Goal: Task Accomplishment & Management: Use online tool/utility

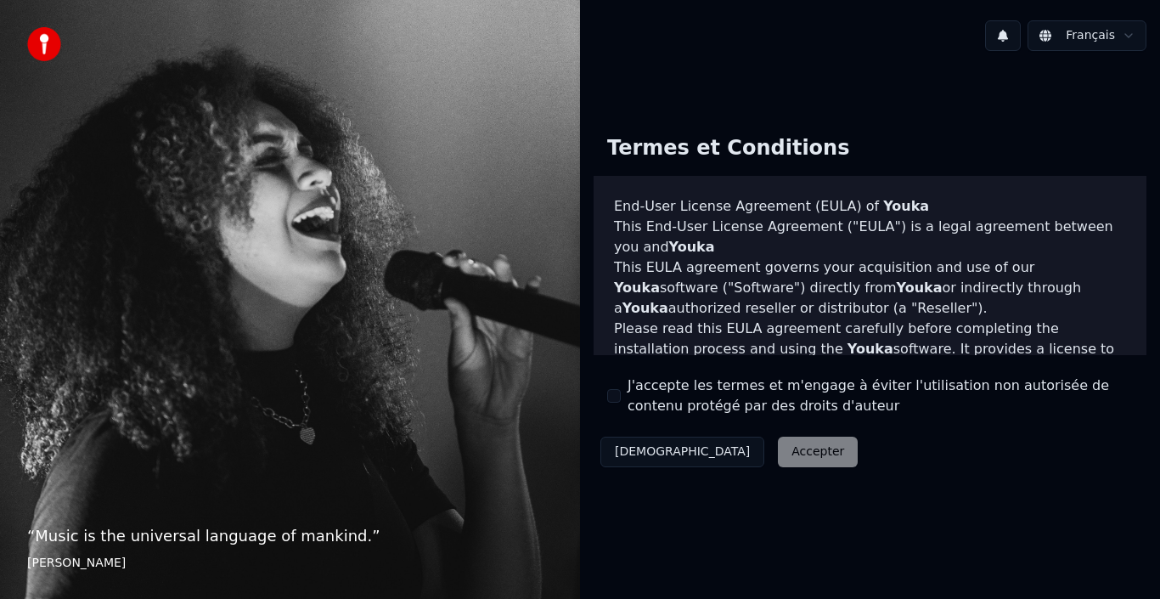
click at [685, 403] on label "J'accepte les termes et m'engage à éviter l'utilisation non autorisée de conten…" at bounding box center [880, 395] width 505 height 41
click at [621, 403] on button "J'accepte les termes et m'engage à éviter l'utilisation non autorisée de conten…" at bounding box center [614, 396] width 14 height 14
click at [778, 454] on button "Accepter" at bounding box center [818, 452] width 80 height 31
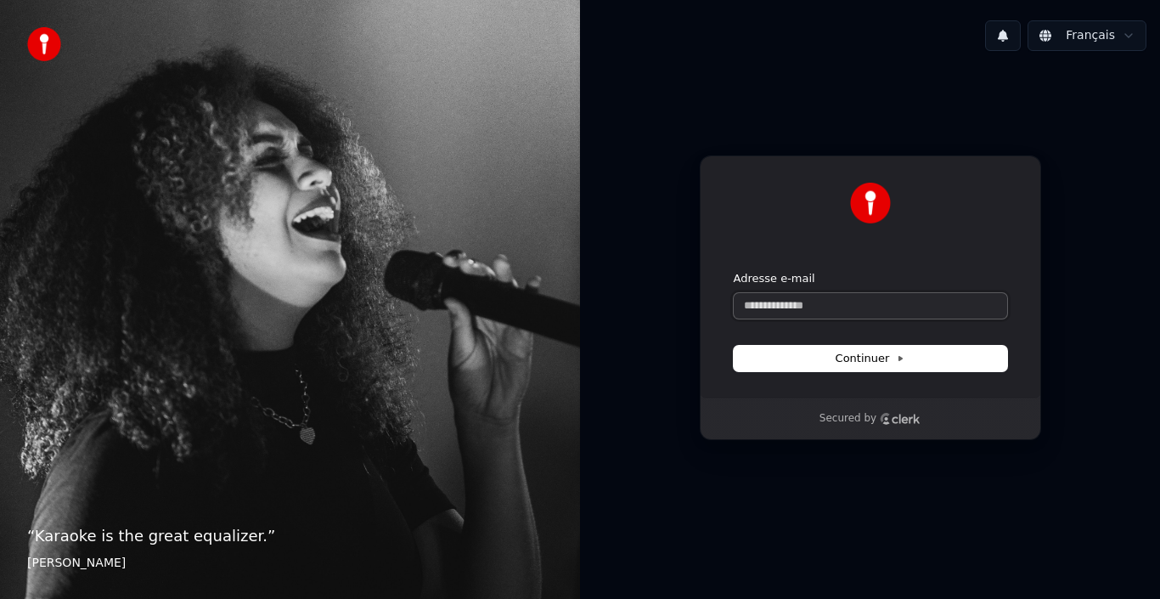
click at [900, 306] on input "Adresse e-mail" at bounding box center [871, 305] width 274 height 25
click at [866, 360] on span "Continuer" at bounding box center [871, 358] width 70 height 15
type input "**********"
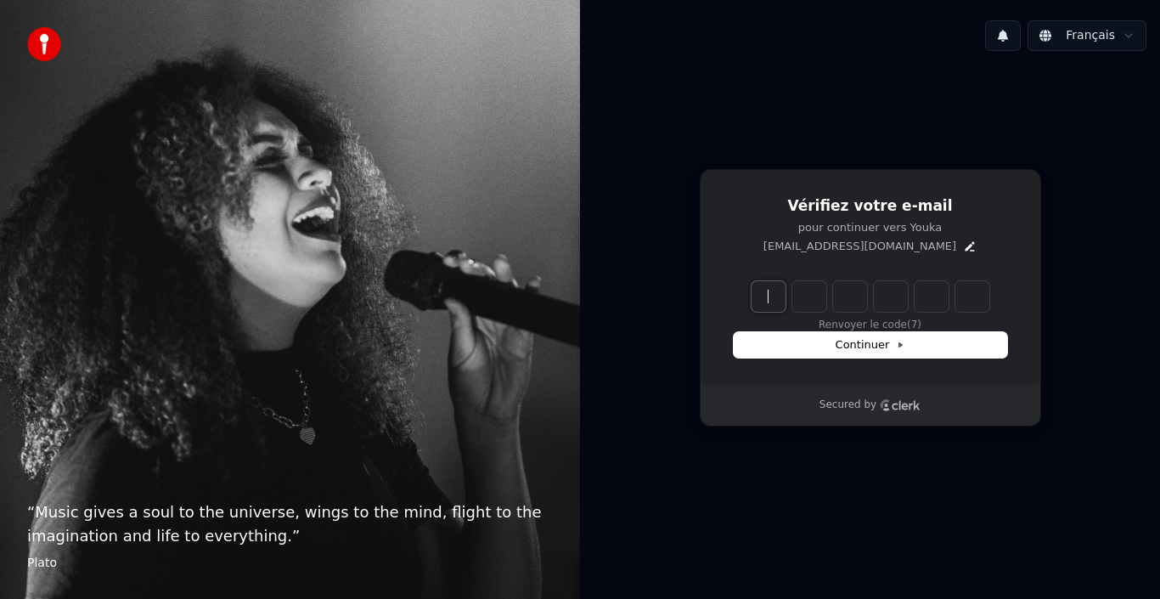
click at [772, 294] on input "Enter verification code" at bounding box center [888, 296] width 272 height 31
type input "******"
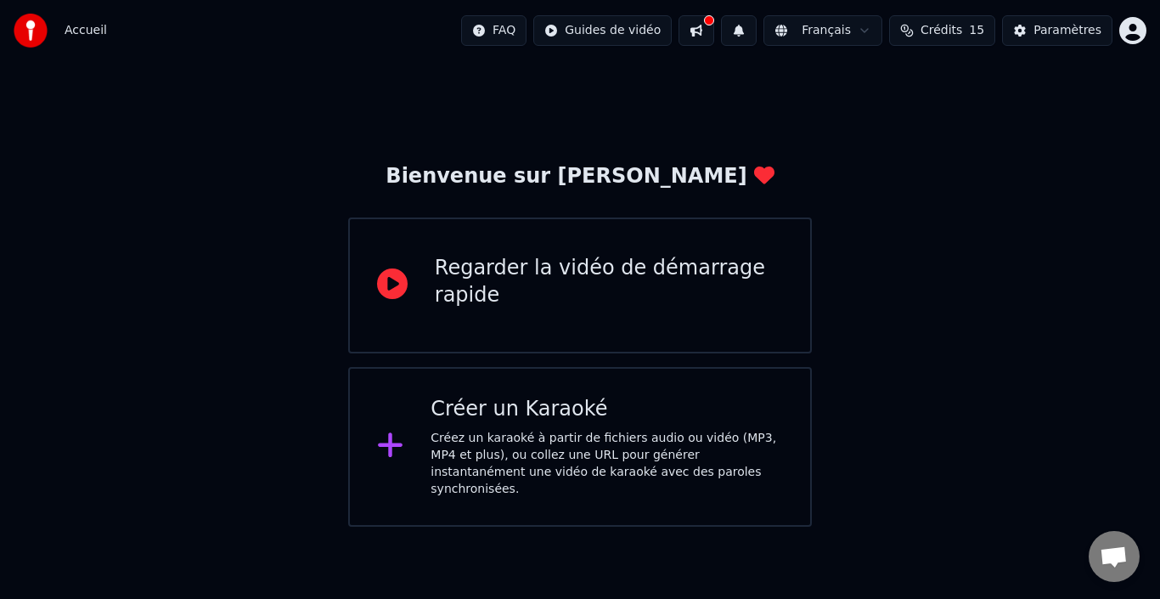
click at [526, 451] on div "Créez un karaoké à partir de fichiers audio ou vidéo (MP3, MP4 et plus), ou col…" at bounding box center [607, 464] width 353 height 68
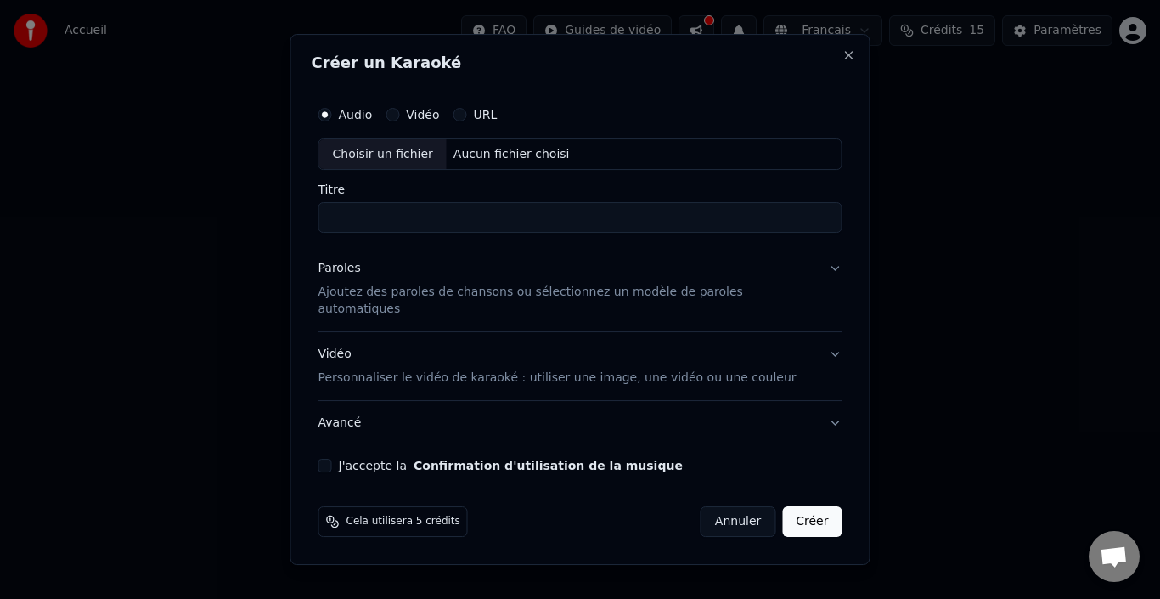
click at [403, 460] on label "J'accepte la Confirmation d'utilisation de la musique" at bounding box center [511, 466] width 344 height 12
click at [332, 459] on button "J'accepte la Confirmation d'utilisation de la musique" at bounding box center [326, 466] width 14 height 14
click at [446, 280] on div "Paroles Ajoutez des paroles de chansons ou sélectionnez un modèle de paroles au…" at bounding box center [567, 290] width 497 height 58
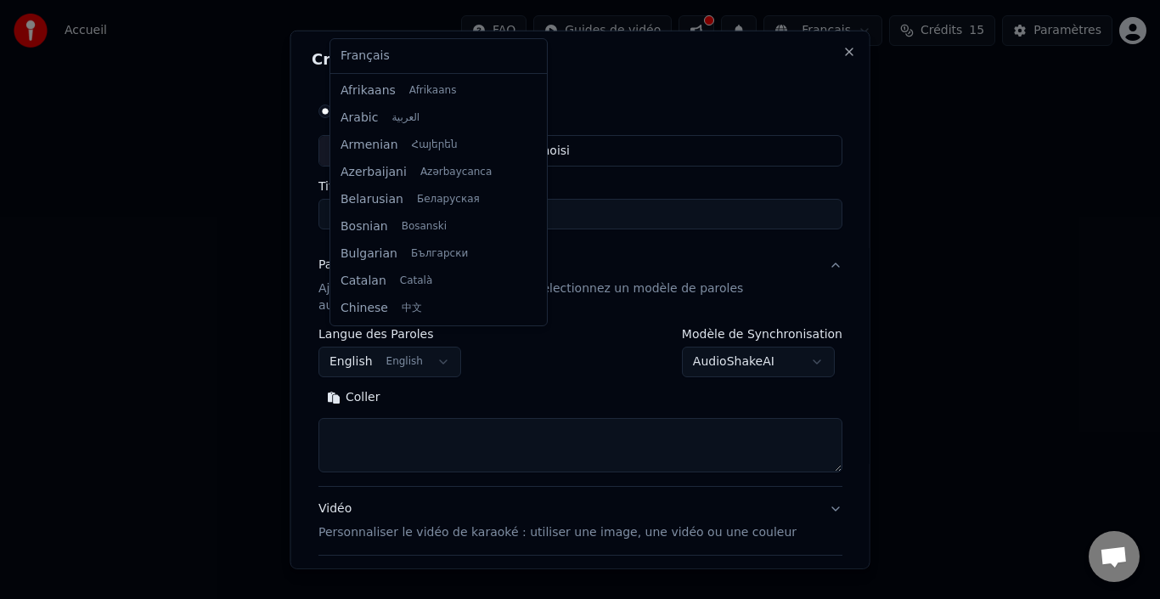
click at [444, 350] on body "**********" at bounding box center [580, 263] width 1160 height 527
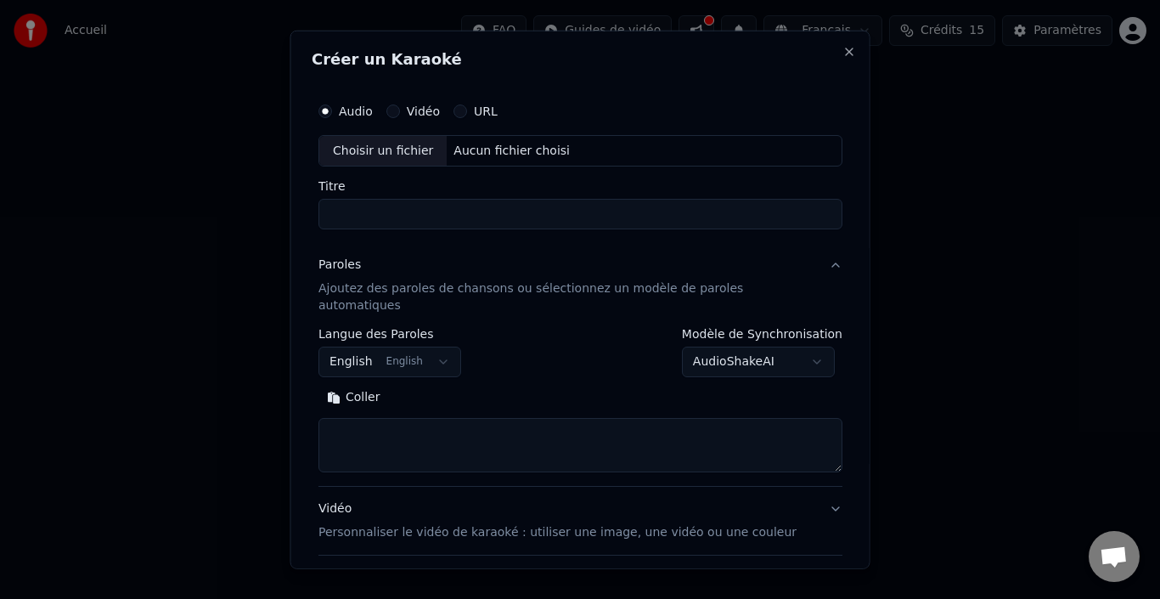
click at [225, 308] on div at bounding box center [580, 299] width 1160 height 599
click at [457, 110] on div "Audio Vidéo URL" at bounding box center [408, 111] width 179 height 14
click at [467, 112] on button "URL" at bounding box center [461, 111] width 14 height 14
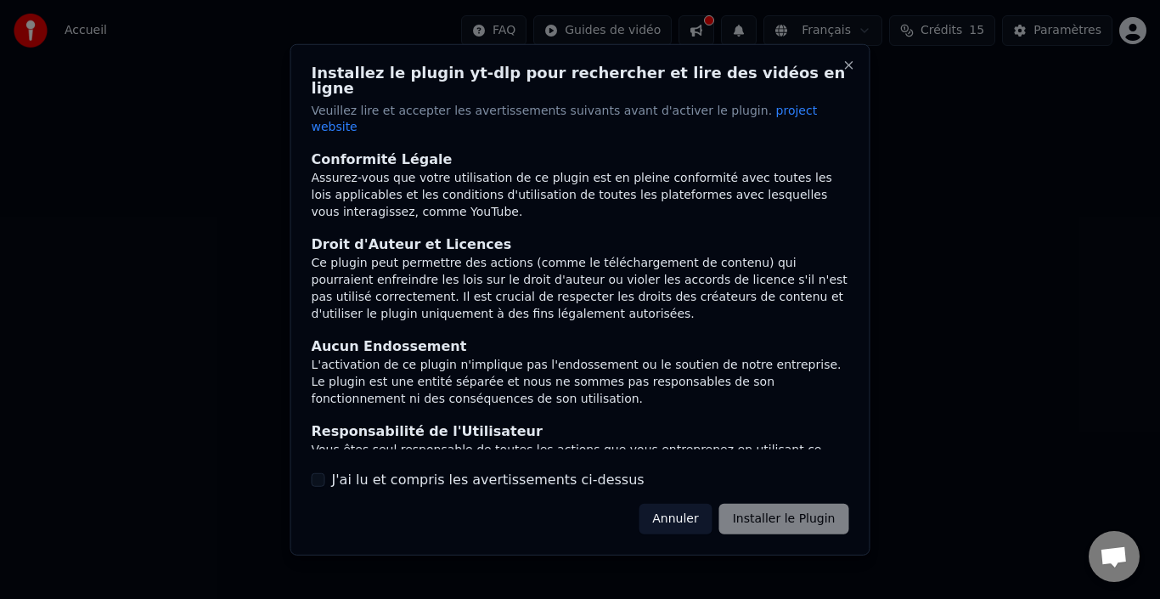
click at [767, 504] on div "Annuler Installer le Plugin" at bounding box center [744, 519] width 210 height 31
click at [776, 504] on div "Annuler Installer le Plugin" at bounding box center [744, 519] width 210 height 31
click at [507, 475] on div "Installez le plugin yt-dlp pour rechercher et lire des vidéos en ligne Veuillez…" at bounding box center [580, 298] width 580 height 511
click at [531, 470] on label "J'ai lu et compris les avertissements ci-dessus" at bounding box center [488, 480] width 313 height 20
click at [325, 473] on button "J'ai lu et compris les avertissements ci-dessus" at bounding box center [319, 480] width 14 height 14
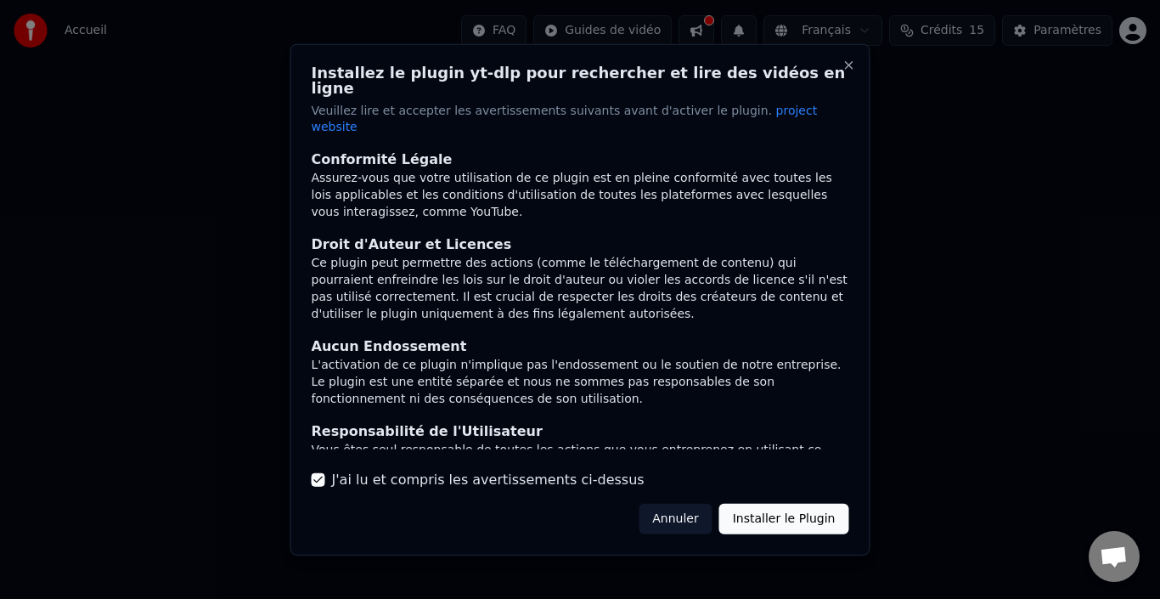
click at [779, 504] on button "Installer le Plugin" at bounding box center [784, 519] width 130 height 31
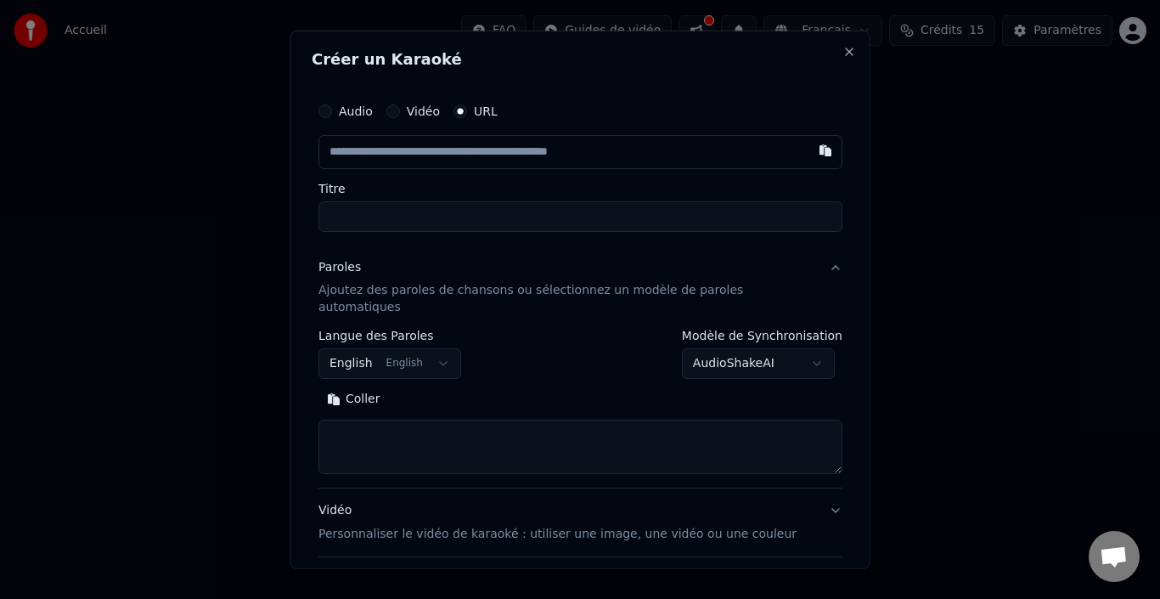
select select
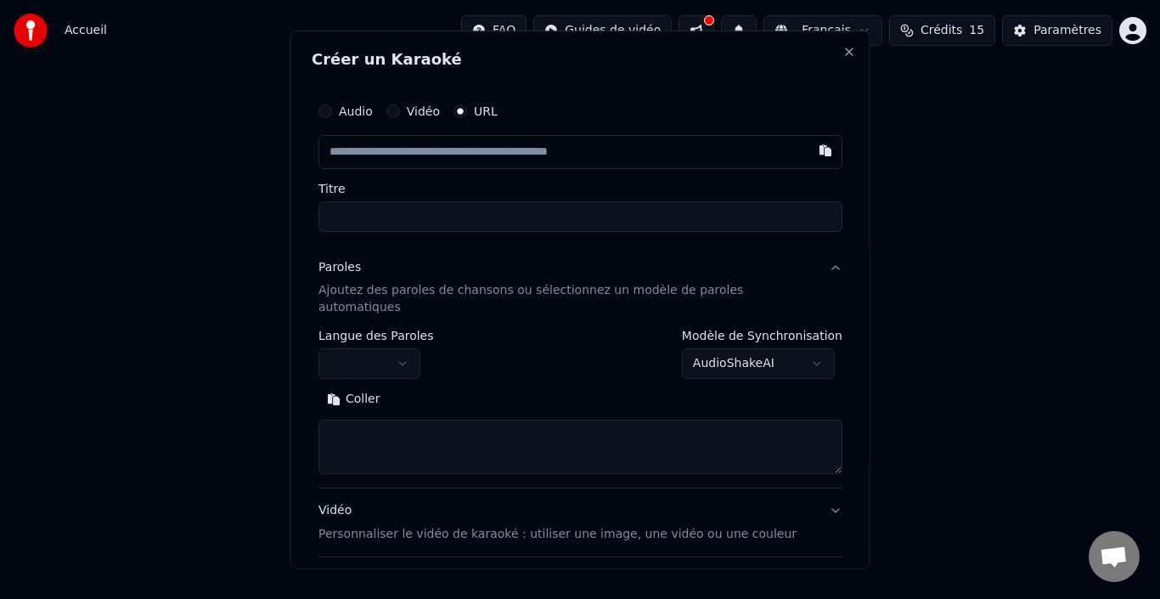
drag, startPoint x: 1159, startPoint y: 120, endPoint x: 1031, endPoint y: 119, distance: 128.3
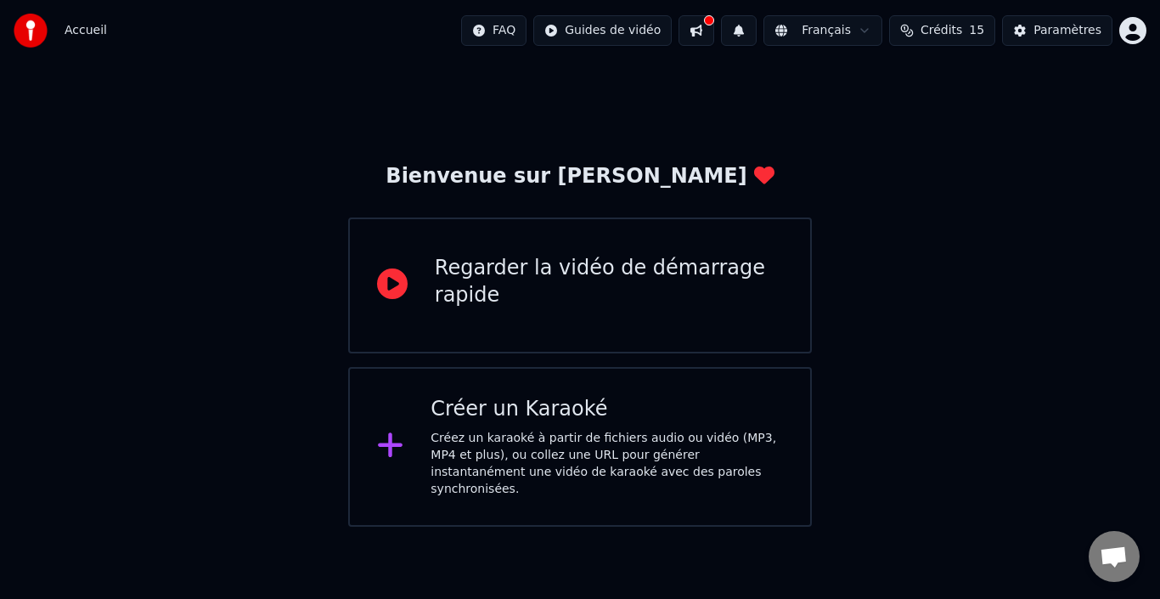
click at [567, 430] on div "Créez un karaoké à partir de fichiers audio ou vidéo (MP3, MP4 et plus), ou col…" at bounding box center [607, 464] width 353 height 68
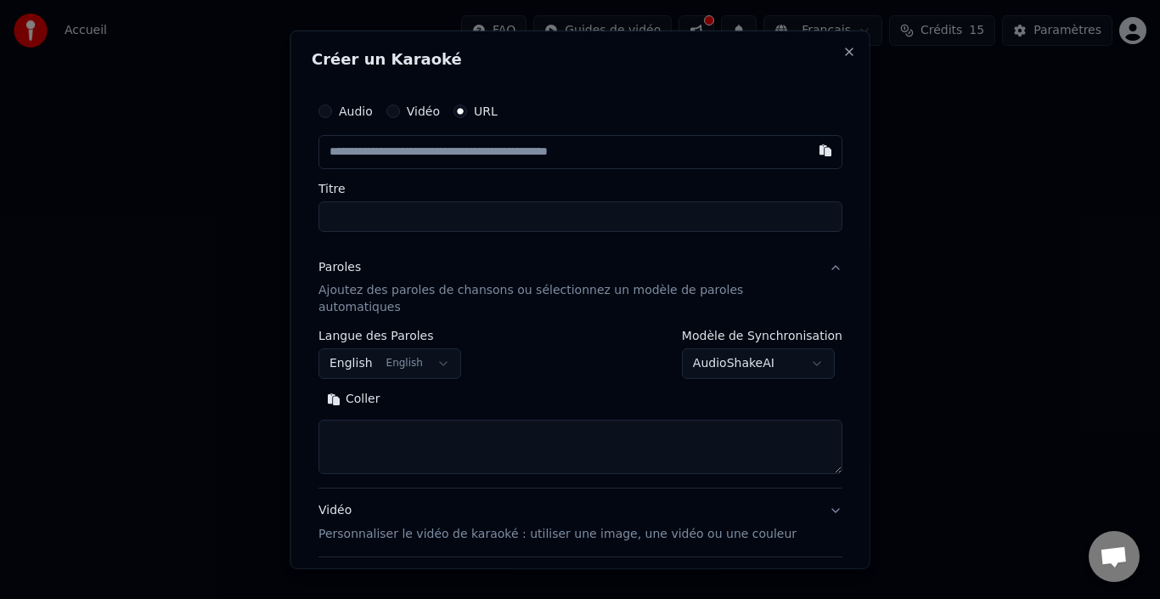
paste input "**********"
type input "**********"
click at [573, 222] on input "Titre" at bounding box center [581, 215] width 524 height 31
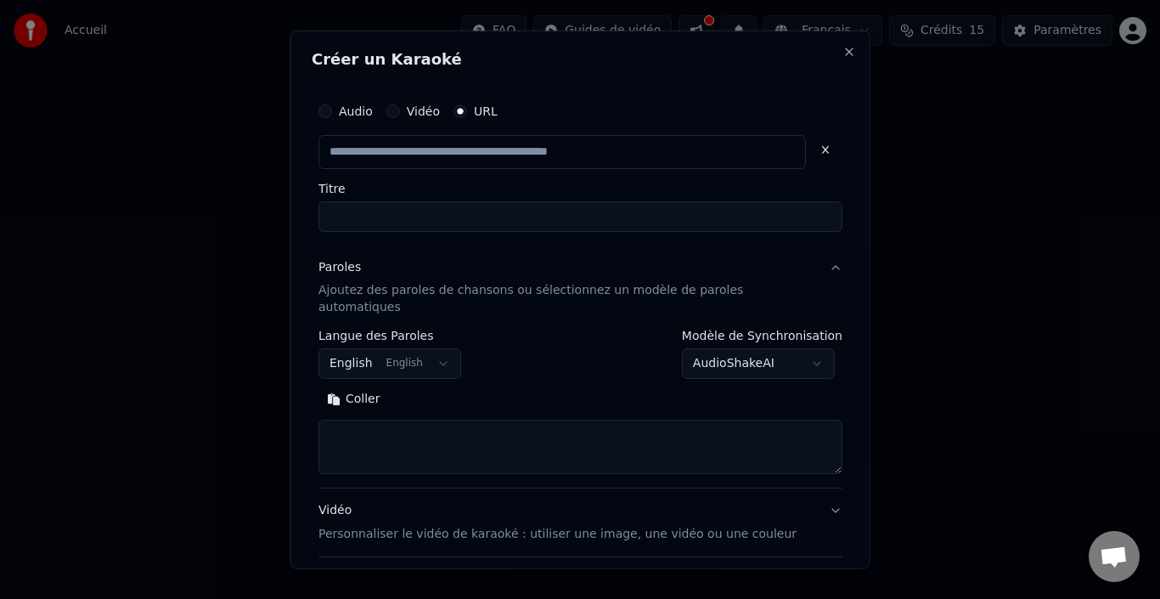
type input "**********"
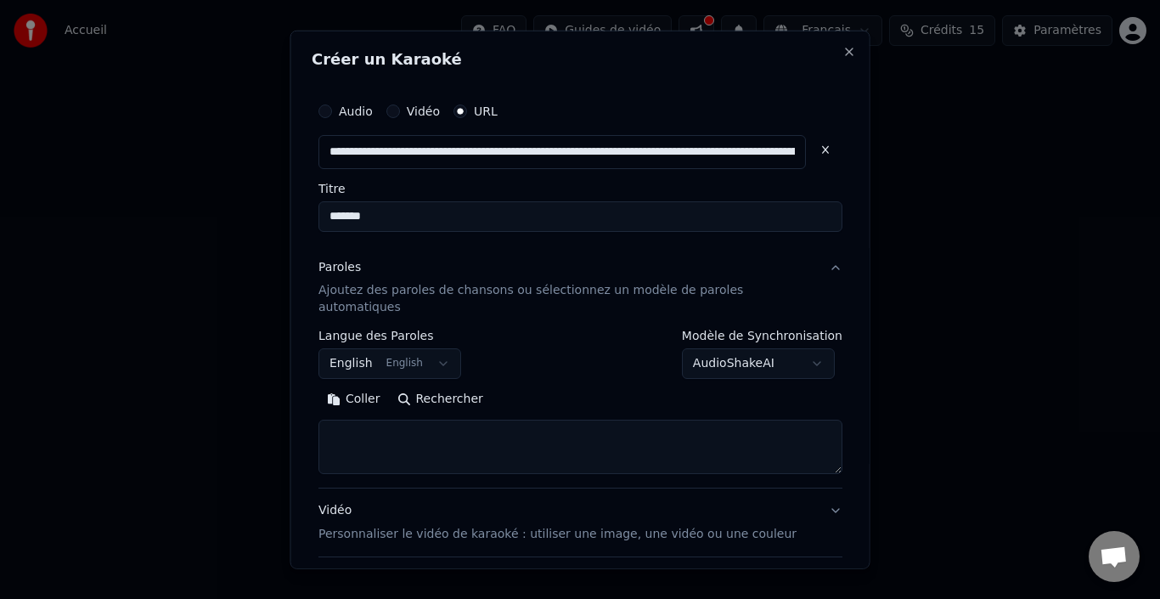
type input "*******"
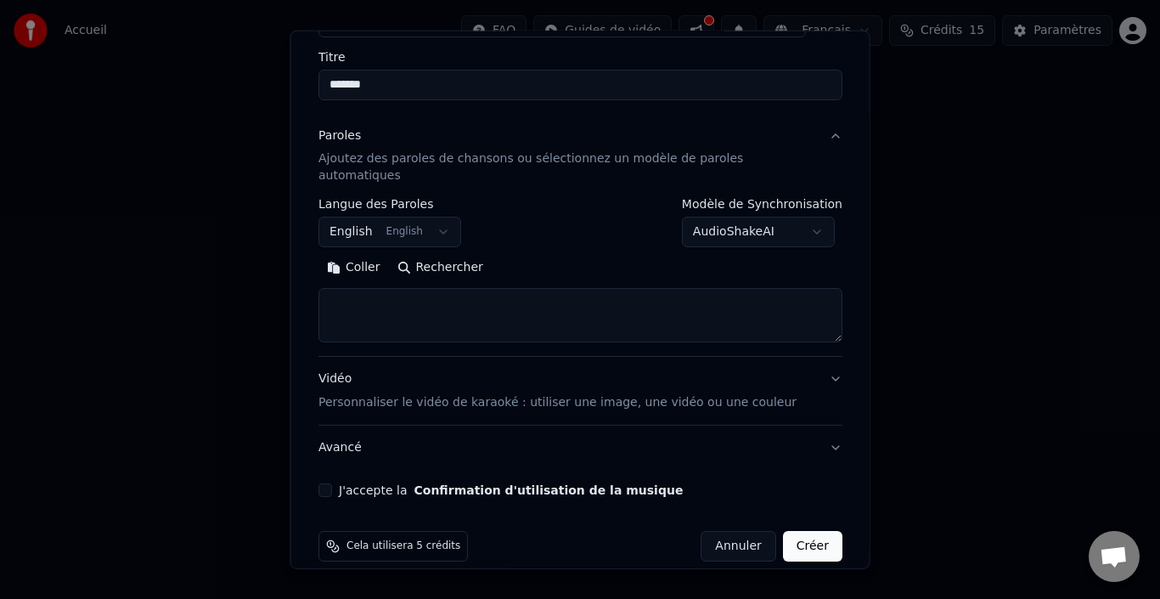
scroll to position [135, 0]
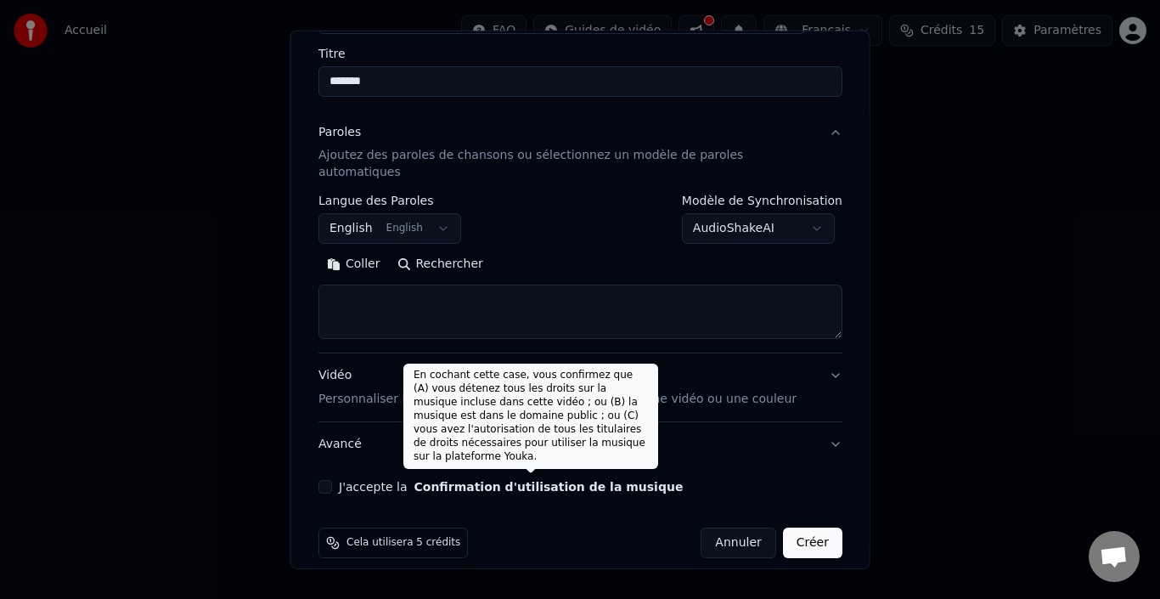
click at [477, 481] on button "Confirmation d'utilisation de la musique" at bounding box center [548, 487] width 269 height 12
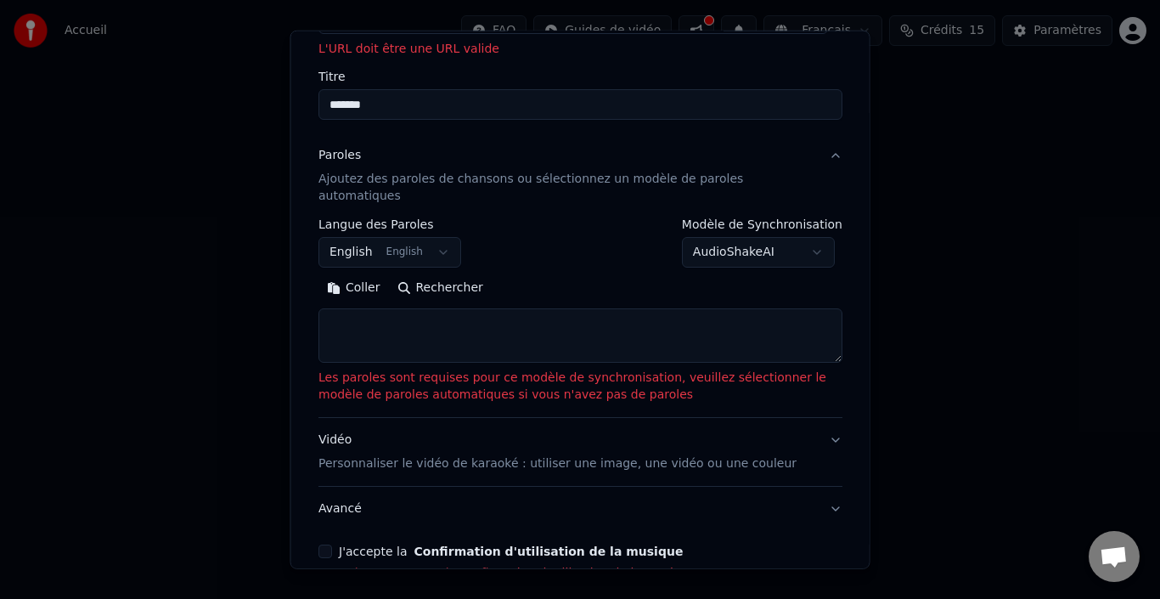
click at [601, 308] on textarea at bounding box center [581, 335] width 524 height 54
paste textarea "**********"
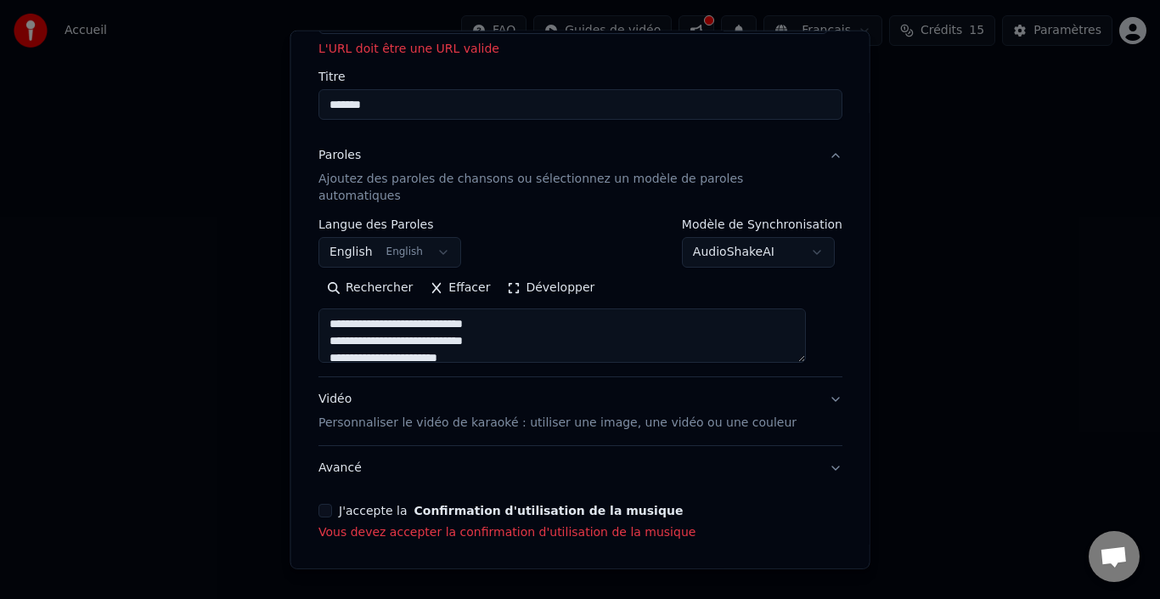
scroll to position [191, 0]
type textarea "**********"
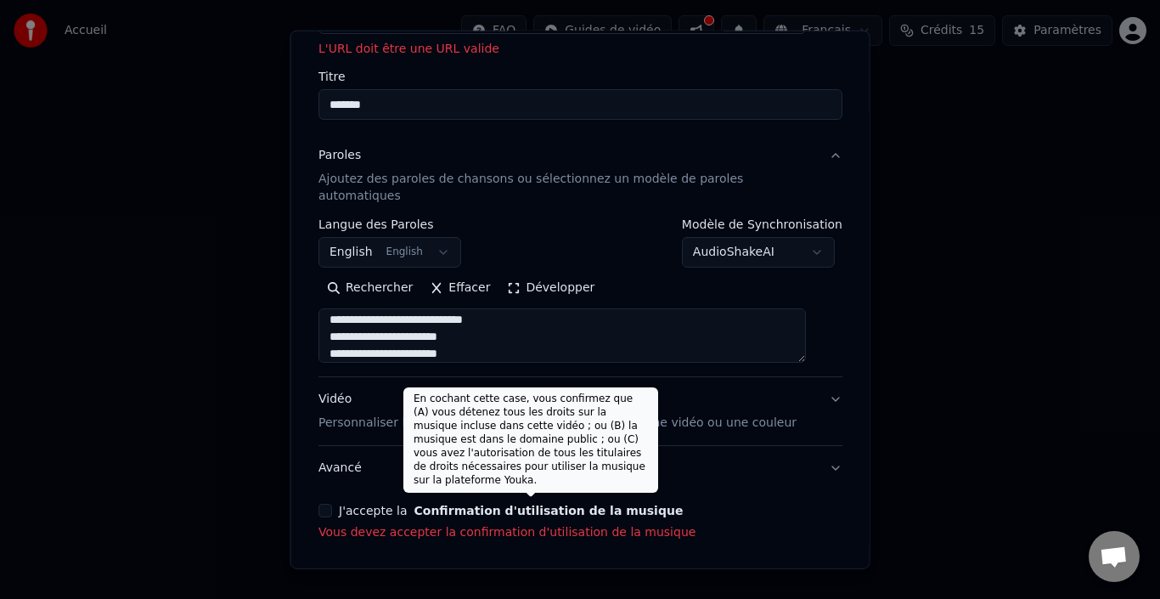
click at [513, 505] on button "Confirmation d'utilisation de la musique" at bounding box center [548, 511] width 269 height 12
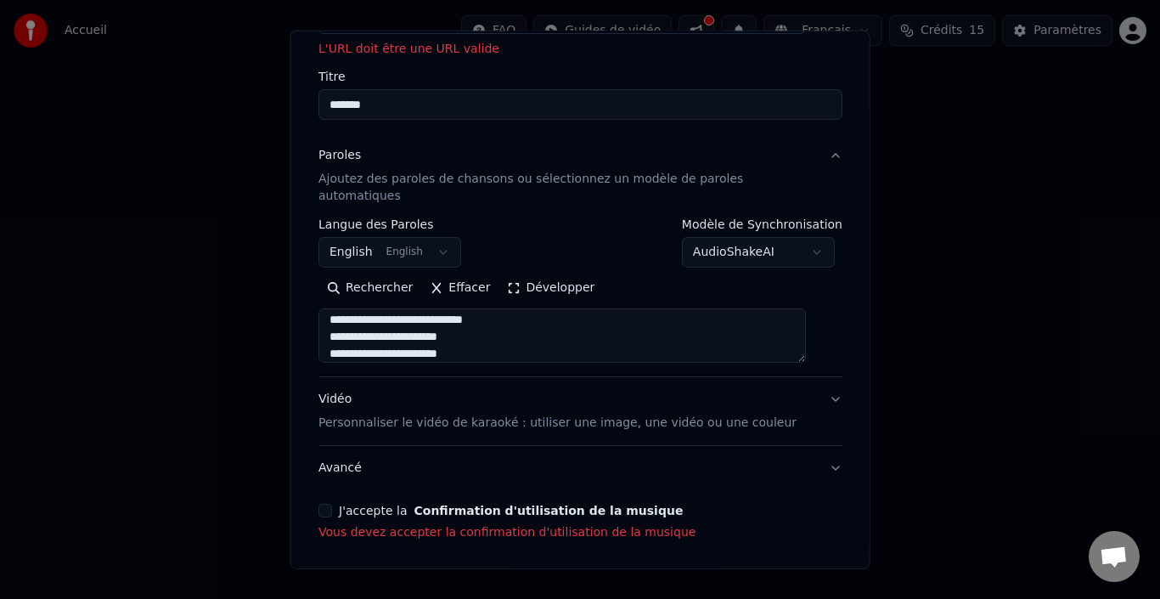
click at [347, 486] on div "**********" at bounding box center [581, 250] width 538 height 596
click at [332, 504] on button "J'accepte la Confirmation d'utilisation de la musique" at bounding box center [326, 511] width 14 height 14
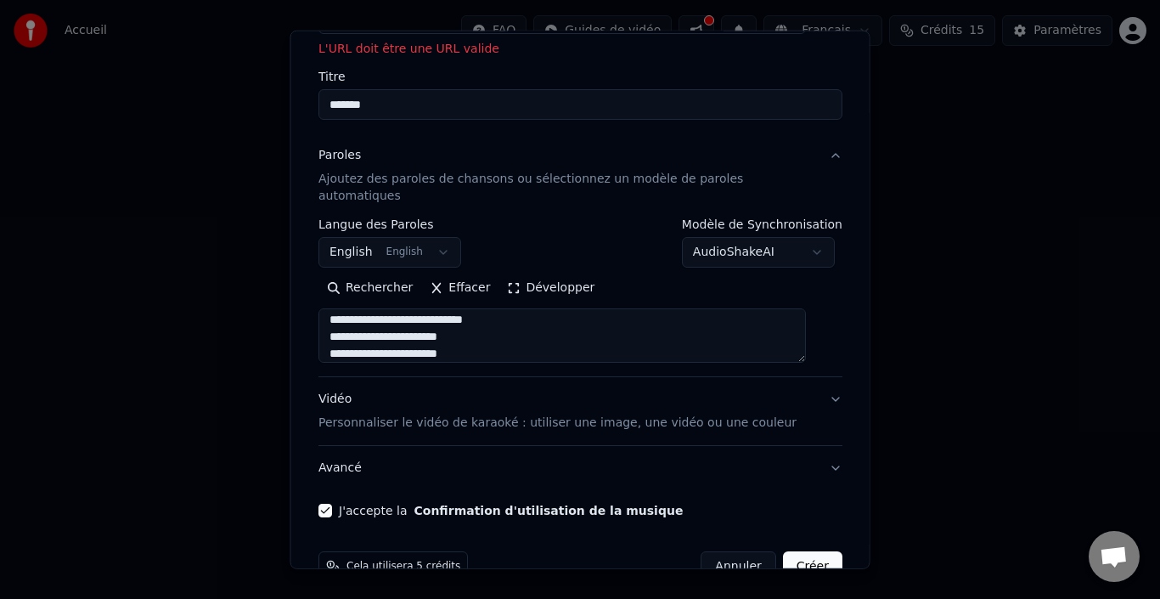
scroll to position [159, 0]
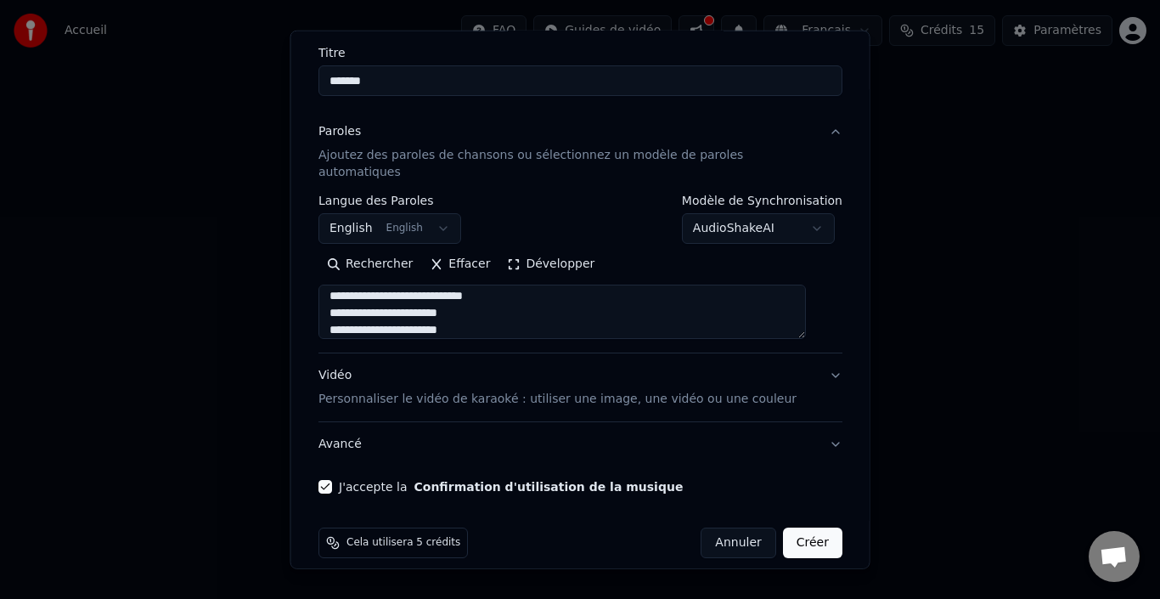
click at [790, 527] on button "Créer" at bounding box center [811, 542] width 59 height 31
select select
click at [798, 532] on button "Créer" at bounding box center [811, 542] width 59 height 31
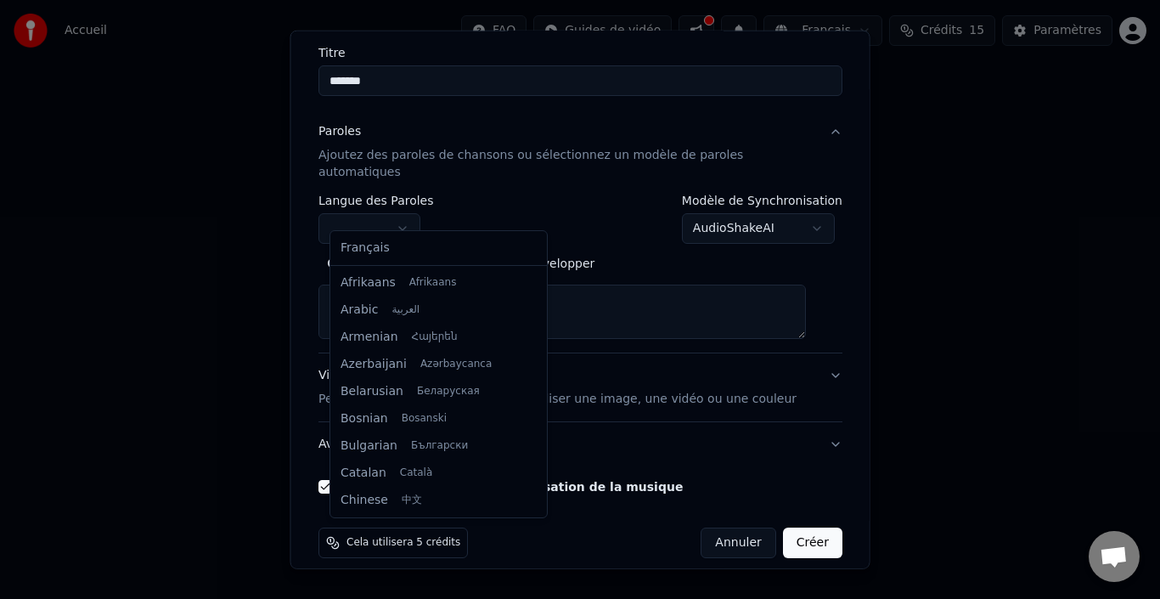
click at [409, 213] on button "button" at bounding box center [370, 228] width 102 height 31
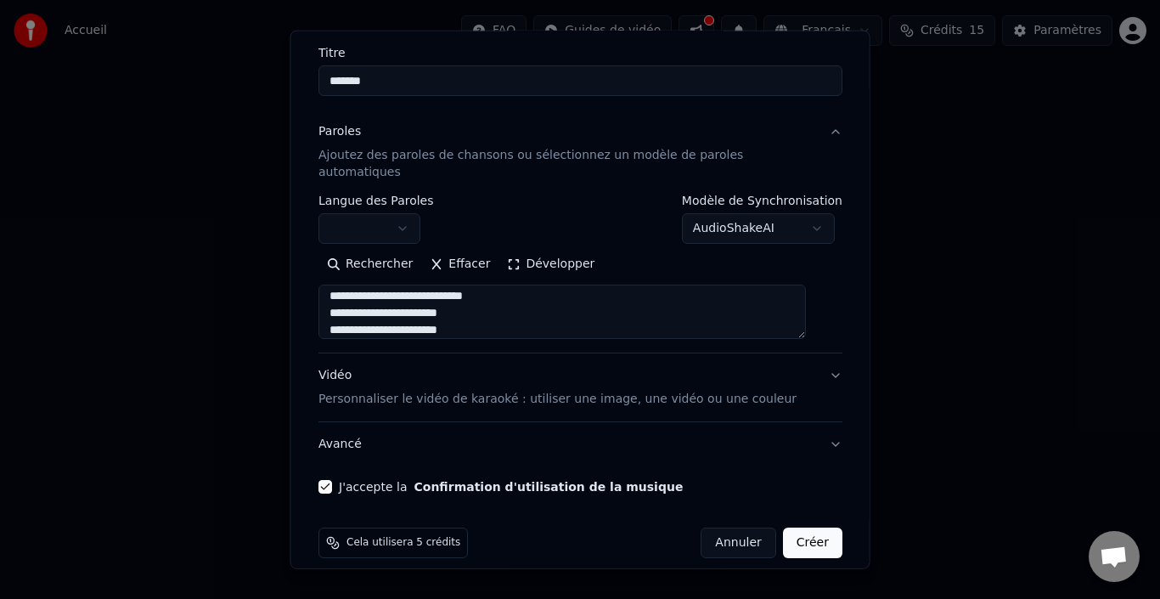
click at [671, 256] on body "**********" at bounding box center [580, 263] width 1160 height 527
click at [736, 162] on p "Ajoutez des paroles de chansons ou sélectionnez un modèle de paroles automatiqu…" at bounding box center [567, 164] width 497 height 34
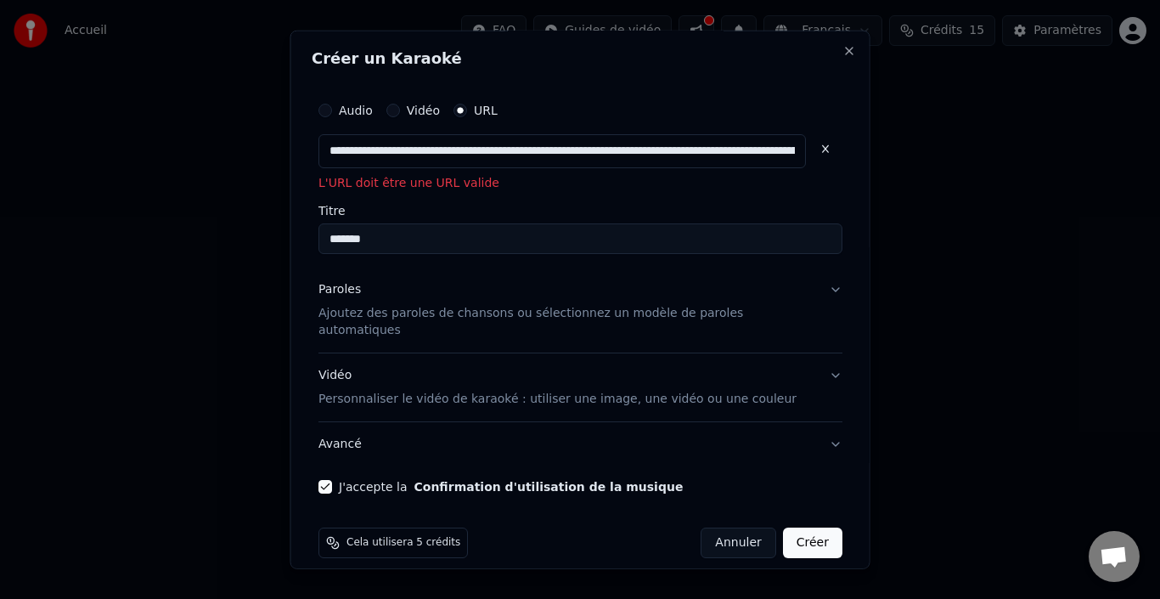
scroll to position [1, 0]
click at [755, 152] on input "**********" at bounding box center [563, 150] width 488 height 34
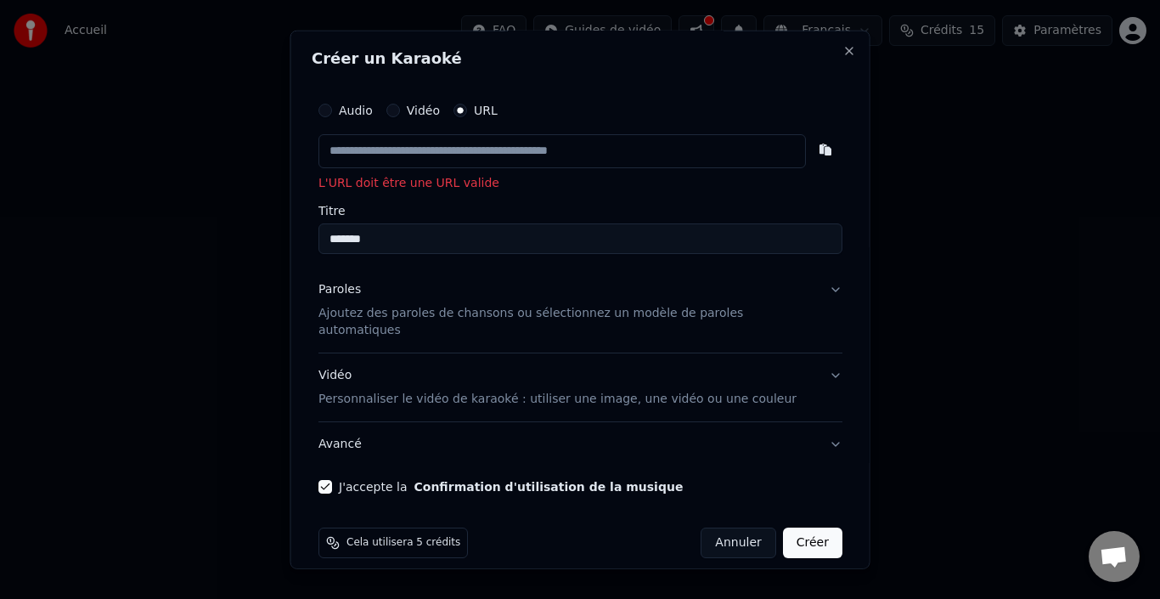
click at [359, 109] on label "Audio" at bounding box center [356, 110] width 34 height 12
click at [332, 109] on button "Audio" at bounding box center [326, 110] width 14 height 14
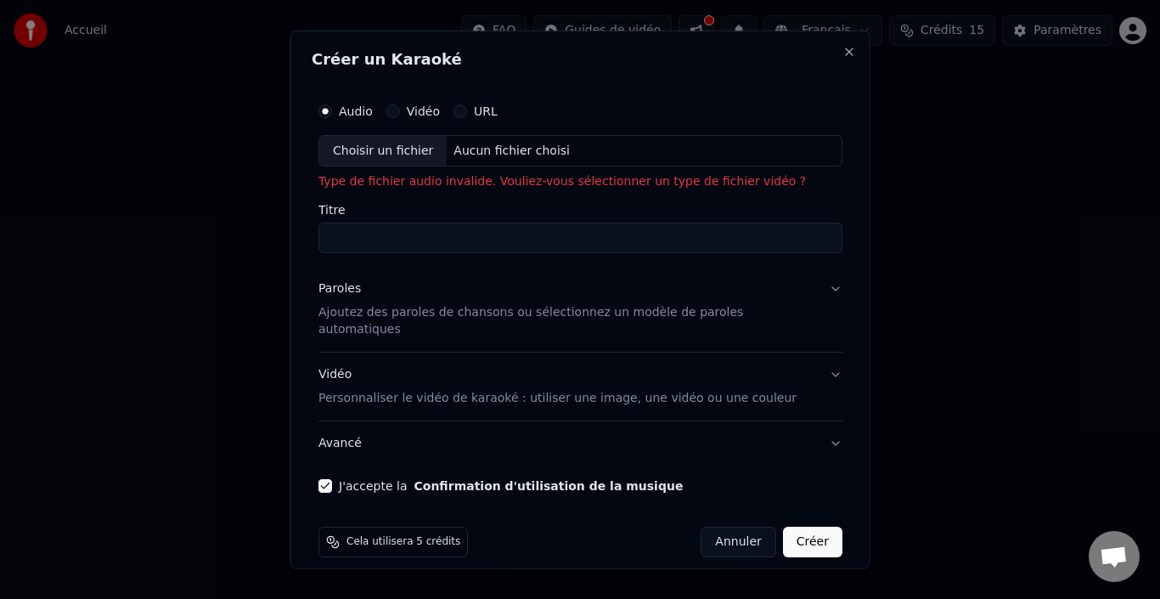
click at [482, 231] on input "Titre" at bounding box center [581, 238] width 524 height 31
click at [420, 118] on div "Audio Vidéo URL" at bounding box center [581, 110] width 524 height 34
click at [399, 110] on button "Vidéo" at bounding box center [393, 111] width 14 height 14
click at [371, 116] on label "Audio" at bounding box center [356, 110] width 34 height 12
click at [332, 117] on button "Audio" at bounding box center [326, 111] width 14 height 14
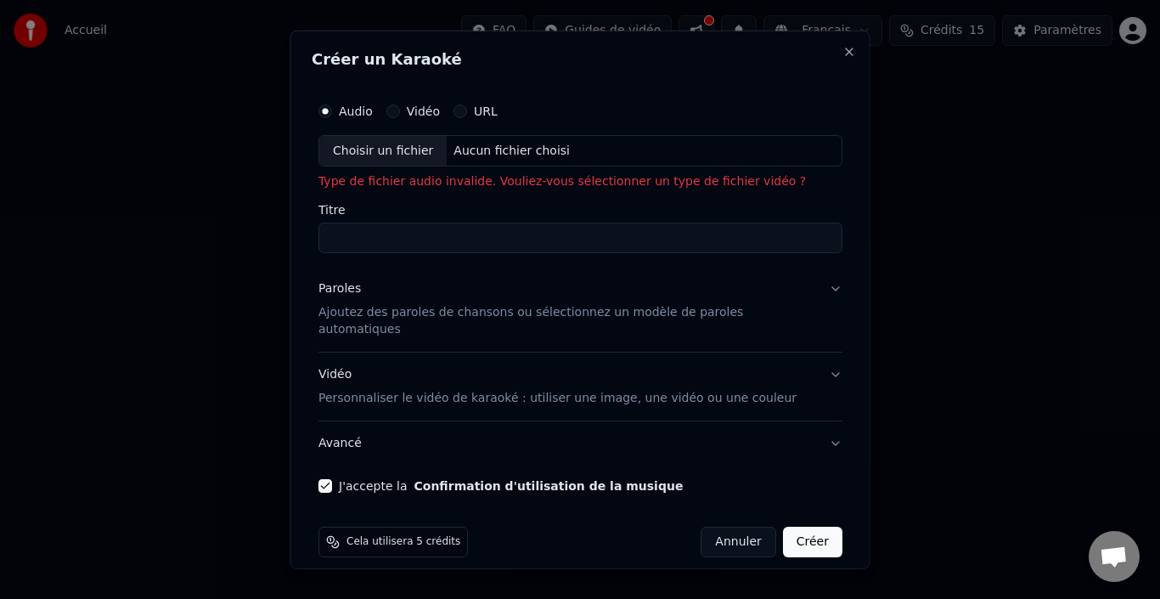
click at [419, 117] on div "Vidéo" at bounding box center [413, 111] width 54 height 14
click at [403, 241] on input "Titre" at bounding box center [581, 238] width 524 height 31
click at [386, 308] on p "Ajoutez des paroles de chansons ou sélectionnez un modèle de paroles automatiqu…" at bounding box center [567, 321] width 497 height 34
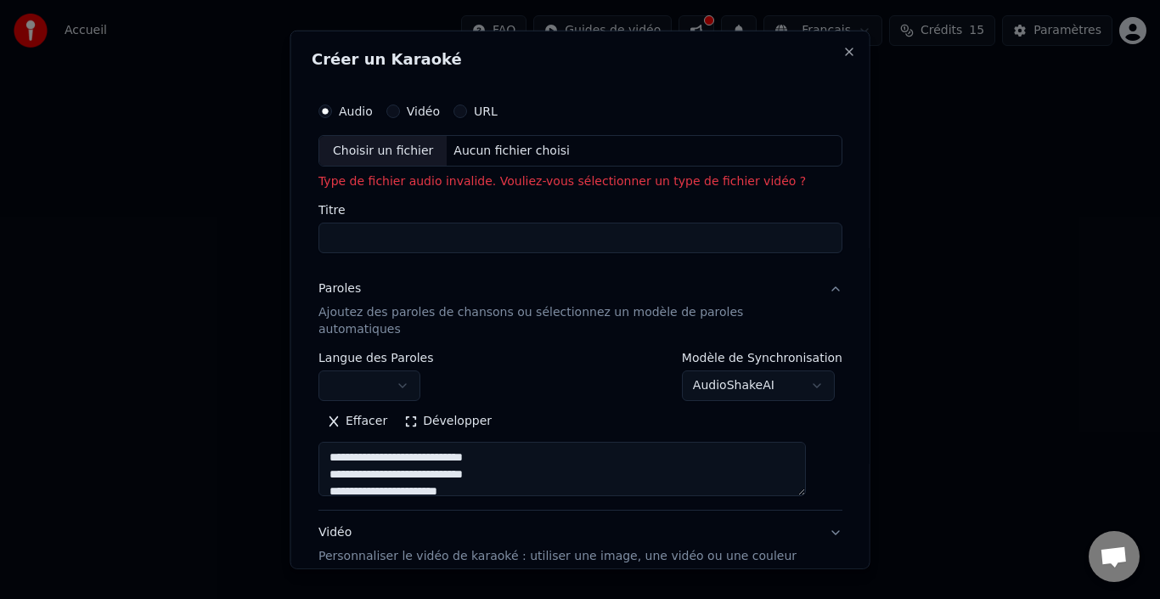
click at [386, 308] on p "Ajoutez des paroles de chansons ou sélectionnez un modèle de paroles automatiqu…" at bounding box center [567, 321] width 497 height 34
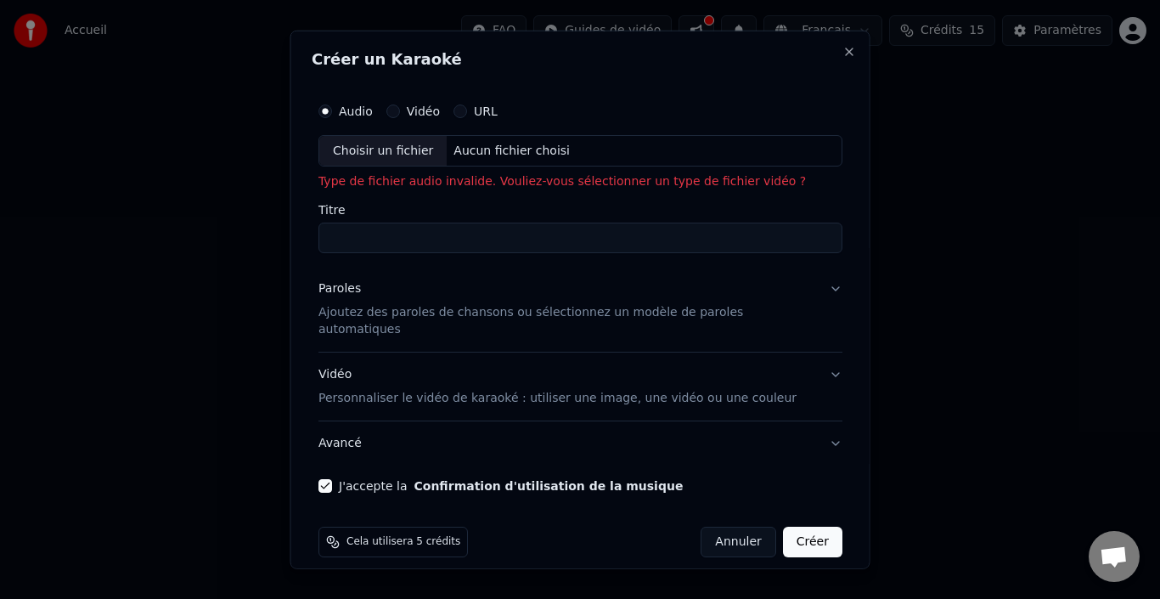
click at [561, 316] on p "Ajoutez des paroles de chansons ou sélectionnez un modèle de paroles automatiqu…" at bounding box center [567, 321] width 497 height 34
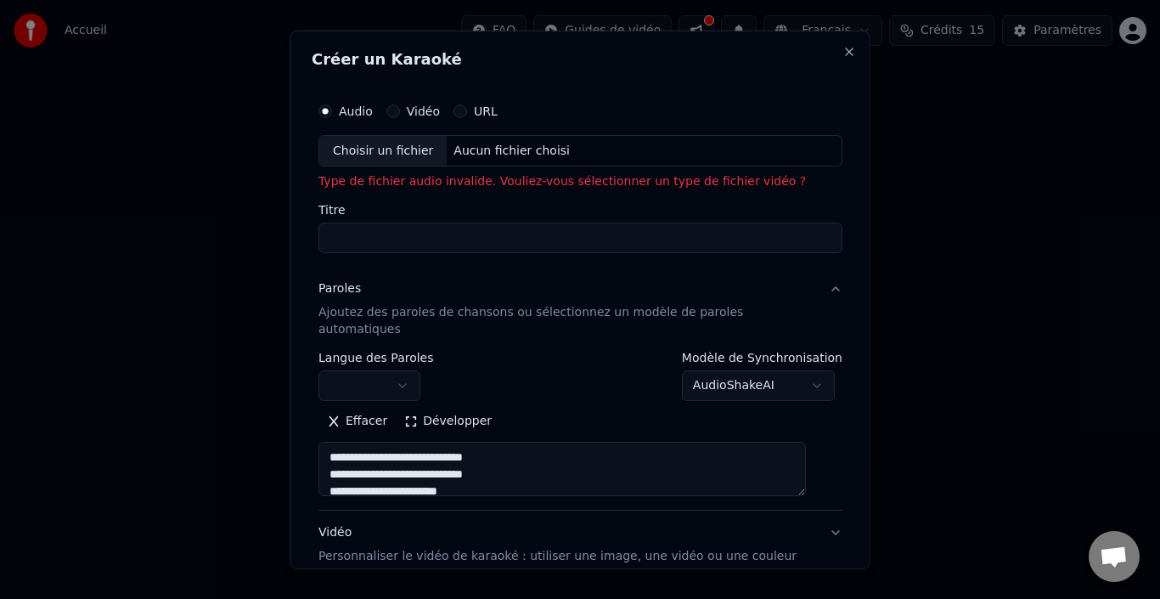
click at [806, 476] on textarea "**********" at bounding box center [563, 469] width 488 height 54
select select
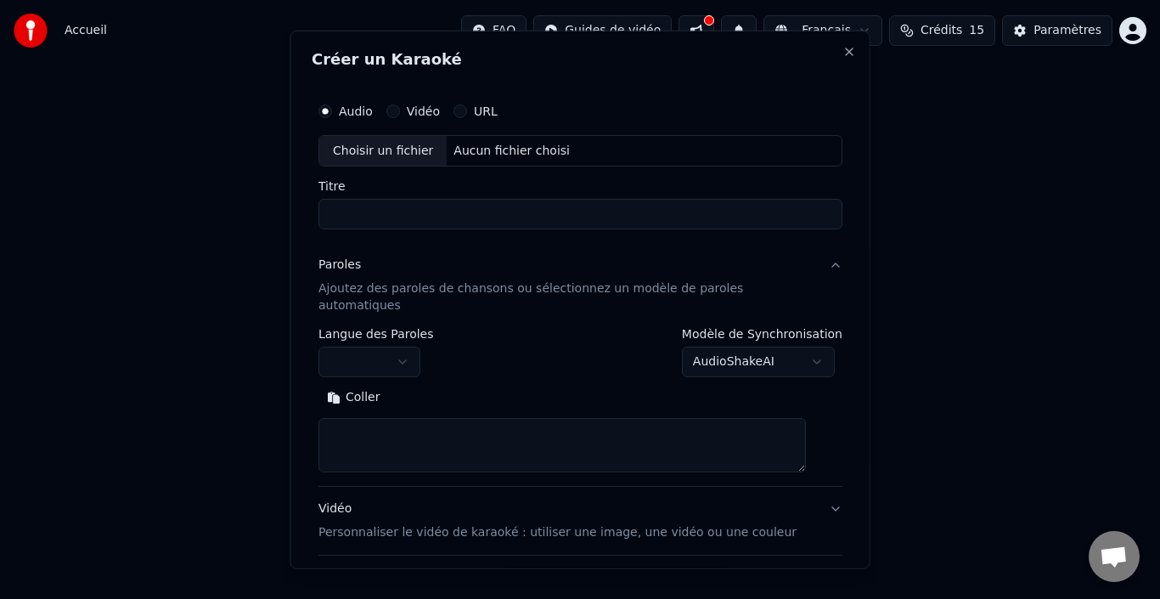
drag, startPoint x: 302, startPoint y: 591, endPoint x: 302, endPoint y: 609, distance: 17.8
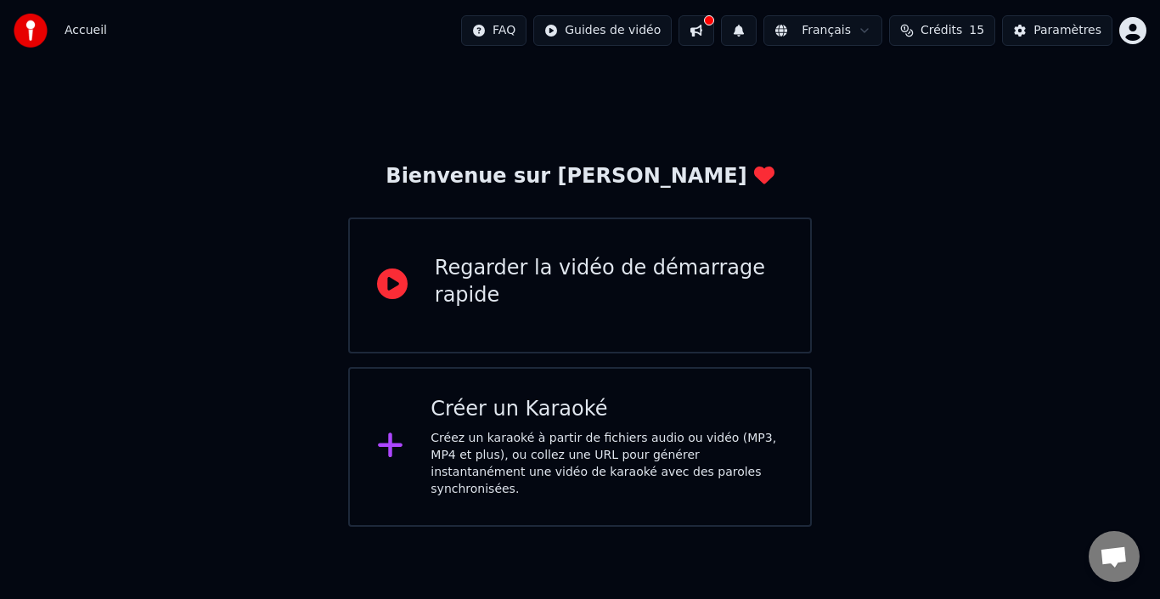
click at [477, 467] on div "Créez un karaoké à partir de fichiers audio ou vidéo (MP3, MP4 et plus), ou col…" at bounding box center [607, 464] width 353 height 68
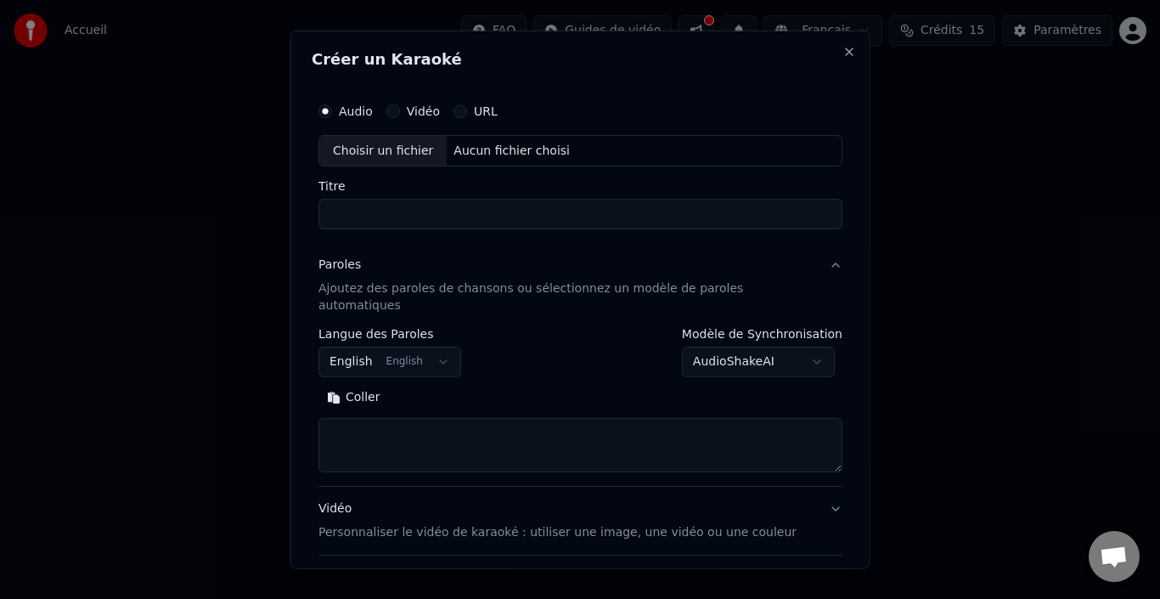
click at [405, 145] on div "Choisir un fichier" at bounding box center [382, 150] width 127 height 31
type input "**********"
click at [407, 432] on textarea at bounding box center [581, 445] width 524 height 54
paste textarea "**********"
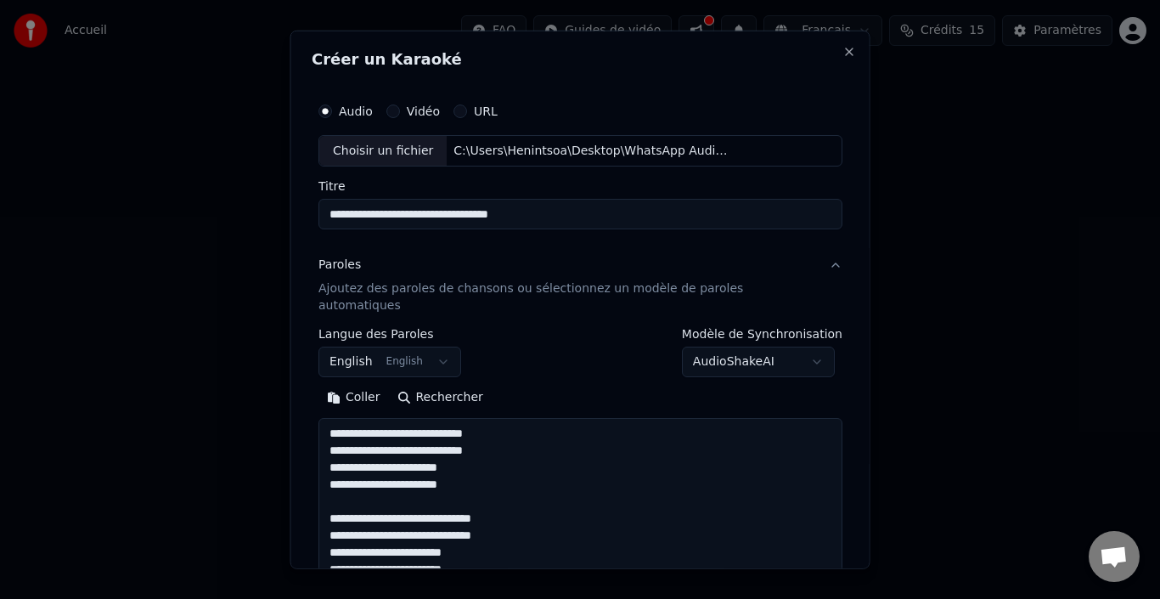
scroll to position [191, 0]
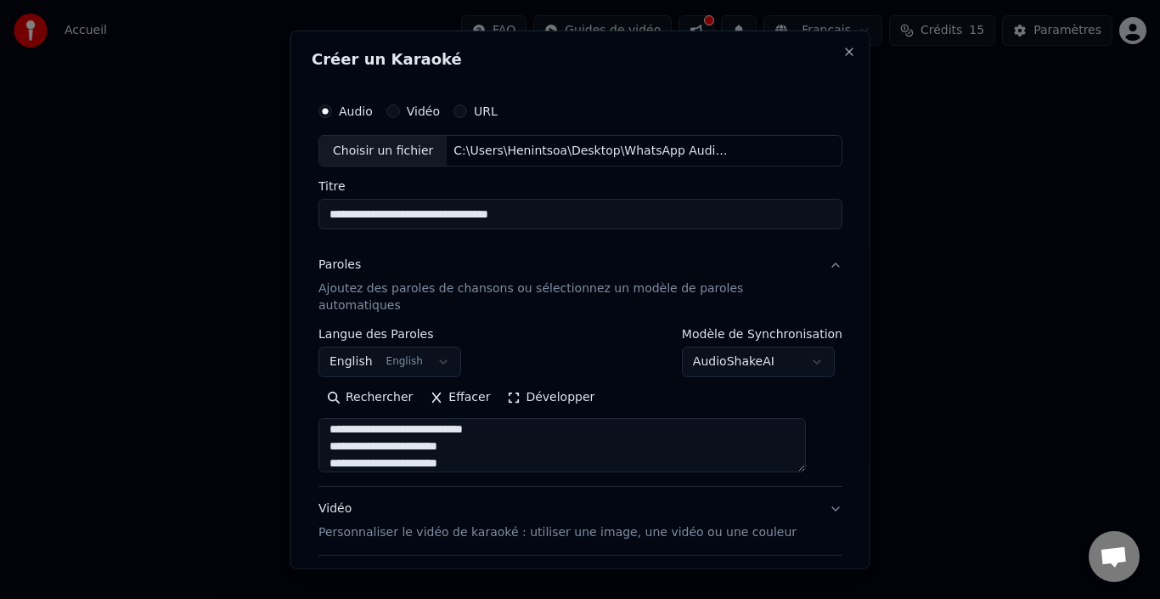
type textarea "**********"
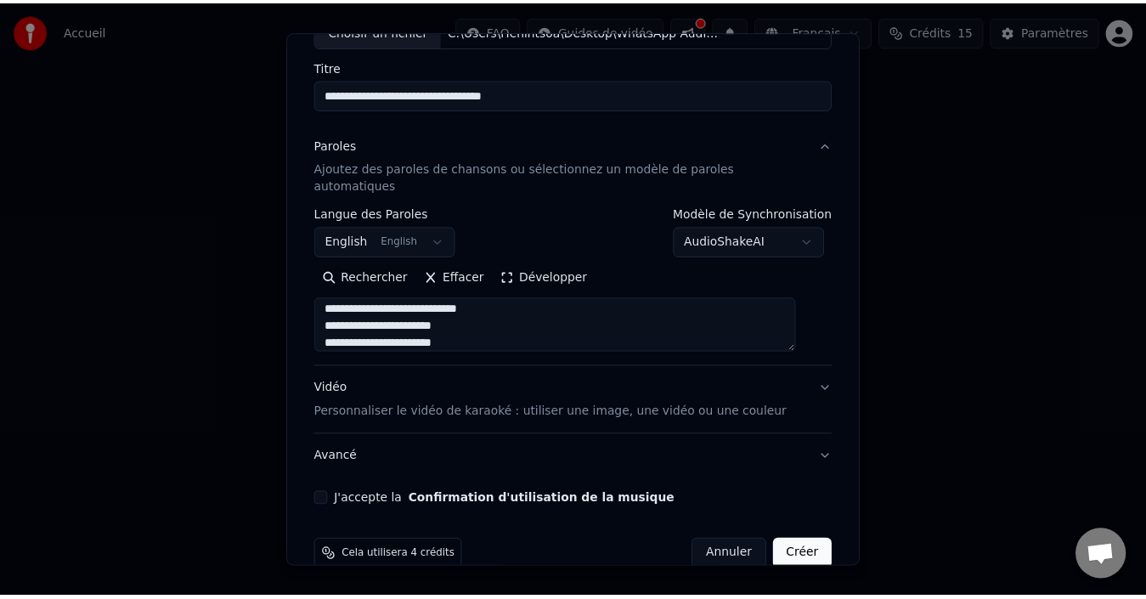
scroll to position [133, 0]
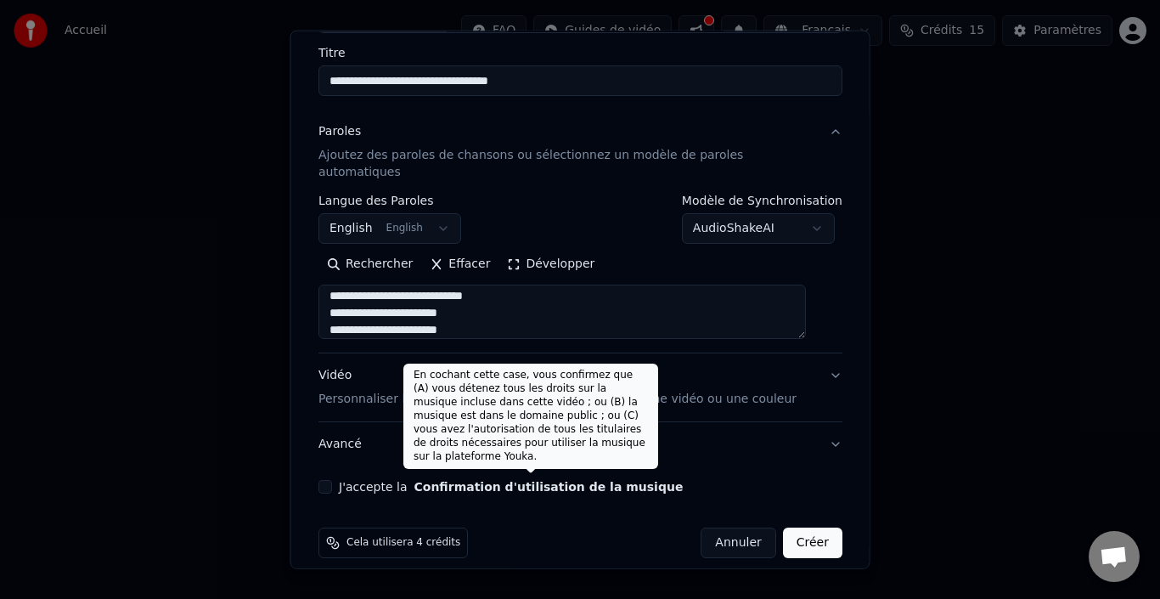
click at [480, 481] on button "Confirmation d'utilisation de la musique" at bounding box center [548, 487] width 269 height 12
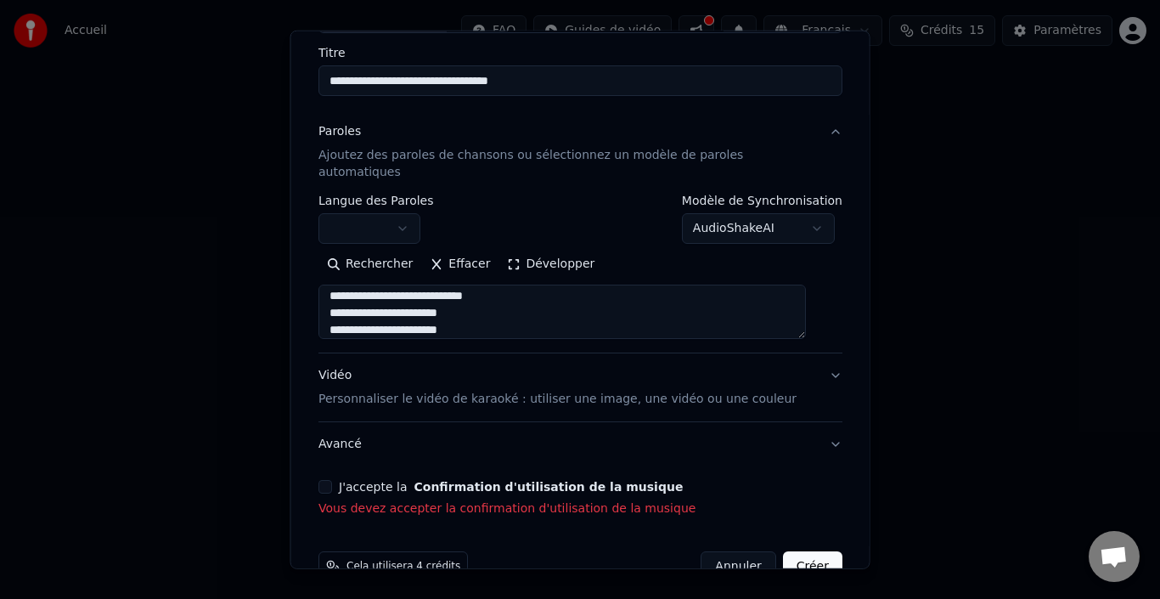
click at [332, 480] on button "J'accepte la Confirmation d'utilisation de la musique" at bounding box center [326, 487] width 14 height 14
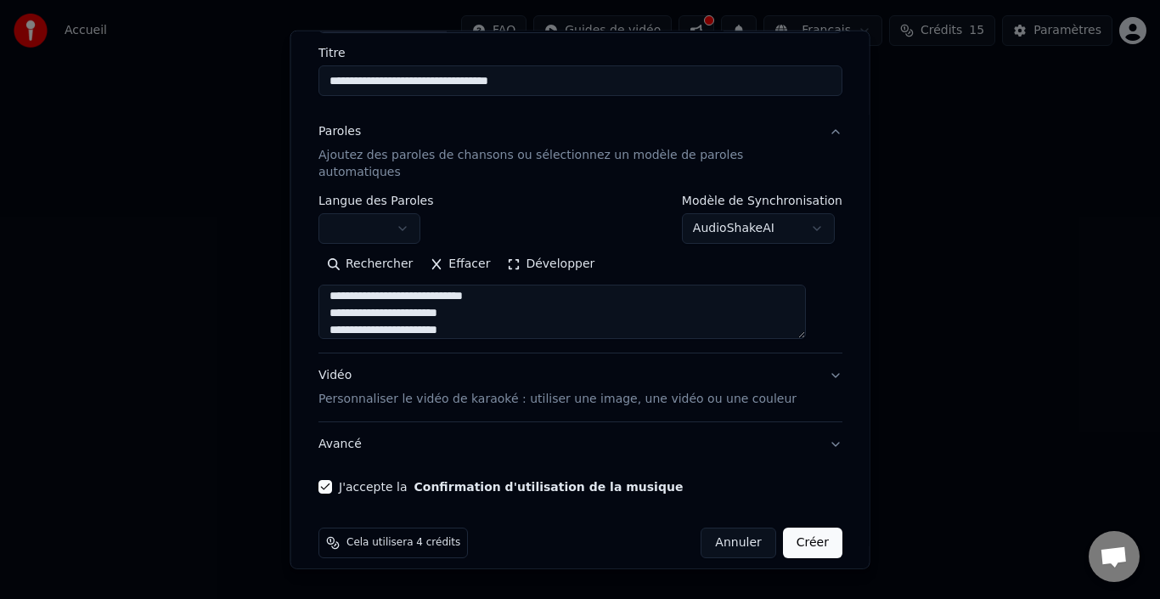
click at [806, 527] on button "Créer" at bounding box center [811, 542] width 59 height 31
select select
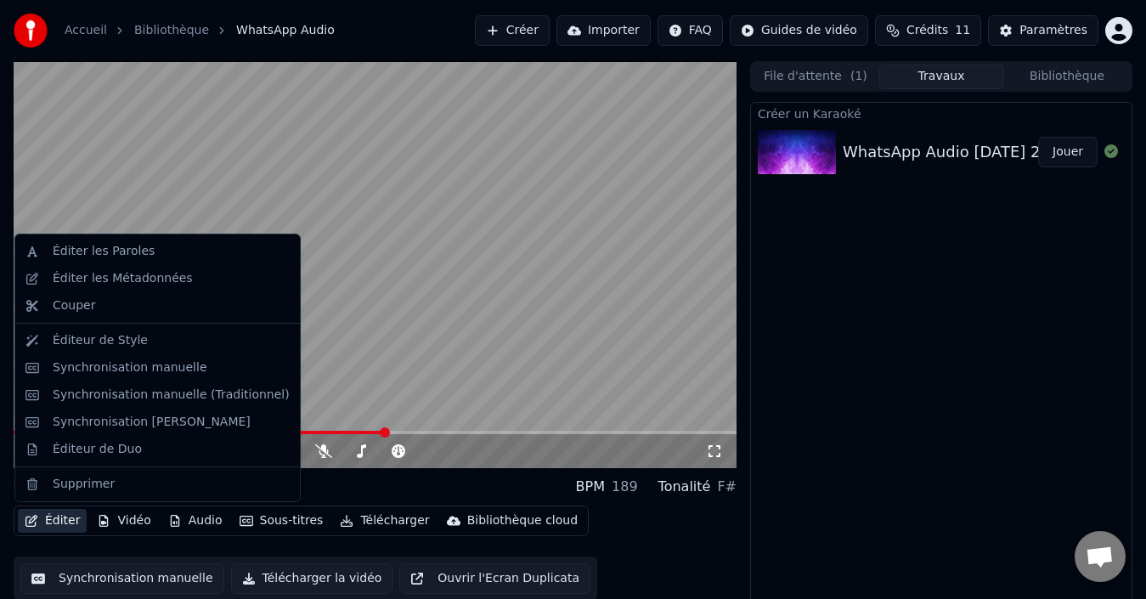
click at [50, 523] on button "Éditer" at bounding box center [52, 521] width 69 height 24
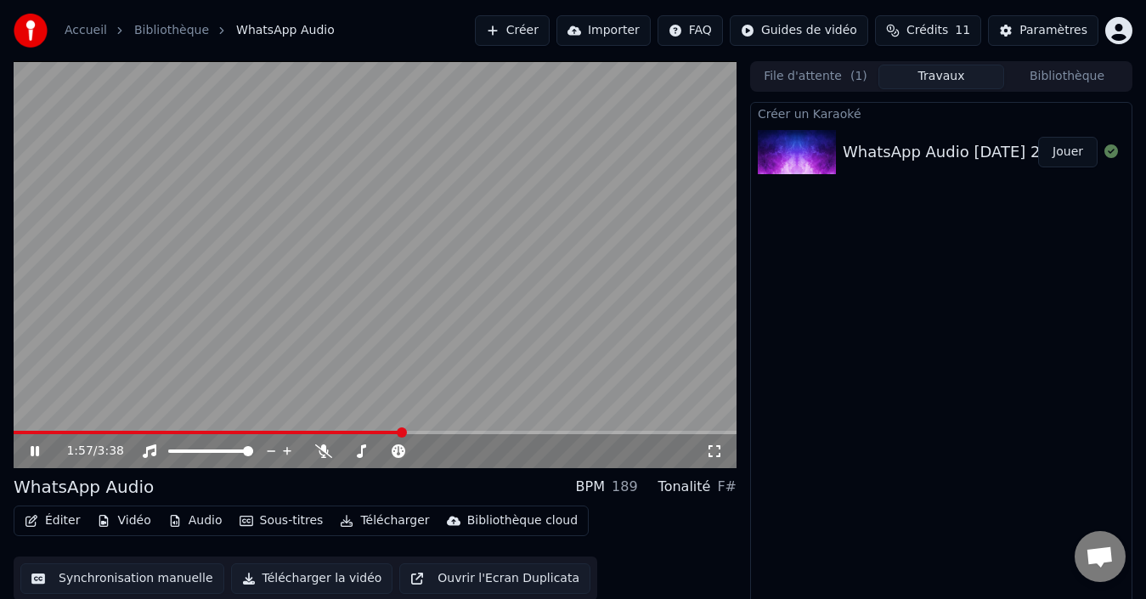
click at [429, 379] on video at bounding box center [375, 264] width 723 height 407
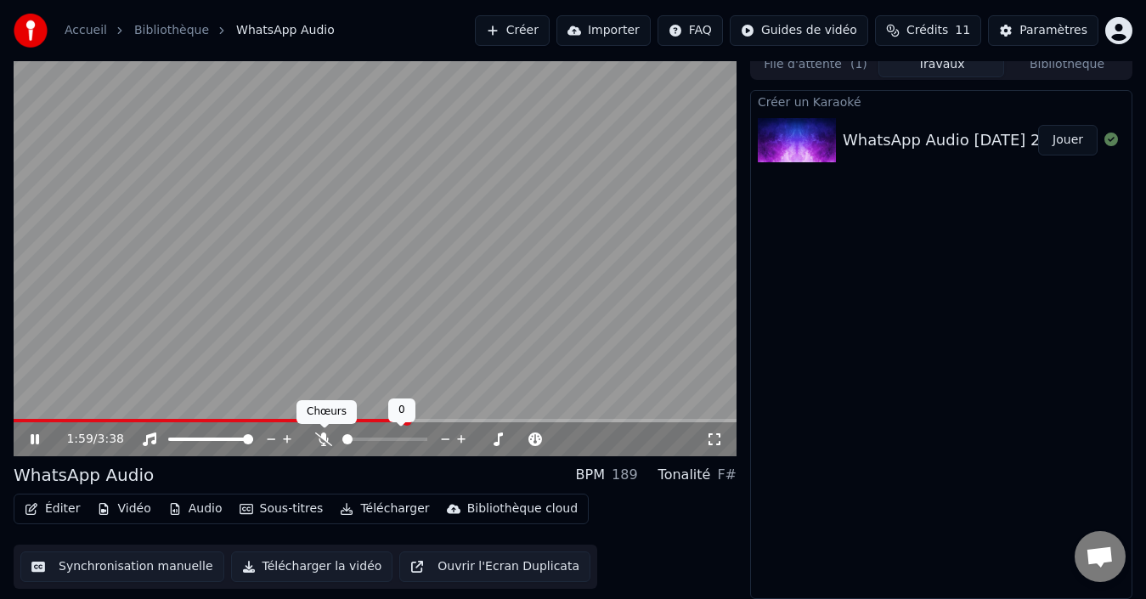
click at [330, 439] on icon at bounding box center [323, 439] width 17 height 14
click at [324, 439] on icon at bounding box center [323, 439] width 9 height 14
click at [264, 511] on button "Sous-titres" at bounding box center [282, 509] width 98 height 24
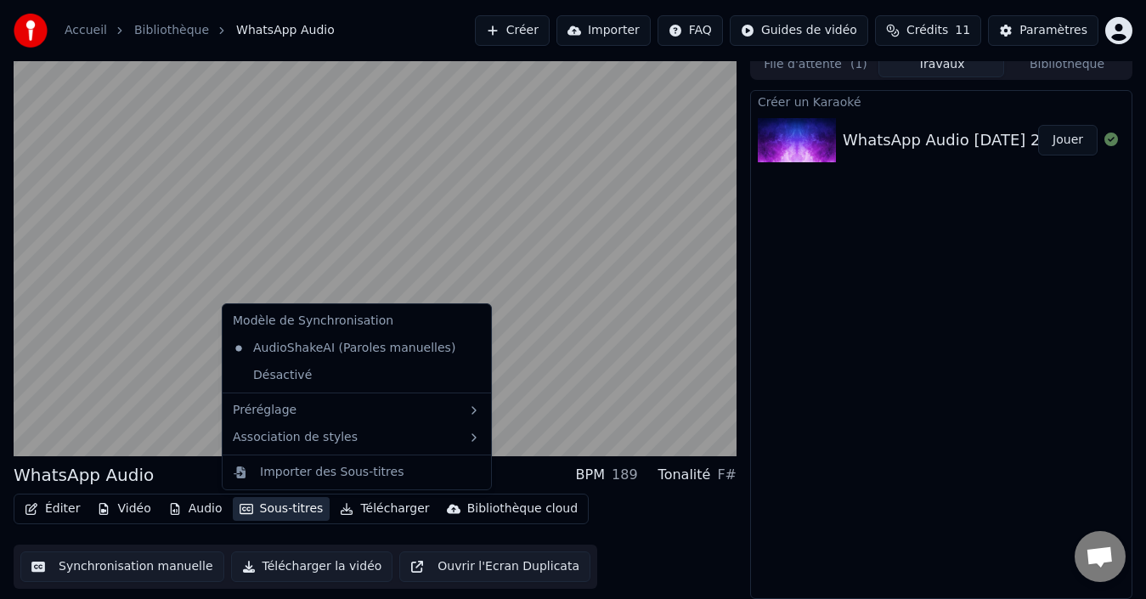
click at [264, 511] on button "Sous-titres" at bounding box center [282, 509] width 98 height 24
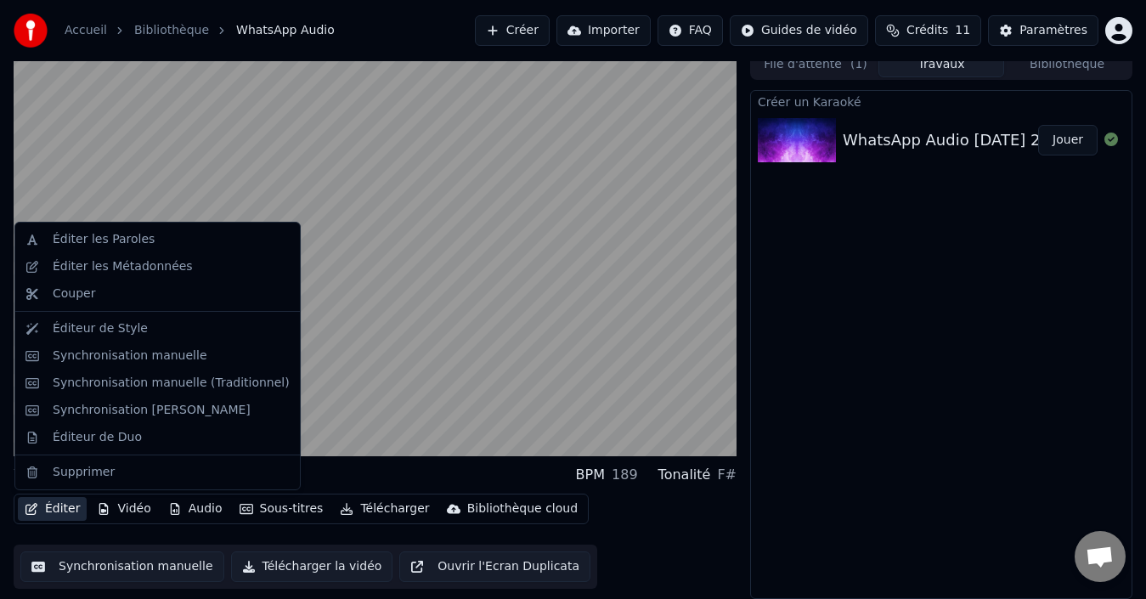
click at [72, 508] on button "Éditer" at bounding box center [52, 509] width 69 height 24
click at [160, 250] on div "Éditer les Paroles" at bounding box center [158, 239] width 278 height 27
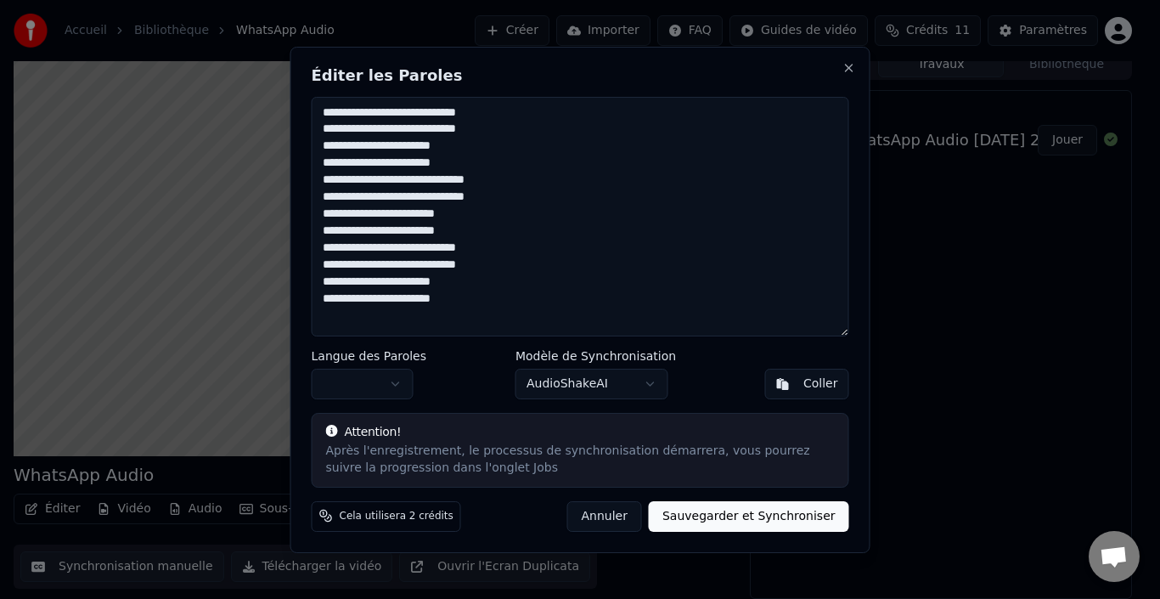
click at [799, 187] on textarea "**********" at bounding box center [581, 217] width 538 height 240
click at [618, 511] on button "Annuler" at bounding box center [604, 515] width 75 height 31
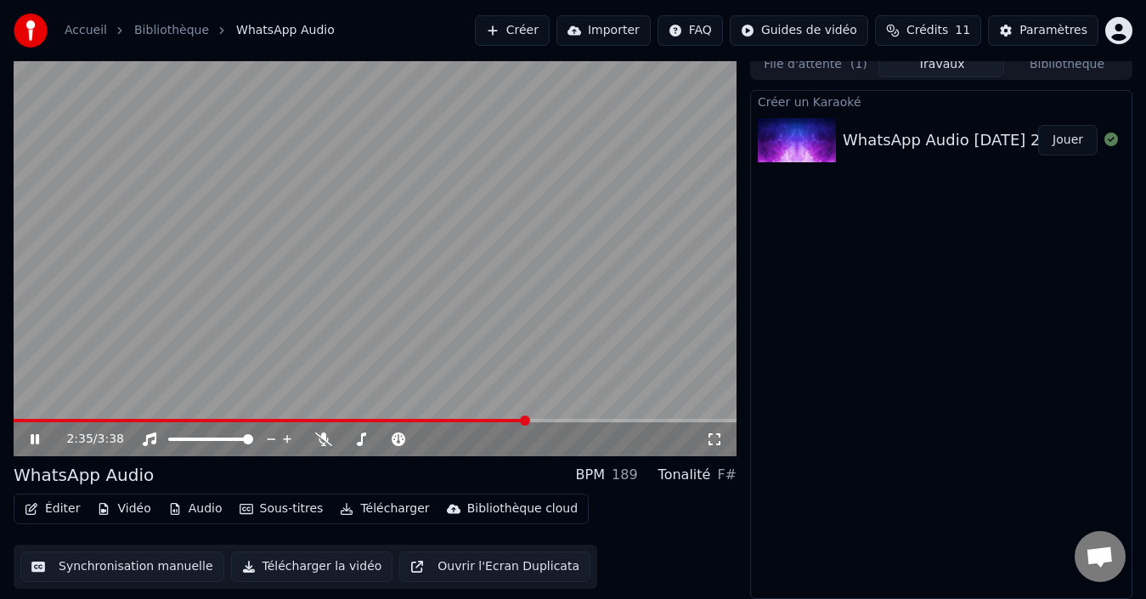
click at [330, 567] on button "Télécharger la vidéo" at bounding box center [312, 566] width 162 height 31
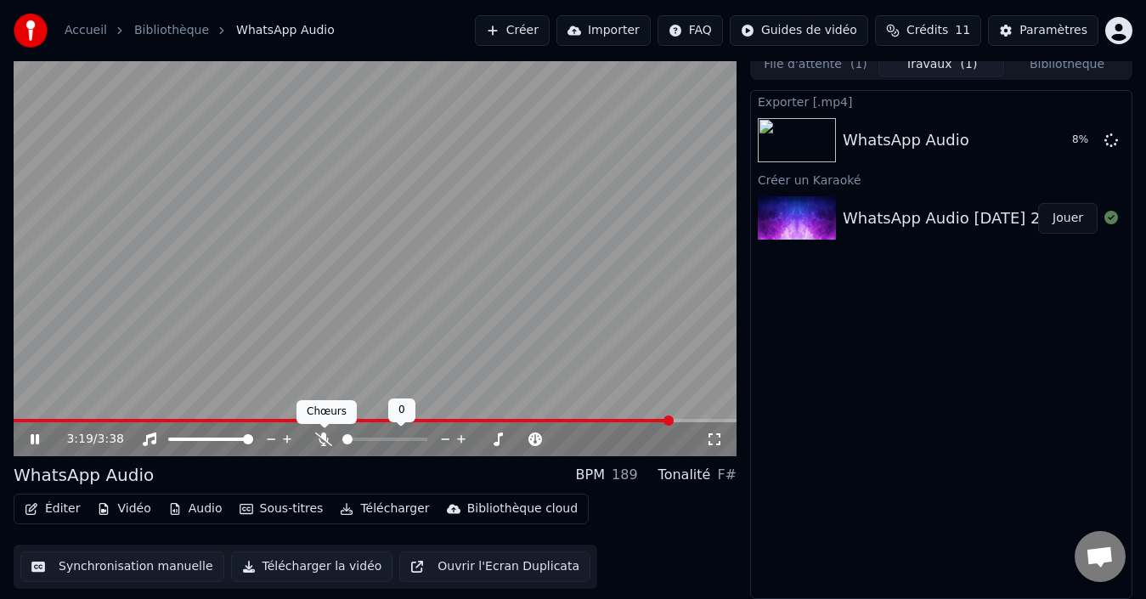
click at [329, 439] on icon at bounding box center [323, 439] width 17 height 14
click at [547, 422] on div "3:21 / 3:38" at bounding box center [375, 439] width 723 height 34
click at [550, 417] on video at bounding box center [375, 252] width 723 height 407
click at [550, 420] on span at bounding box center [349, 420] width 670 height 3
click at [36, 436] on icon at bounding box center [35, 439] width 10 height 12
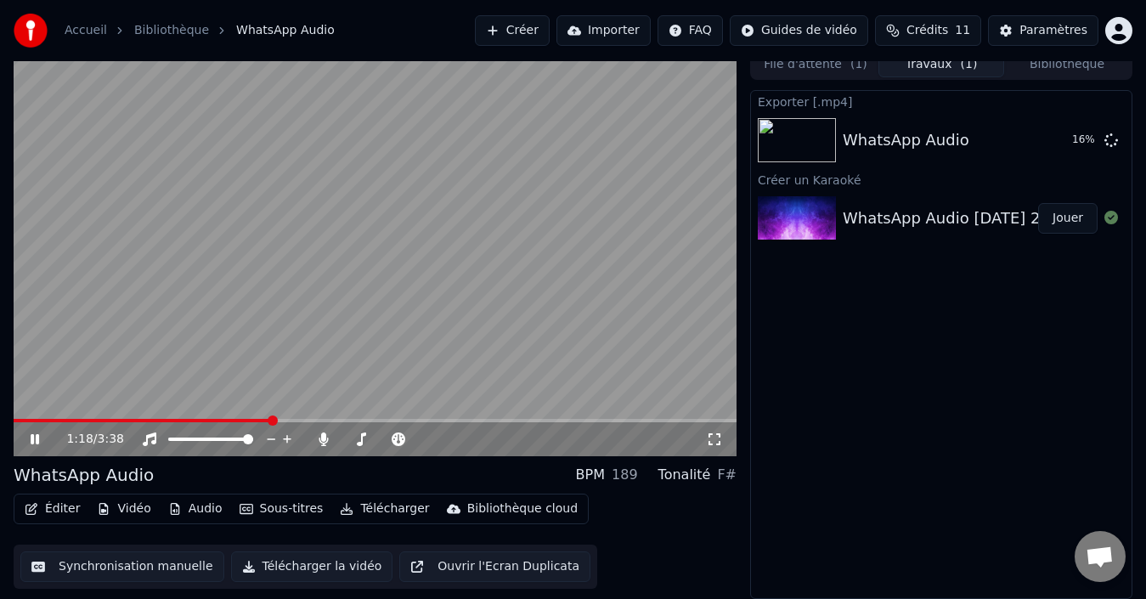
click at [271, 420] on span at bounding box center [142, 420] width 257 height 3
click at [328, 437] on icon at bounding box center [323, 439] width 17 height 14
click at [319, 439] on icon at bounding box center [323, 439] width 17 height 14
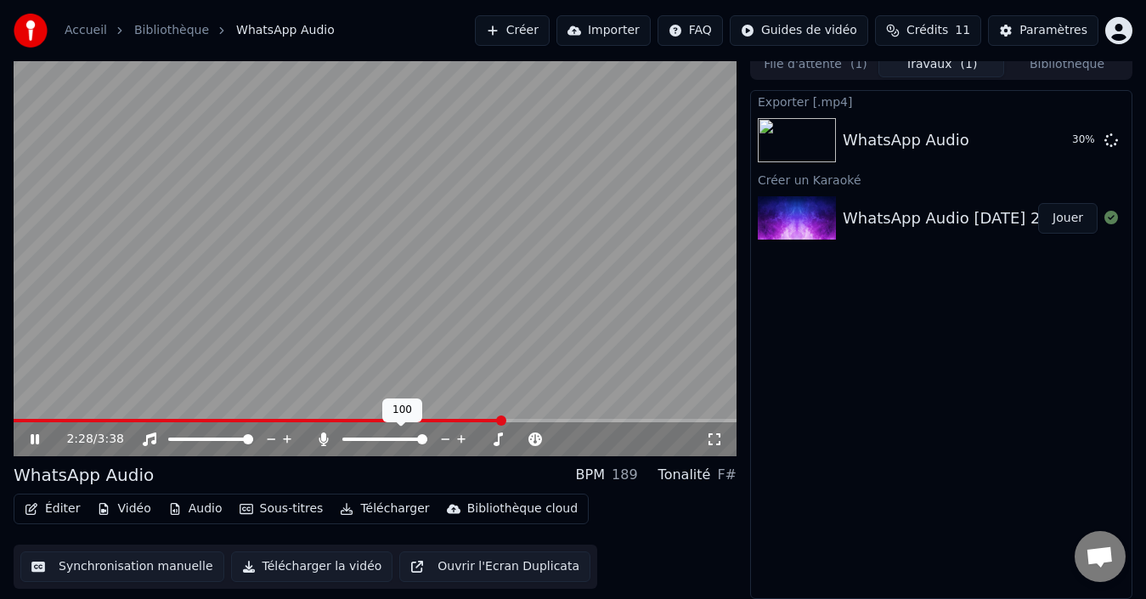
click at [319, 439] on icon at bounding box center [323, 439] width 17 height 14
click at [476, 419] on span at bounding box center [245, 420] width 463 height 3
click at [327, 435] on icon at bounding box center [323, 439] width 17 height 14
click at [323, 439] on icon at bounding box center [323, 439] width 9 height 14
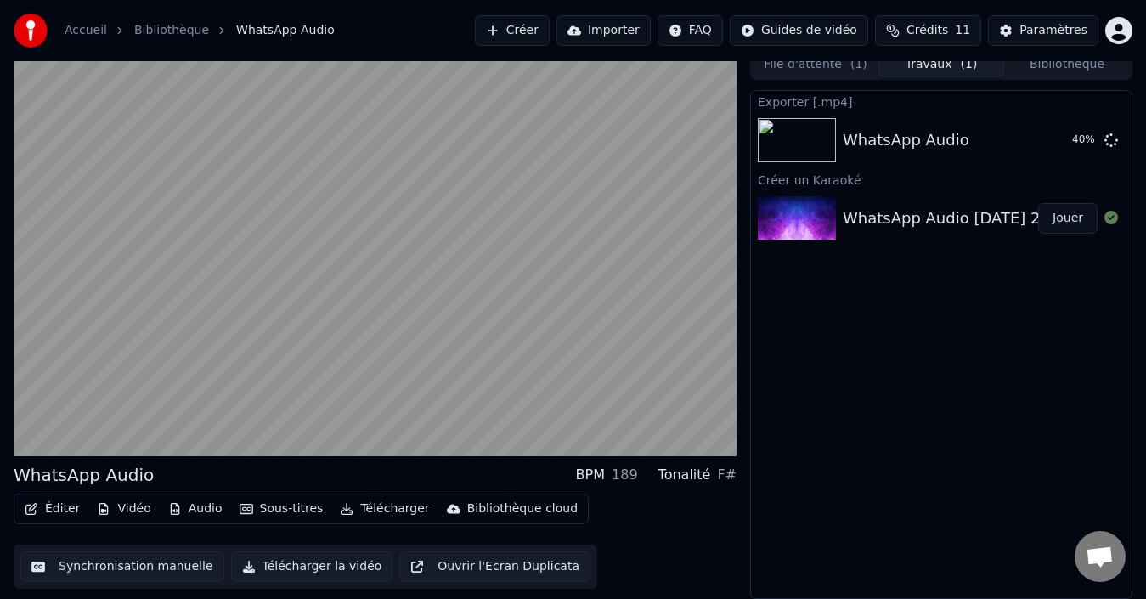
click at [635, 550] on div "Éditer Vidéo Audio Sous-titres Télécharger Bibliothèque cloud Synchronisation m…" at bounding box center [375, 541] width 723 height 95
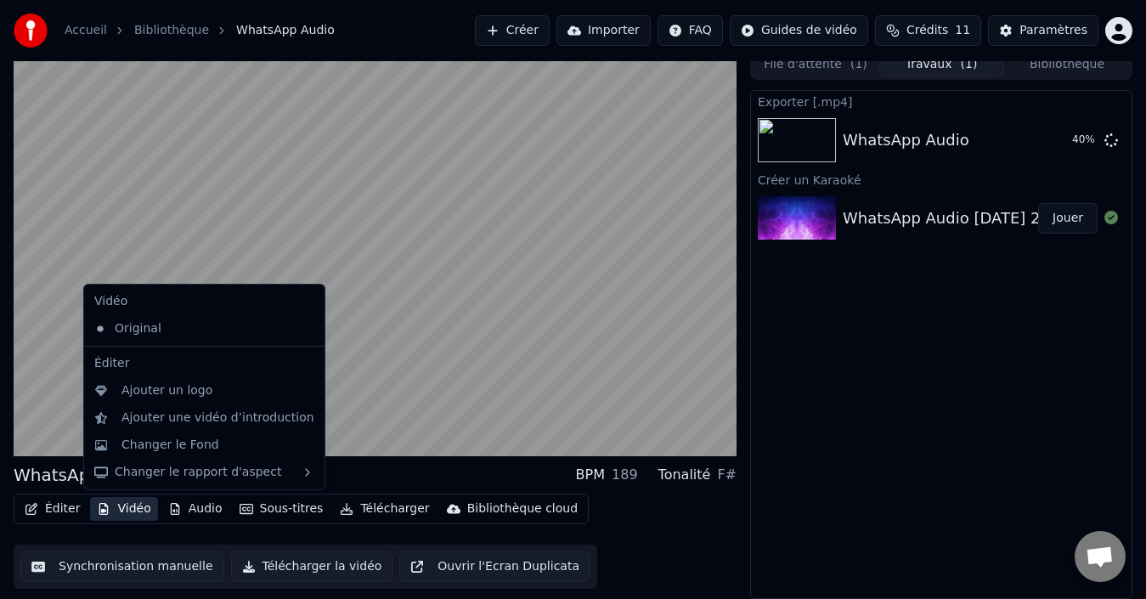
click at [111, 507] on button "Vidéo" at bounding box center [123, 509] width 67 height 24
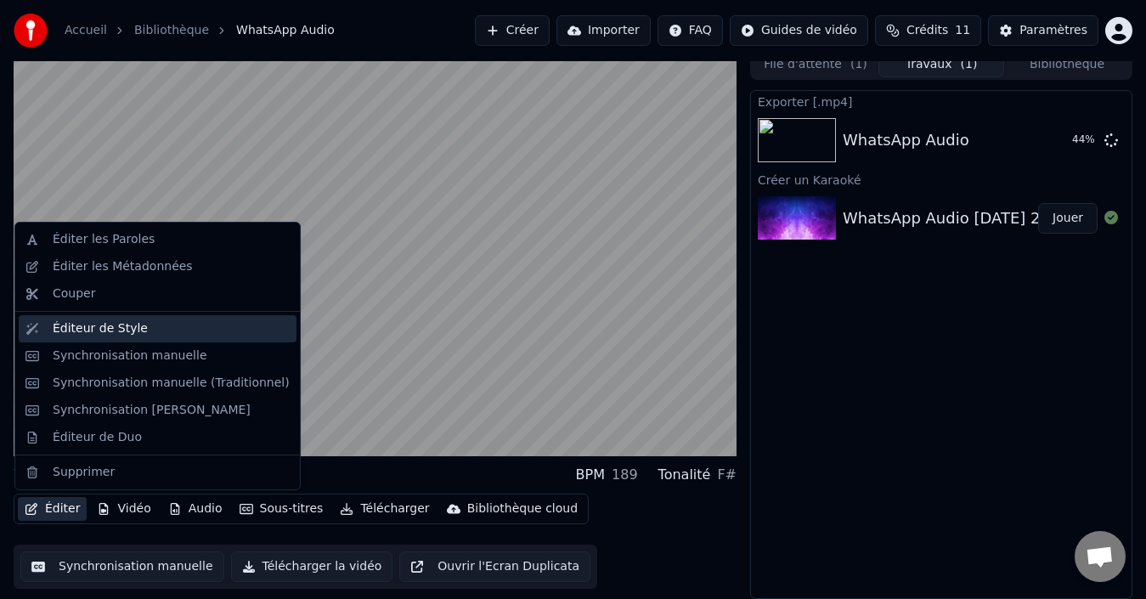
click at [157, 332] on div "Éditeur de Style" at bounding box center [171, 328] width 237 height 17
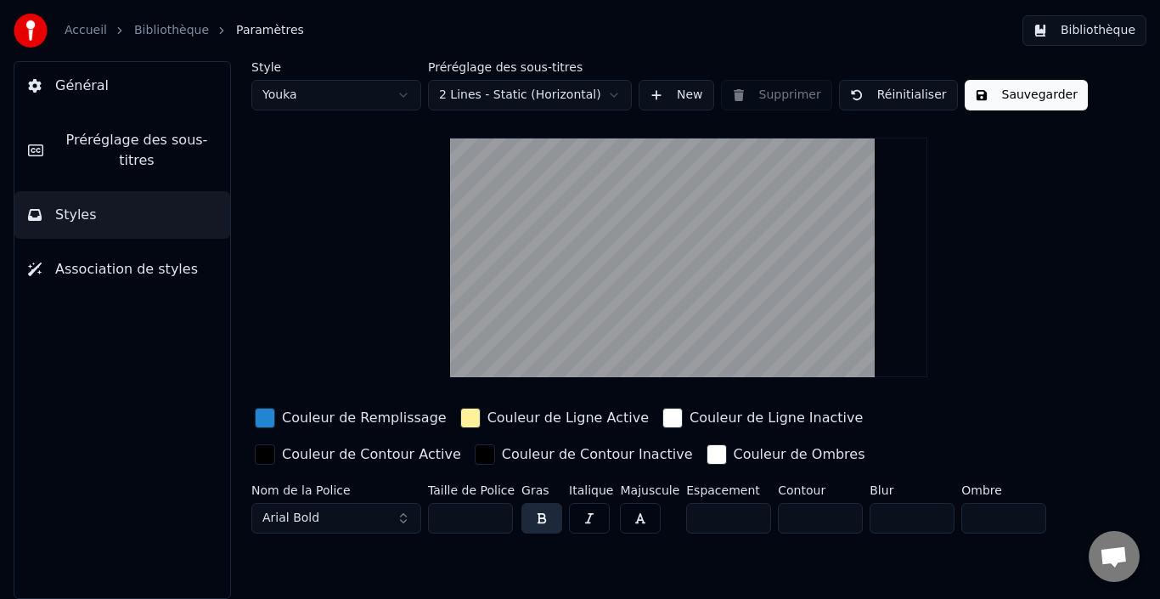
click at [101, 84] on span "Général" at bounding box center [82, 86] width 54 height 20
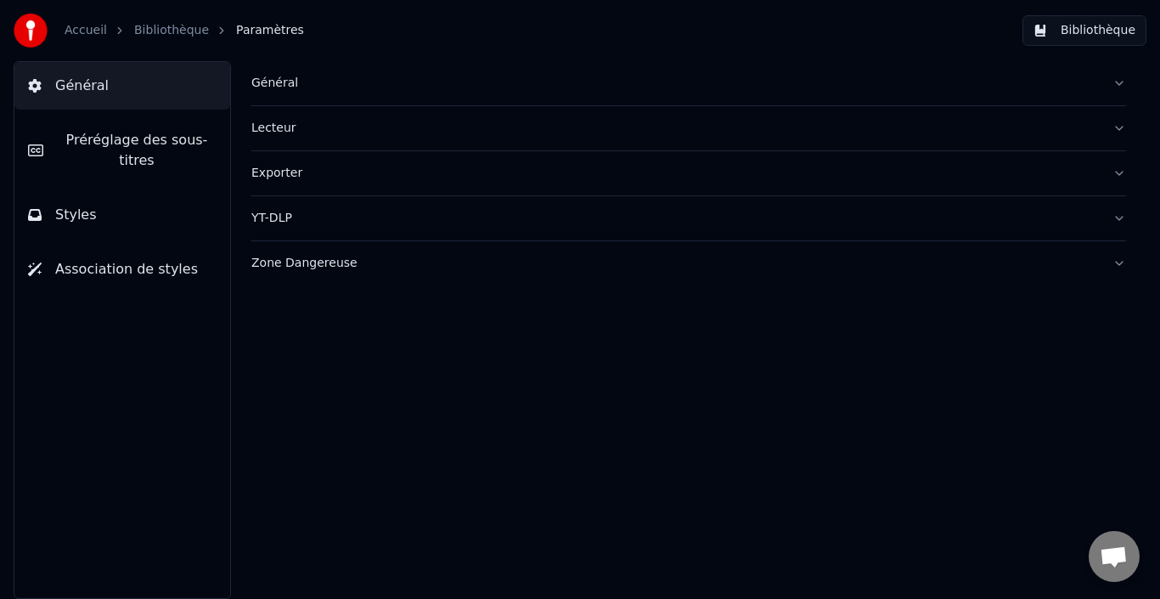
click at [101, 84] on span "Général" at bounding box center [82, 86] width 54 height 20
click at [69, 30] on link "Accueil" at bounding box center [86, 30] width 42 height 17
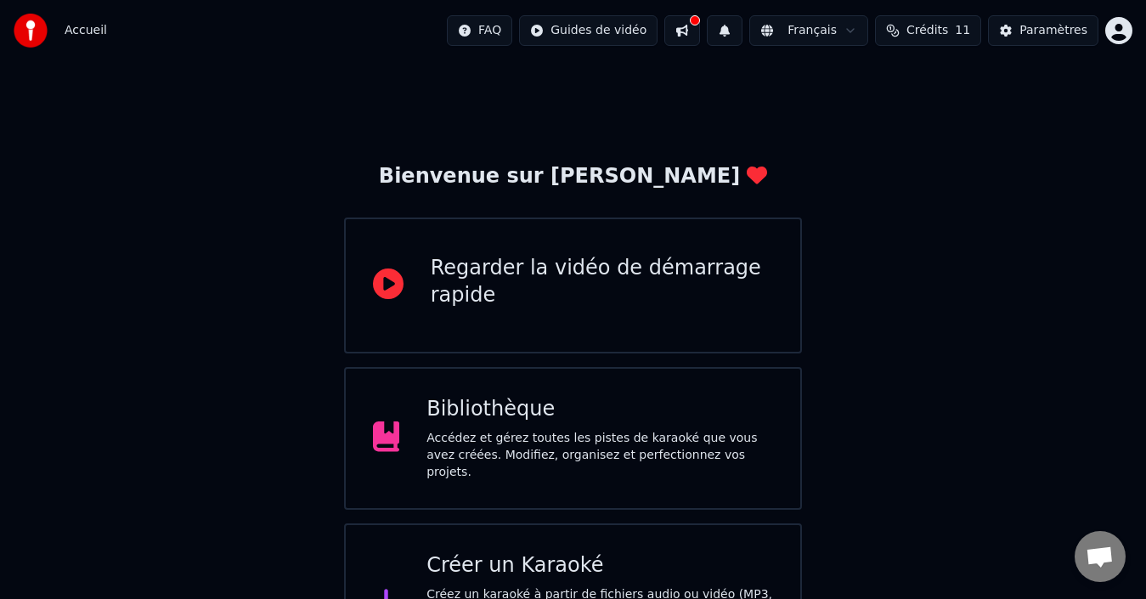
click at [655, 417] on div "Bibliothèque" at bounding box center [599, 409] width 347 height 27
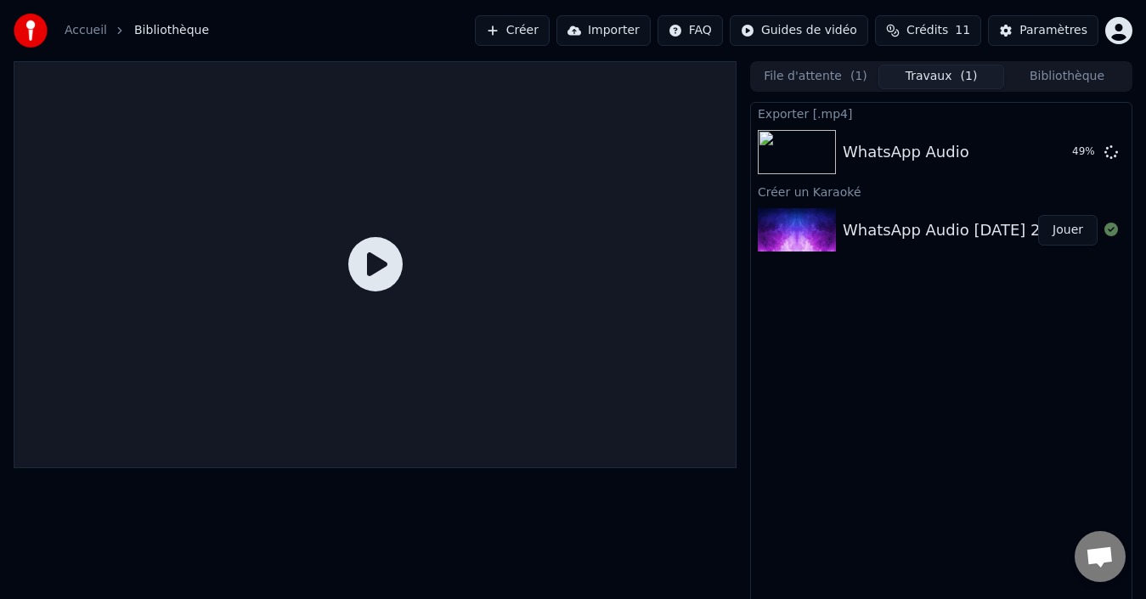
click at [373, 273] on icon at bounding box center [375, 264] width 54 height 54
click at [1074, 225] on button "Jouer" at bounding box center [1067, 230] width 59 height 31
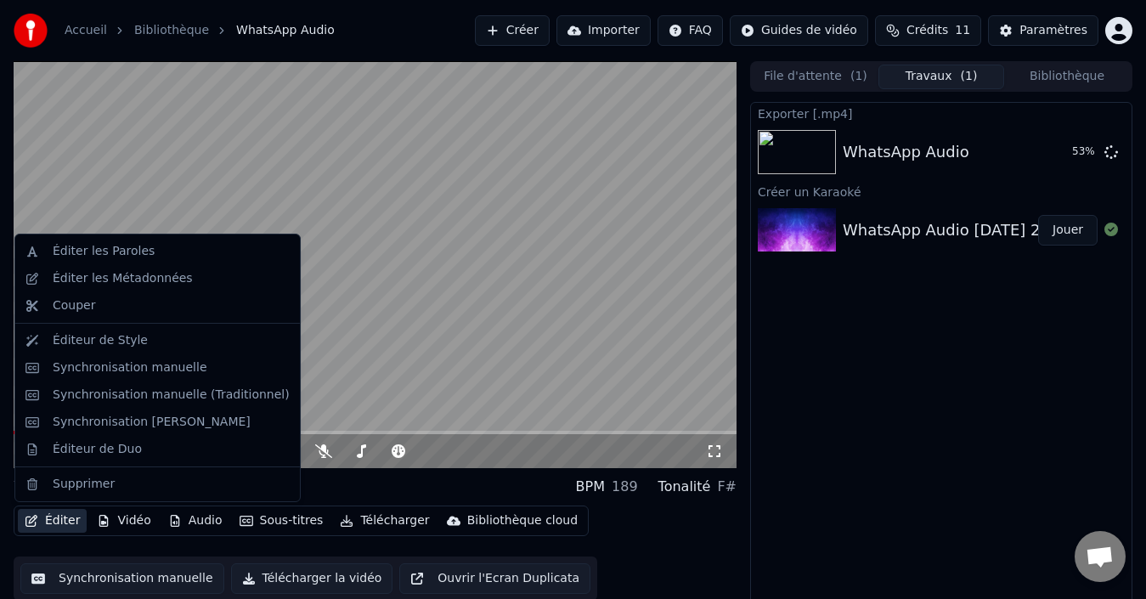
click at [56, 522] on button "Éditer" at bounding box center [52, 521] width 69 height 24
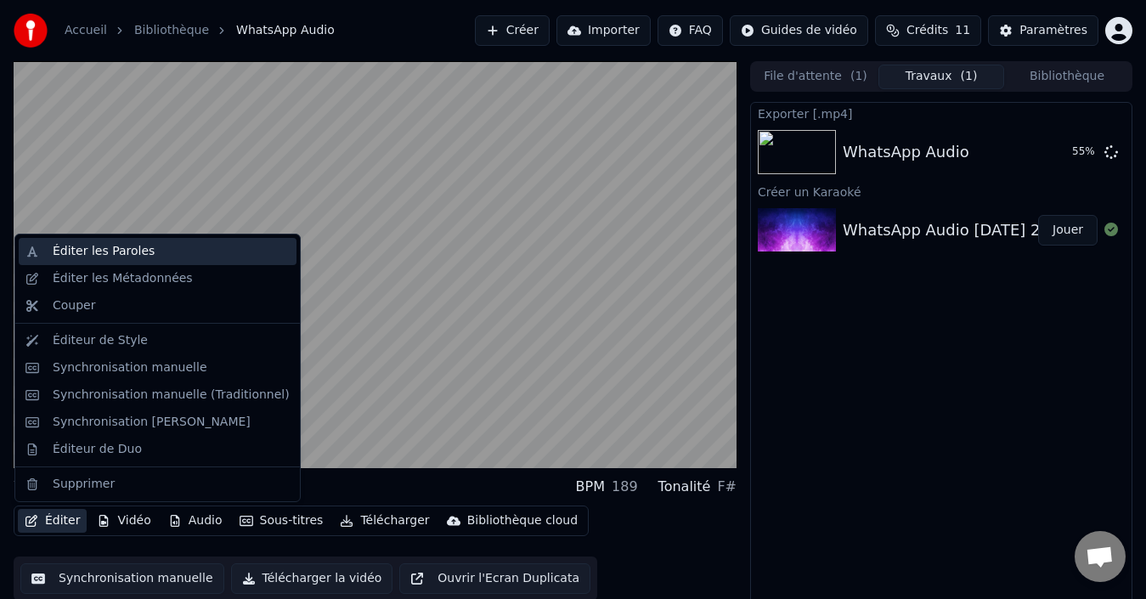
click at [153, 249] on div "Éditer les Paroles" at bounding box center [171, 251] width 237 height 17
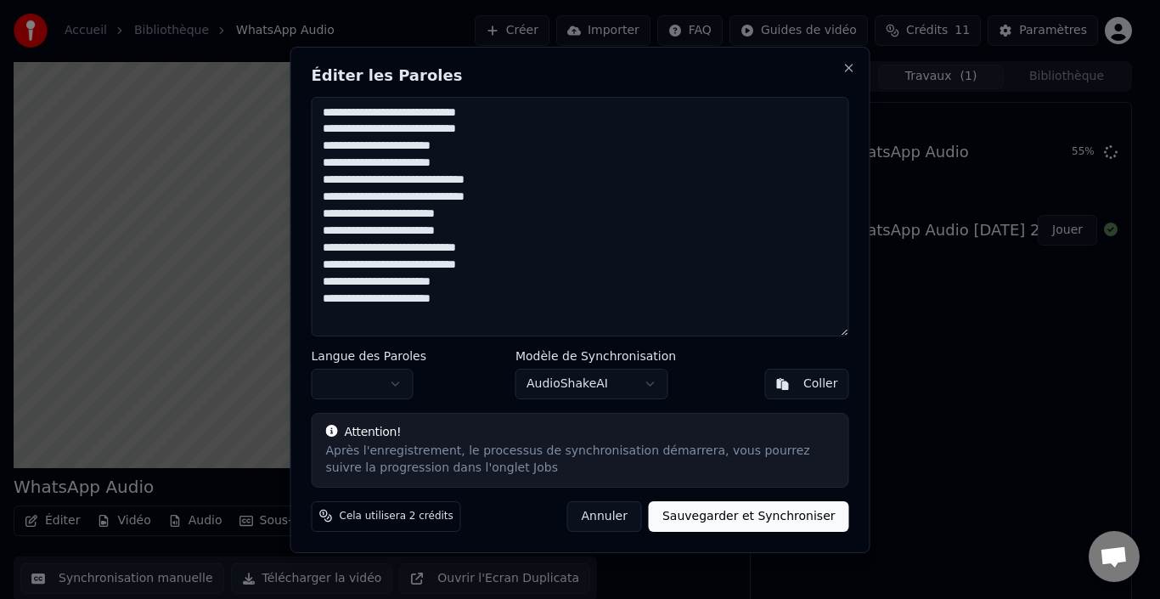
click at [537, 149] on textarea "**********" at bounding box center [581, 217] width 538 height 240
click at [742, 264] on textarea "**********" at bounding box center [581, 217] width 538 height 240
click at [637, 523] on button "Annuler" at bounding box center [604, 515] width 75 height 31
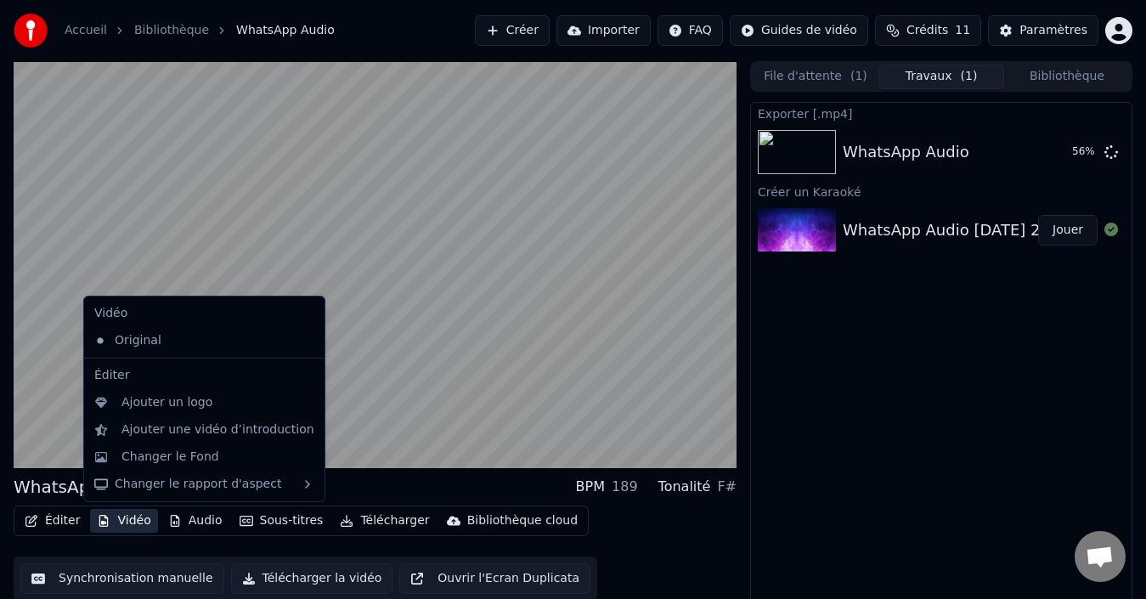
click at [121, 512] on button "Vidéo" at bounding box center [123, 521] width 67 height 24
click at [208, 403] on div "Ajouter un logo" at bounding box center [217, 402] width 193 height 17
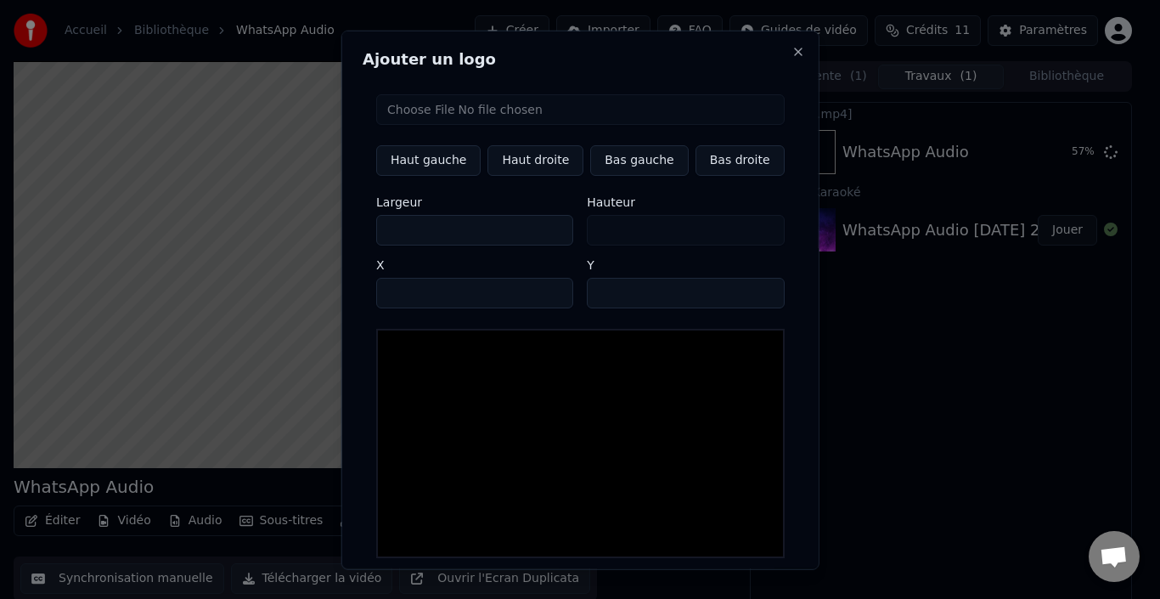
click at [480, 407] on div at bounding box center [580, 442] width 409 height 229
click at [791, 52] on button "Close" at bounding box center [798, 51] width 14 height 14
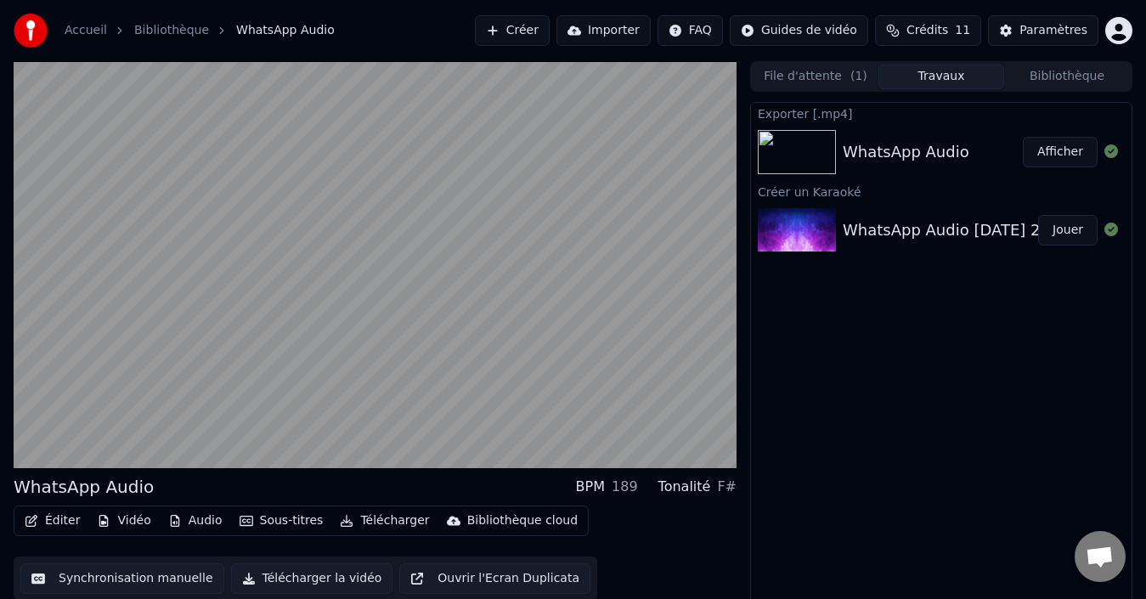
click at [1075, 154] on button "Afficher" at bounding box center [1060, 152] width 75 height 31
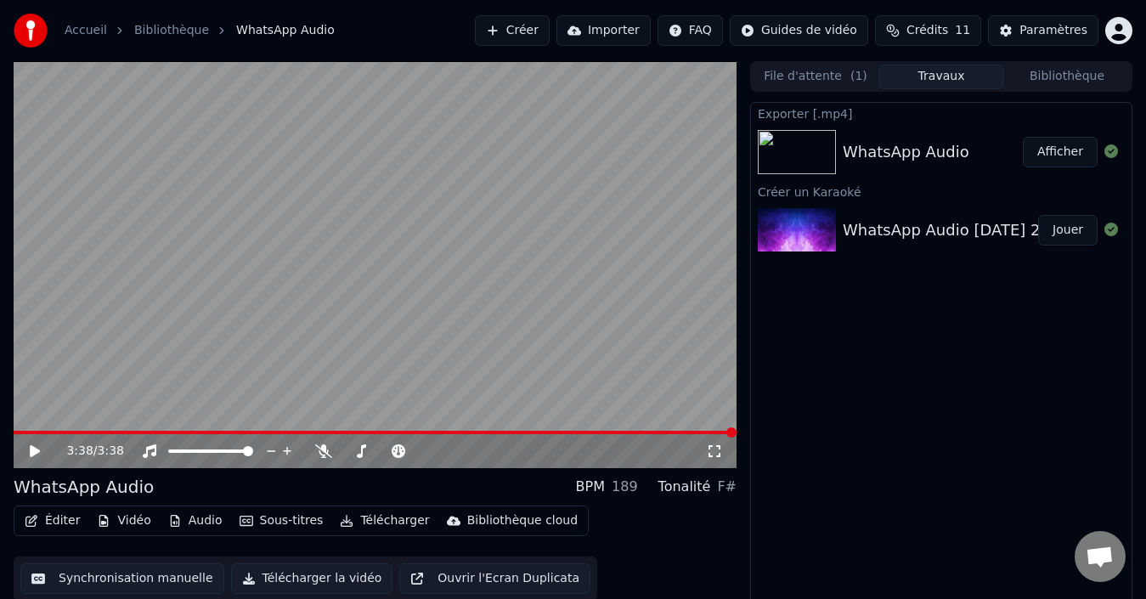
click at [30, 447] on icon at bounding box center [46, 451] width 39 height 14
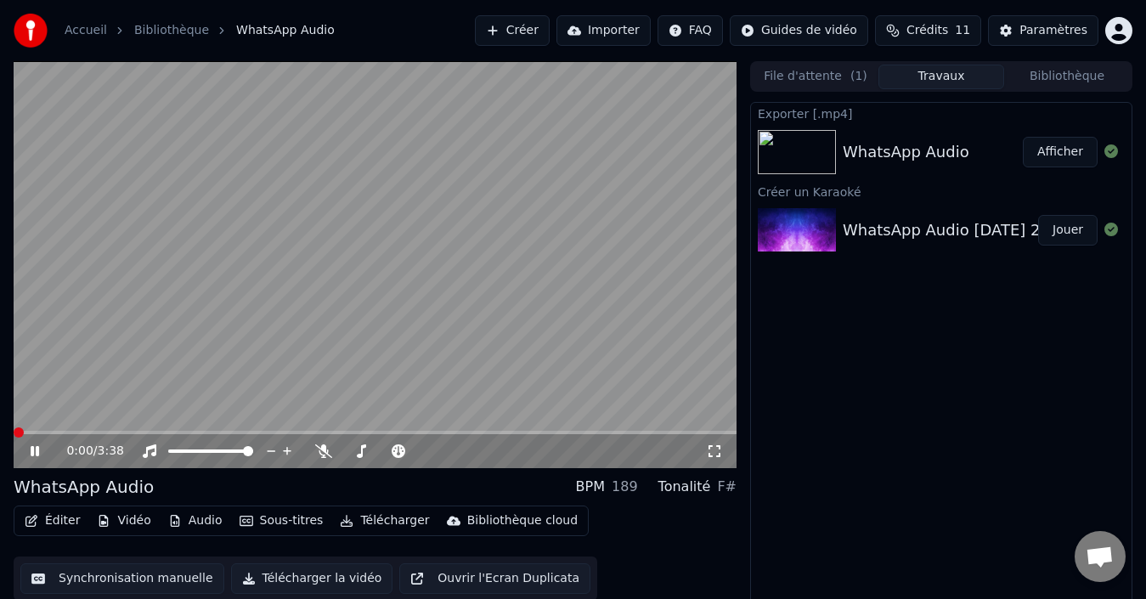
click at [14, 437] on span at bounding box center [19, 432] width 10 height 10
click at [31, 448] on icon at bounding box center [35, 451] width 8 height 10
click at [548, 32] on button "Créer" at bounding box center [512, 30] width 75 height 31
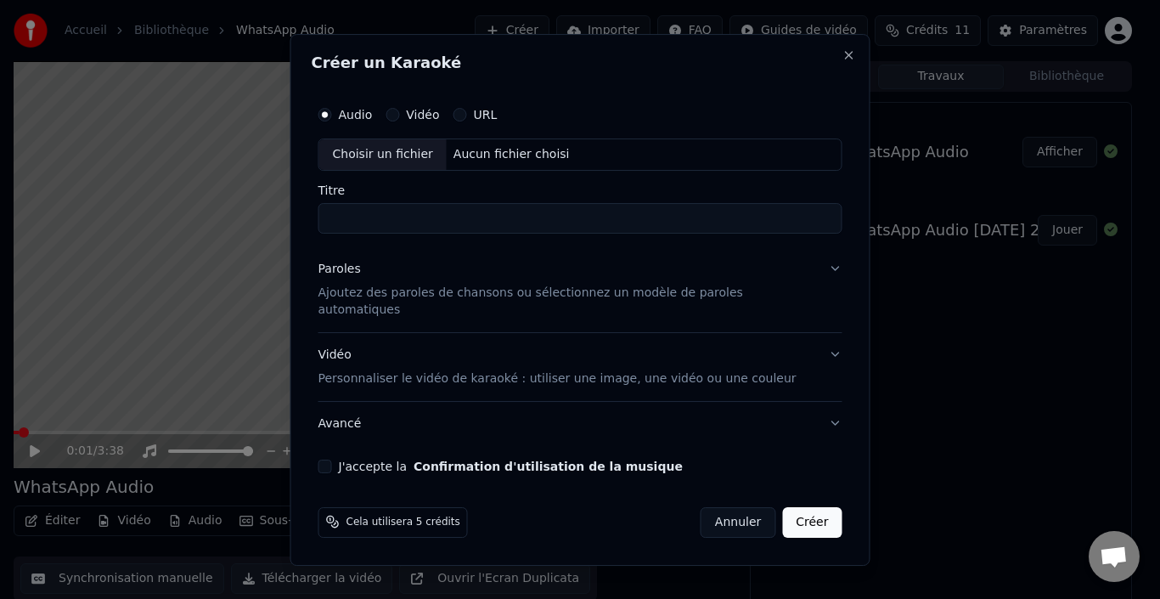
click at [497, 116] on label "URL" at bounding box center [486, 115] width 24 height 12
click at [467, 116] on button "URL" at bounding box center [461, 115] width 14 height 14
click at [492, 158] on input "text" at bounding box center [581, 155] width 524 height 34
paste input "**********"
type input "**********"
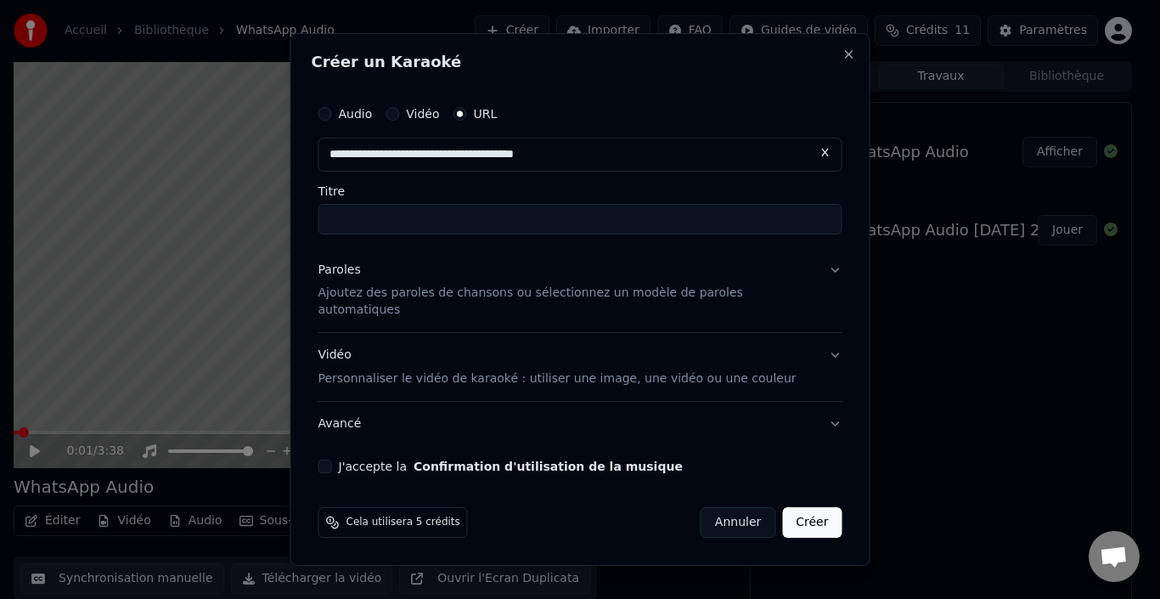
click at [651, 234] on input "Titre" at bounding box center [581, 219] width 524 height 31
type input "**********"
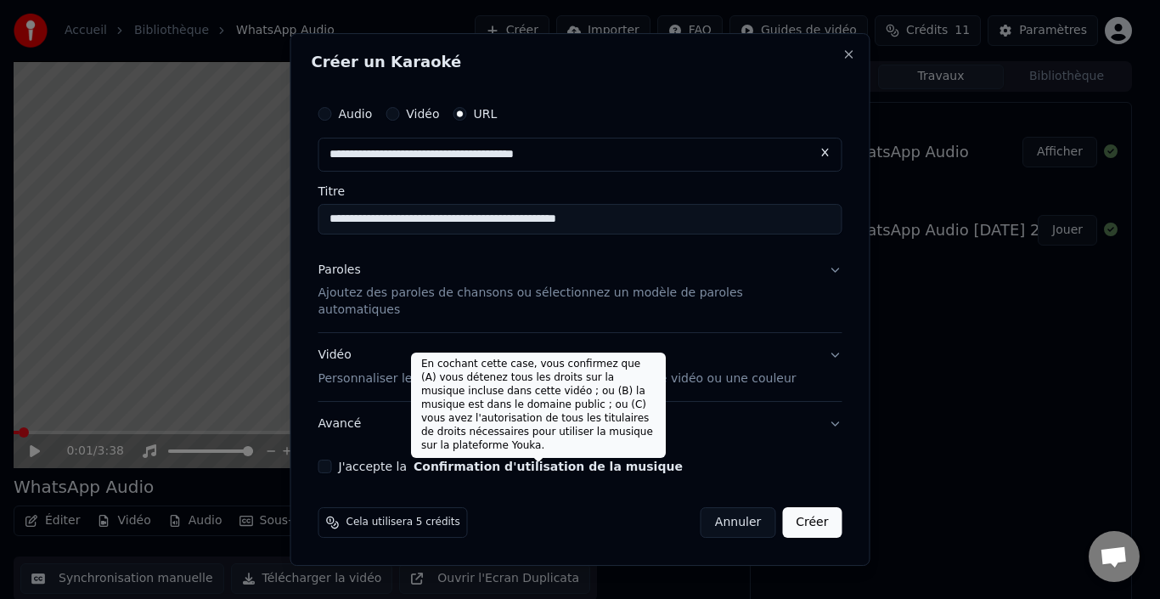
click at [584, 460] on button "Confirmation d'utilisation de la musique" at bounding box center [548, 466] width 269 height 12
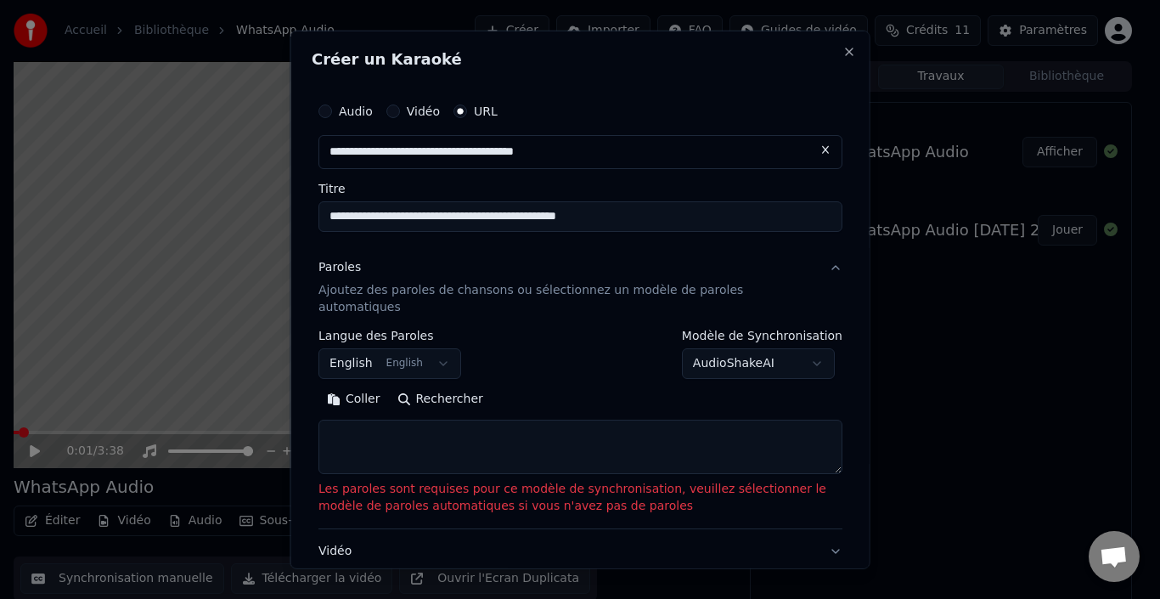
click at [398, 426] on textarea at bounding box center [581, 447] width 524 height 54
paste textarea "**********"
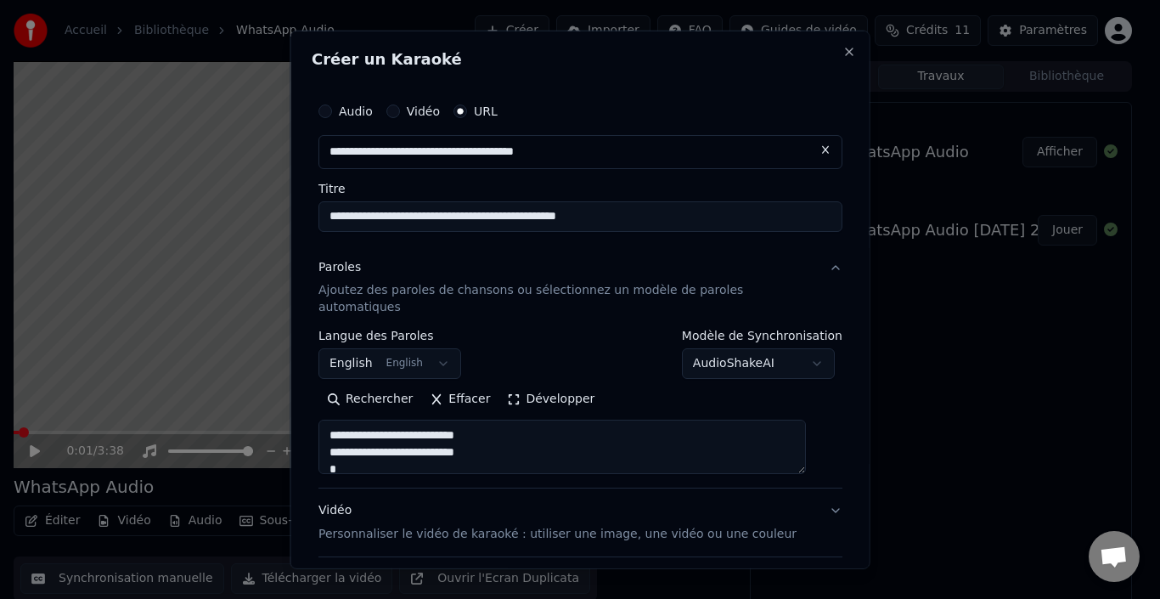
scroll to position [854, 0]
type textarea "**********"
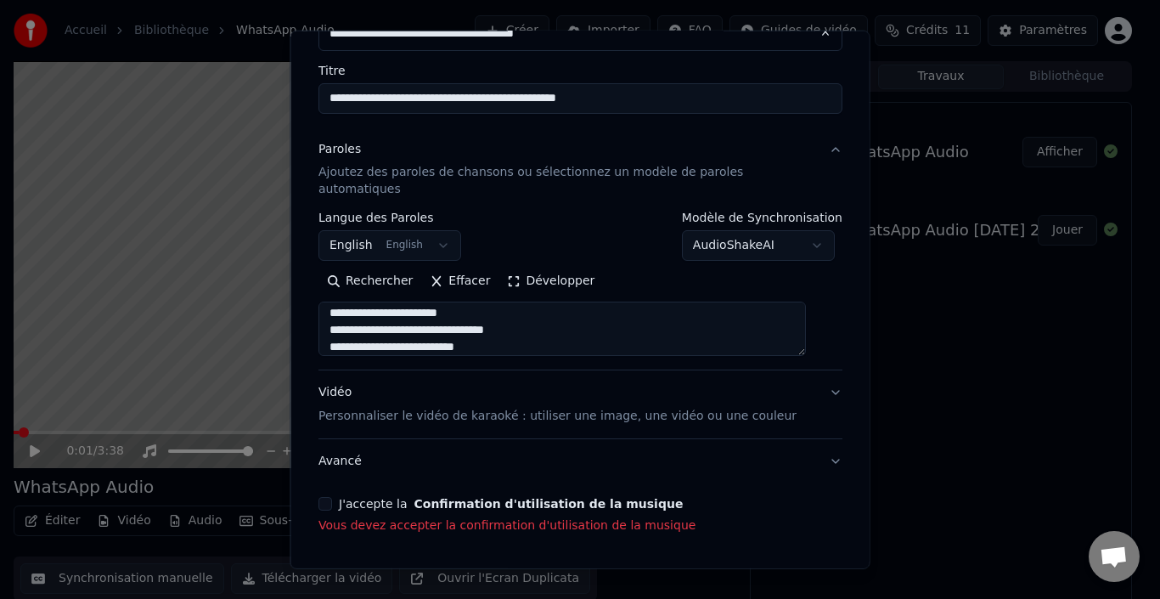
scroll to position [159, 0]
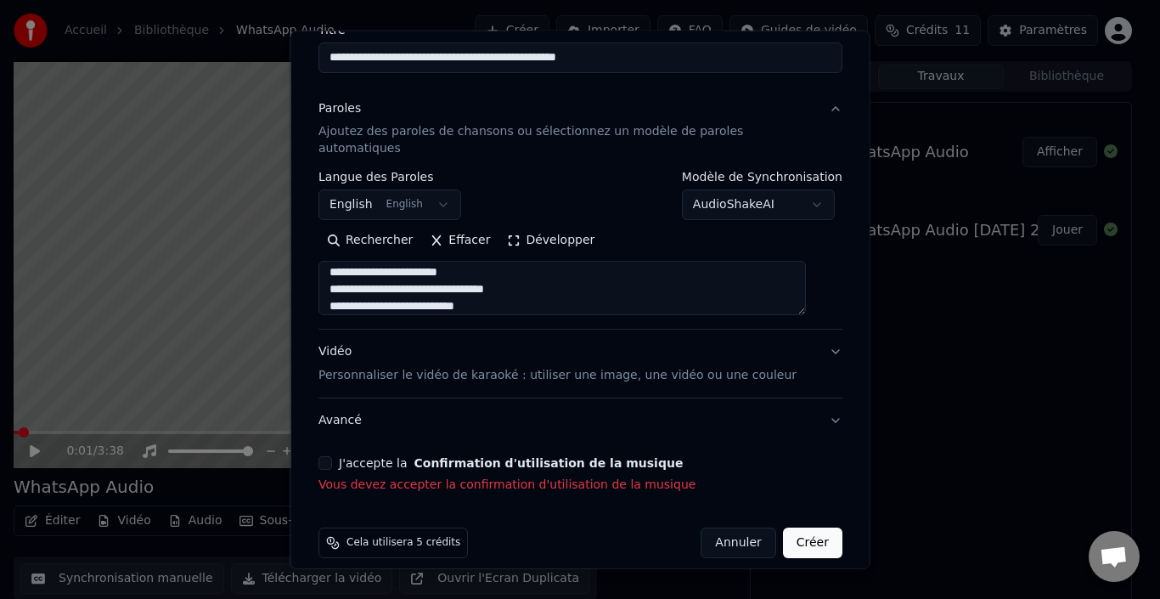
click at [332, 456] on button "J'accepte la Confirmation d'utilisation de la musique" at bounding box center [326, 463] width 14 height 14
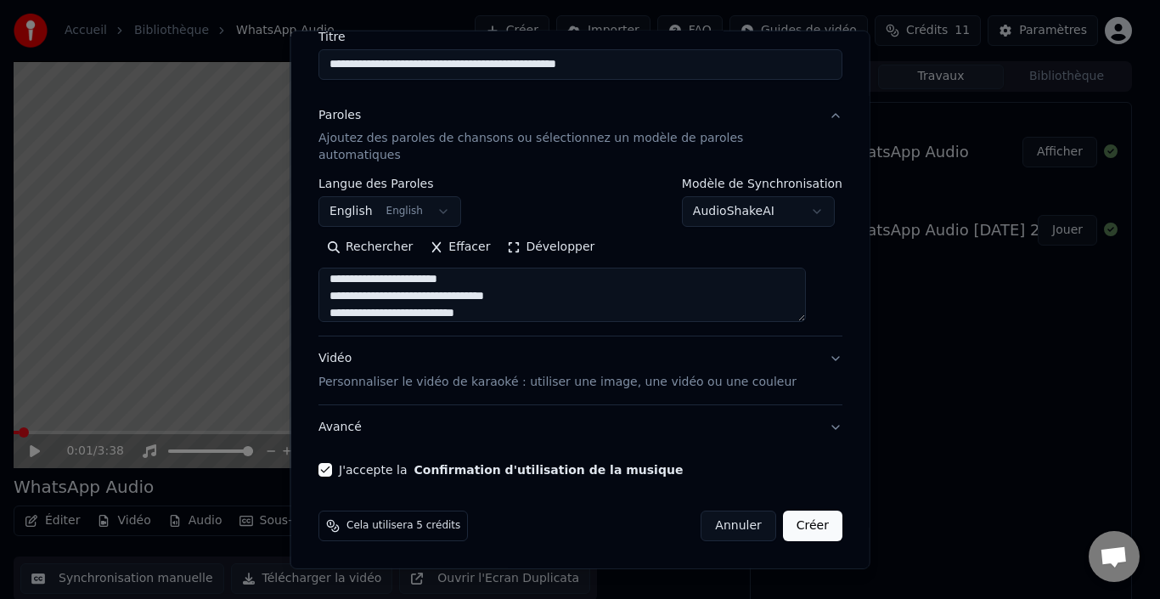
scroll to position [135, 0]
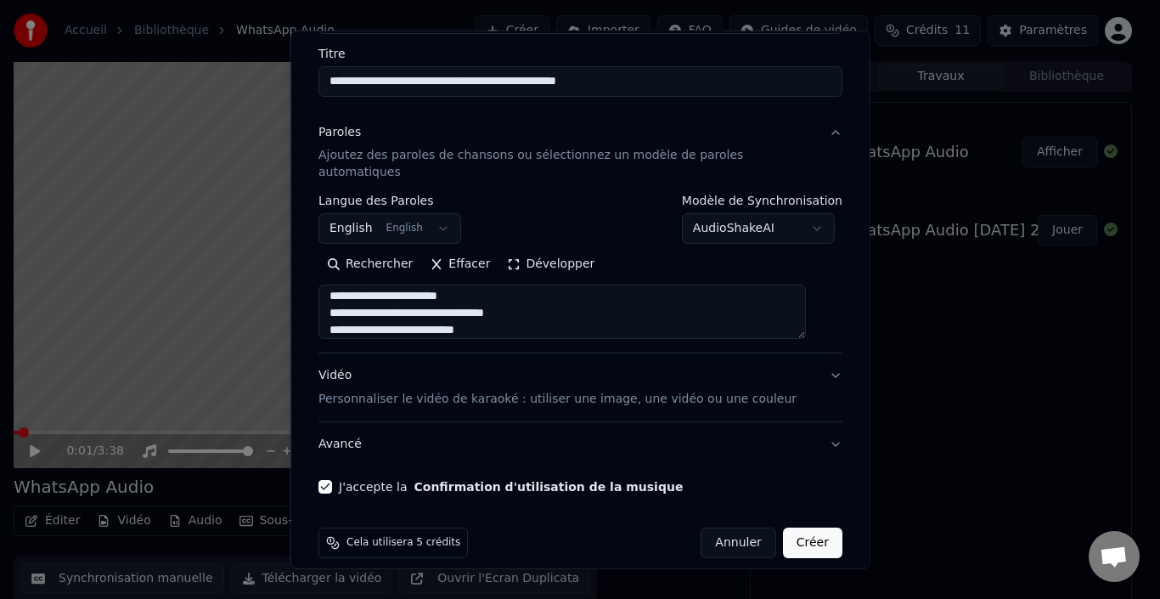
click at [782, 527] on button "Créer" at bounding box center [811, 542] width 59 height 31
select select
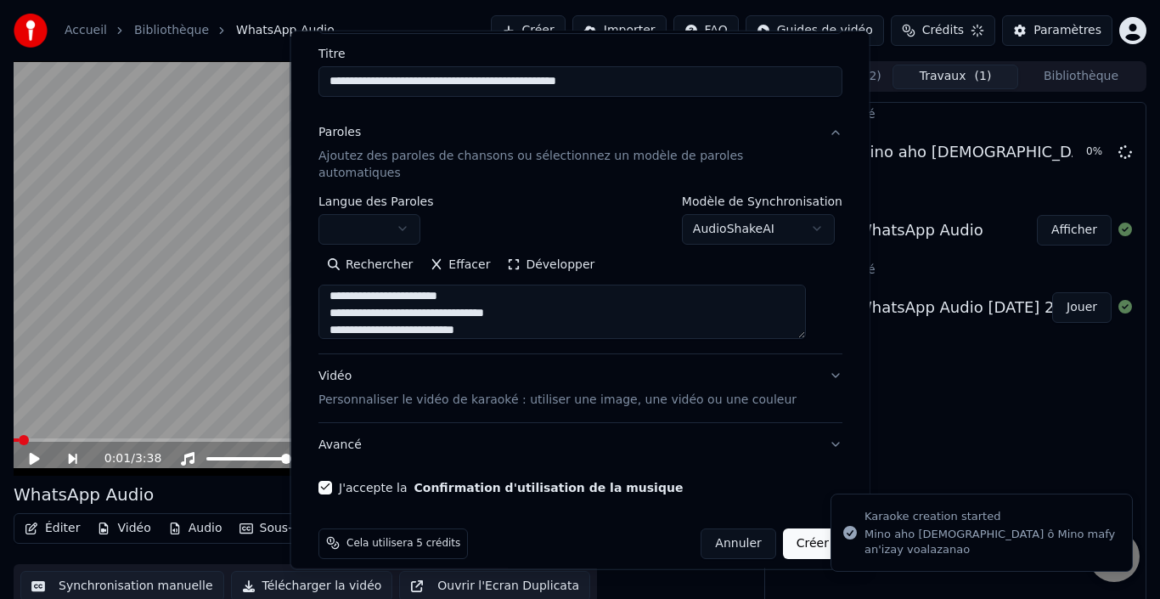
select select
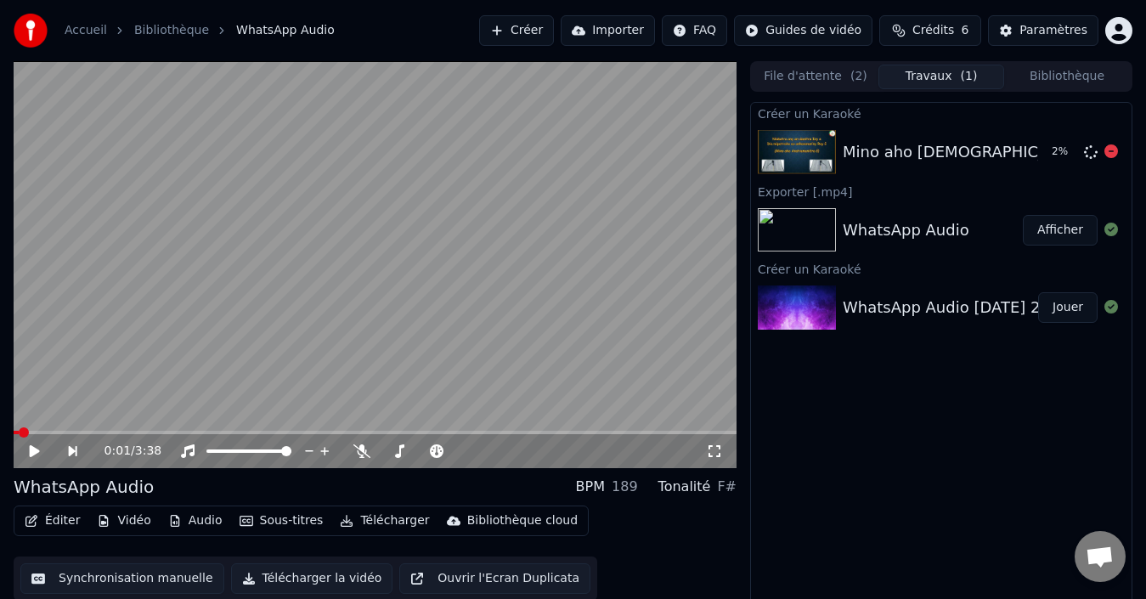
click at [898, 160] on div "Mino aho Andriamanitra ô Mino mafy an'izay voalazanao" at bounding box center [1092, 152] width 499 height 24
click at [1064, 147] on button "Jouer" at bounding box center [1067, 152] width 59 height 31
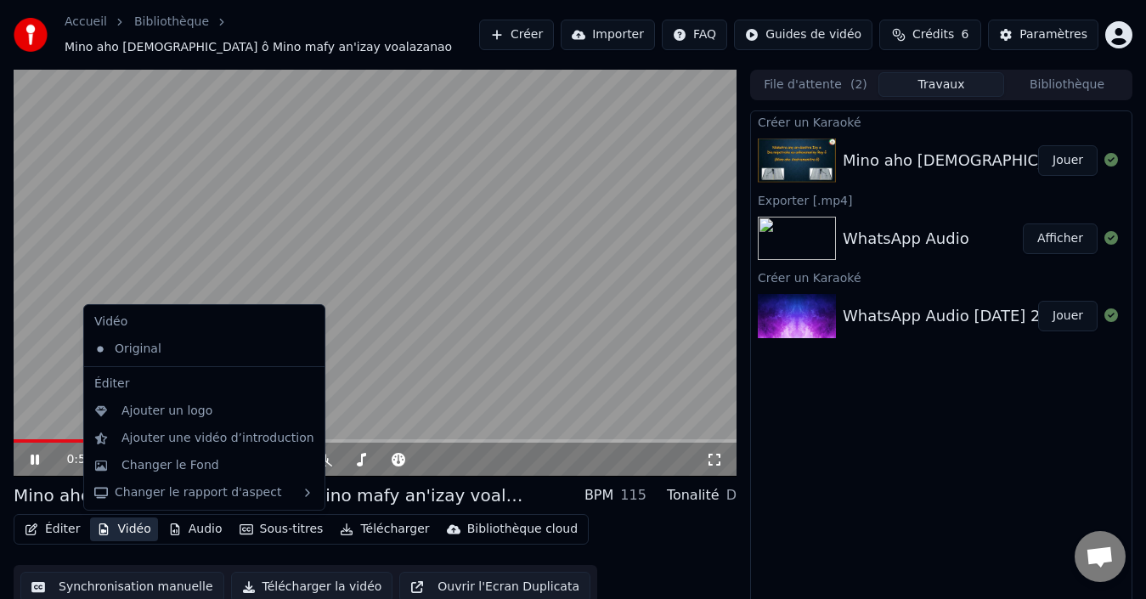
click at [126, 529] on button "Vidéo" at bounding box center [123, 529] width 67 height 24
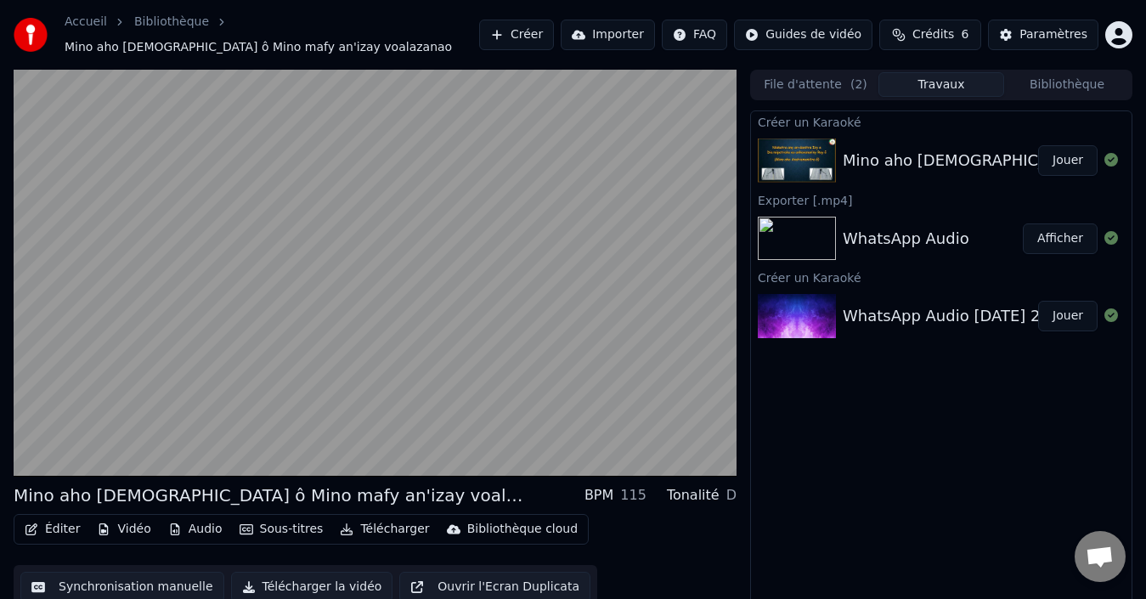
drag, startPoint x: 657, startPoint y: 544, endPoint x: 645, endPoint y: 544, distance: 12.8
click at [645, 544] on div "Éditer Vidéo Audio Sous-titres Télécharger Bibliothèque cloud Synchronisation m…" at bounding box center [375, 561] width 723 height 95
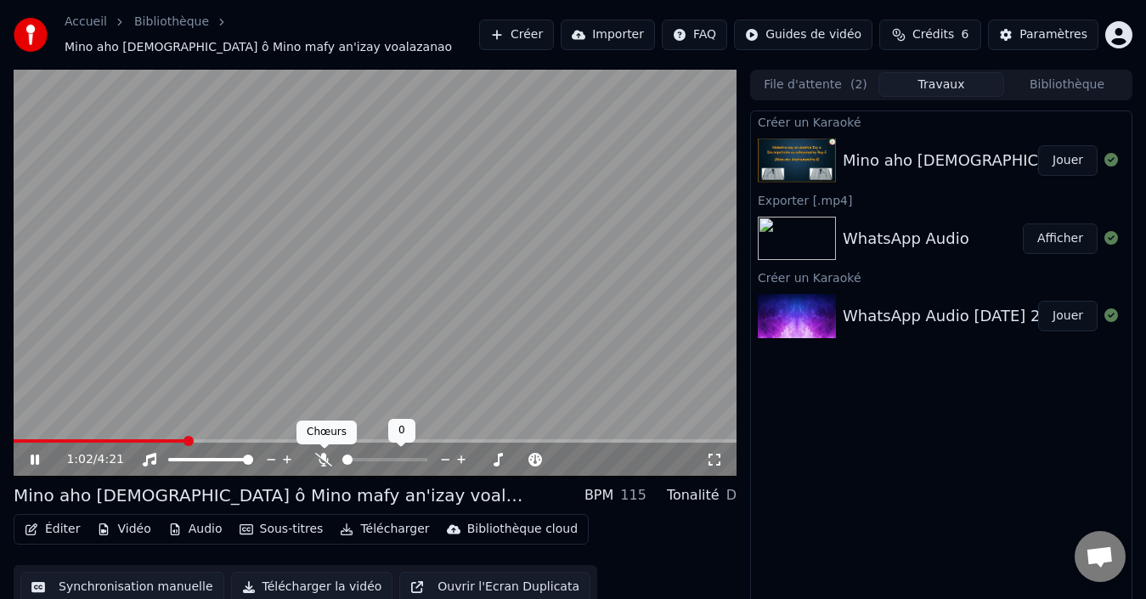
click at [321, 465] on icon at bounding box center [323, 460] width 17 height 14
click at [191, 437] on span at bounding box center [195, 441] width 10 height 10
click at [187, 439] on span at bounding box center [105, 440] width 182 height 3
click at [31, 463] on icon at bounding box center [35, 459] width 8 height 10
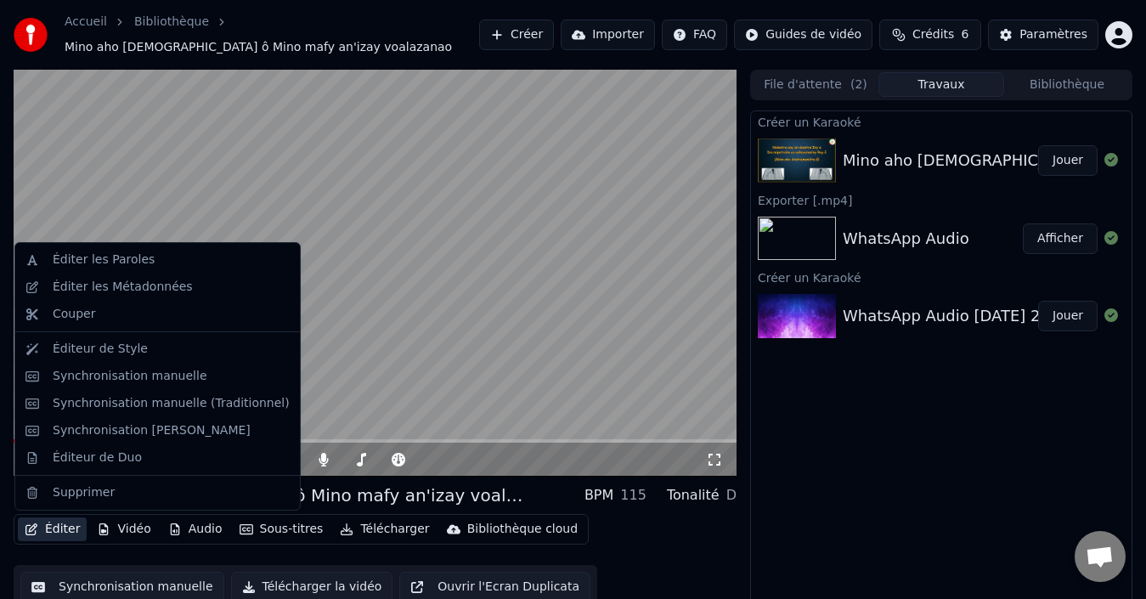
click at [59, 538] on button "Éditer" at bounding box center [52, 529] width 69 height 24
click at [172, 268] on div "Éditer les Paroles" at bounding box center [171, 259] width 237 height 17
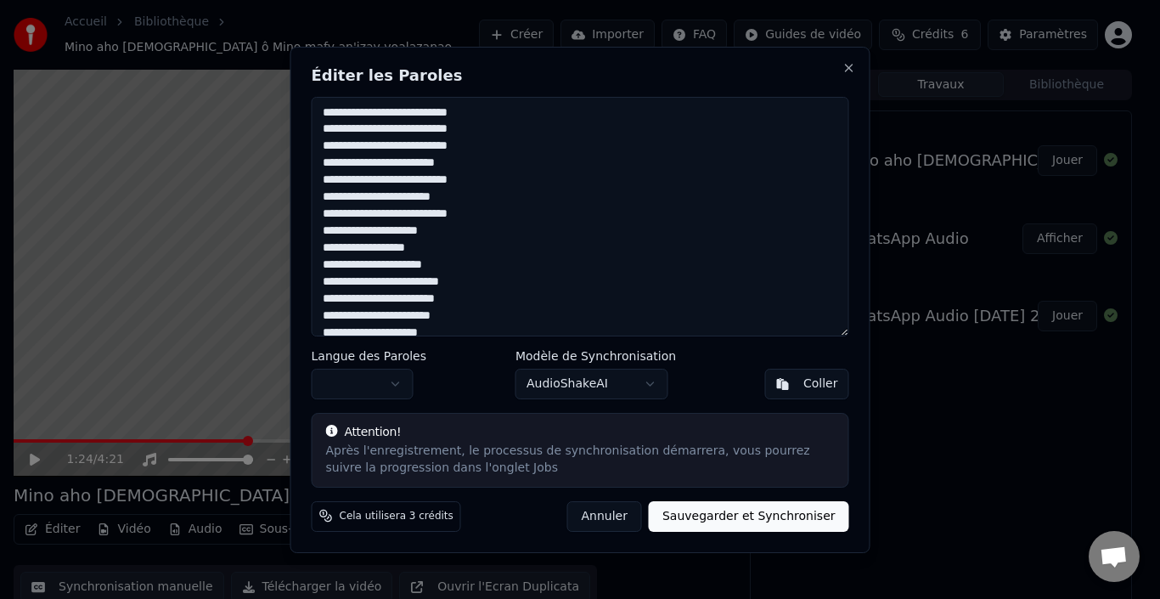
click at [481, 112] on textarea at bounding box center [581, 217] width 538 height 240
drag, startPoint x: 517, startPoint y: 116, endPoint x: 464, endPoint y: 114, distance: 53.5
click at [464, 114] on textarea at bounding box center [581, 217] width 538 height 240
drag, startPoint x: 527, startPoint y: 126, endPoint x: 450, endPoint y: 117, distance: 76.9
click at [450, 117] on textarea at bounding box center [581, 217] width 538 height 240
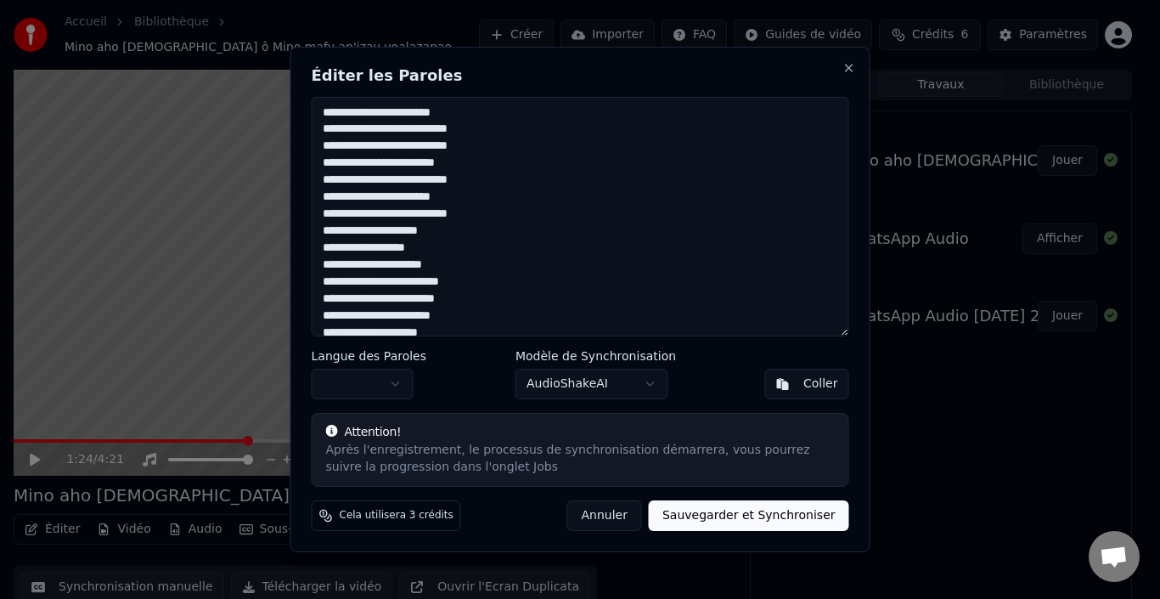
click at [465, 113] on textarea at bounding box center [581, 217] width 538 height 240
drag, startPoint x: 470, startPoint y: 113, endPoint x: 314, endPoint y: 109, distance: 155.5
click at [314, 109] on textarea at bounding box center [581, 217] width 538 height 240
click at [486, 110] on textarea at bounding box center [581, 217] width 538 height 240
paste textarea "**********"
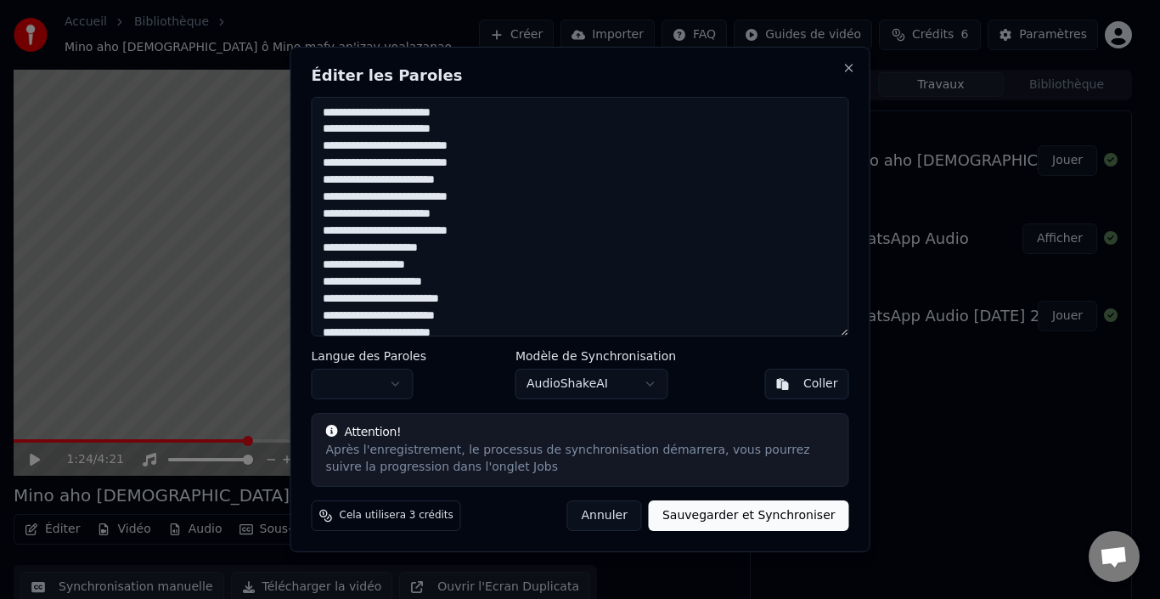
click at [469, 178] on textarea at bounding box center [581, 217] width 538 height 240
click at [330, 176] on textarea at bounding box center [581, 217] width 538 height 240
click at [449, 264] on textarea at bounding box center [581, 217] width 538 height 240
click at [328, 265] on textarea at bounding box center [581, 217] width 538 height 240
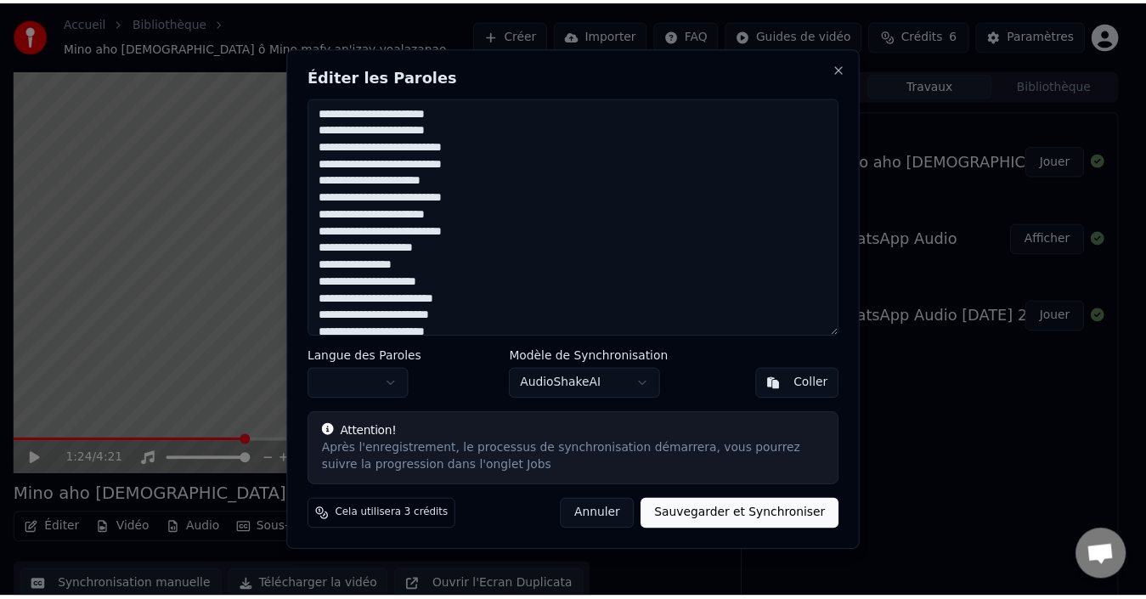
scroll to position [46, 0]
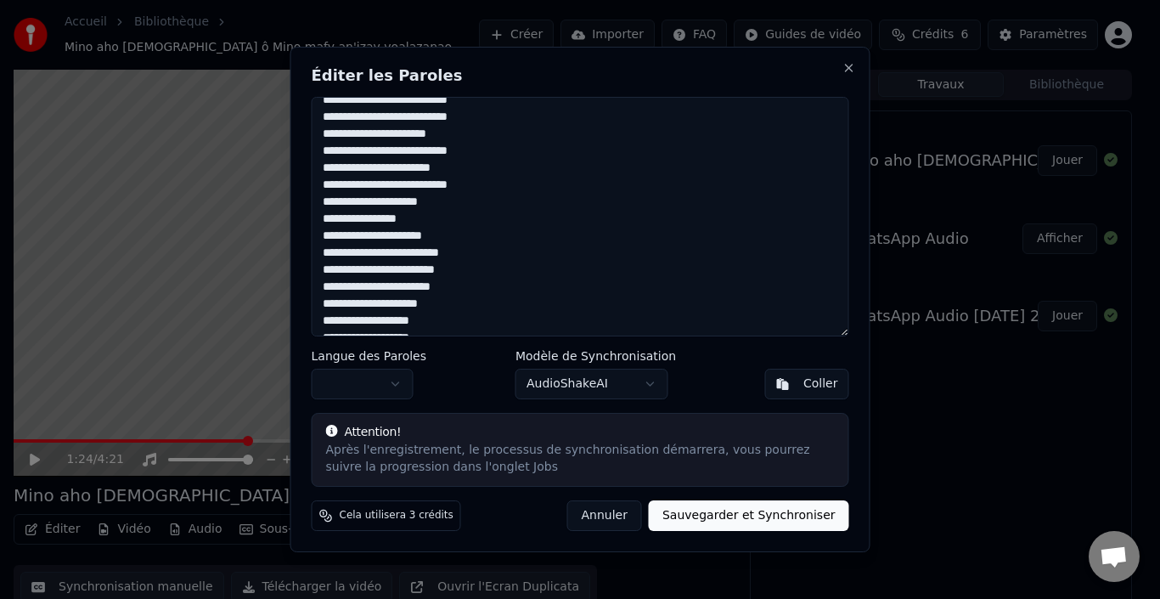
type textarea "**********"
click at [714, 515] on button "Sauvegarder et Synchroniser" at bounding box center [749, 515] width 200 height 31
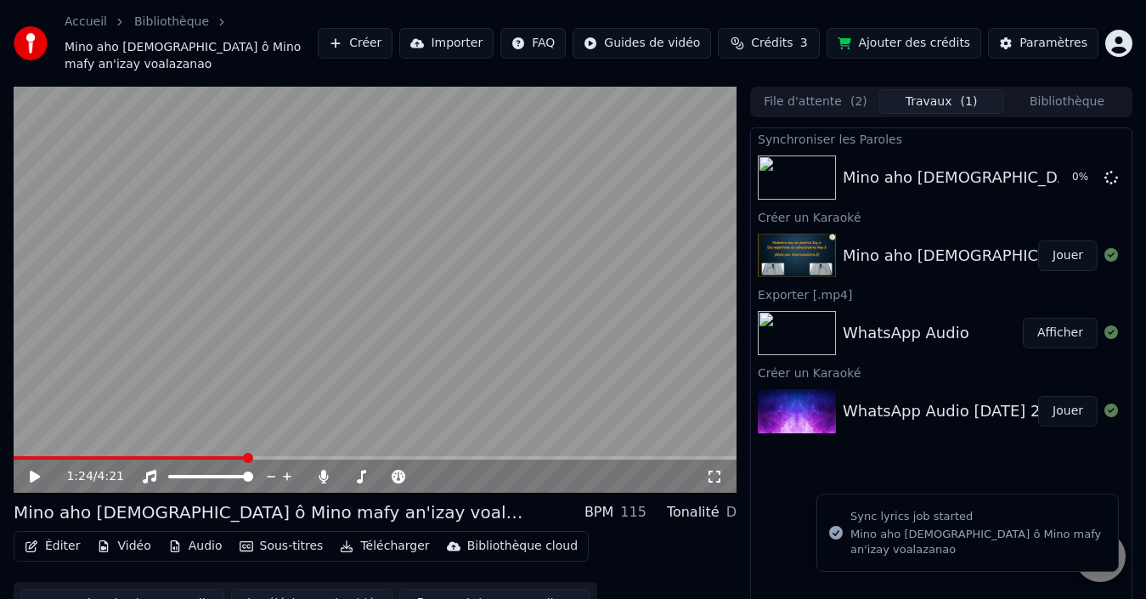
click at [36, 476] on icon at bounding box center [35, 477] width 10 height 12
click at [89, 454] on video at bounding box center [375, 290] width 723 height 407
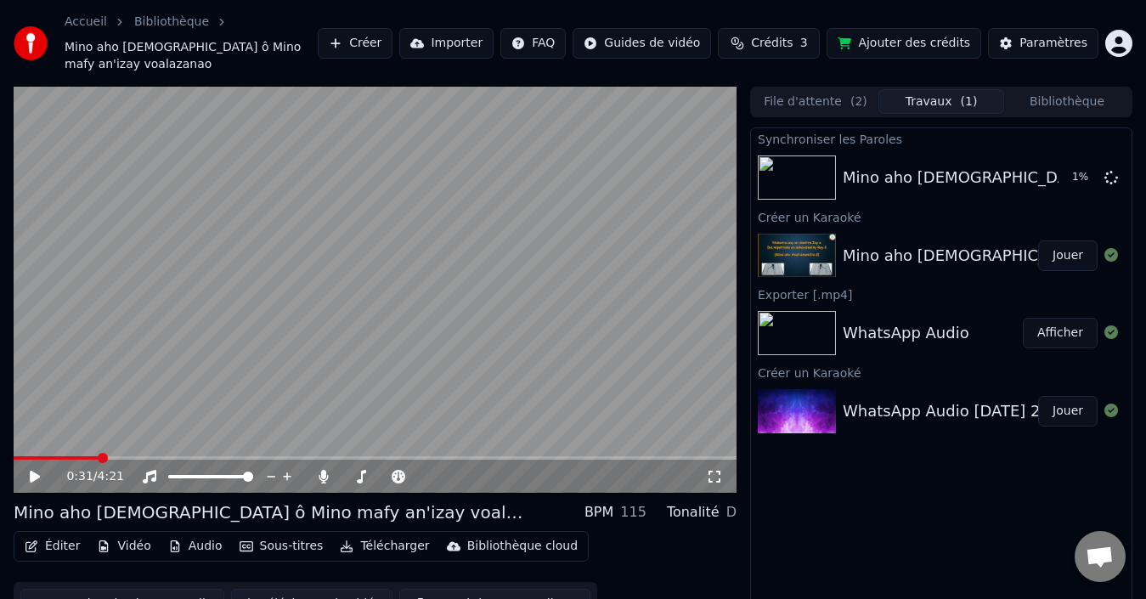
click at [99, 459] on span at bounding box center [57, 457] width 86 height 3
click at [31, 474] on icon at bounding box center [35, 477] width 10 height 12
click at [34, 478] on icon at bounding box center [35, 476] width 8 height 10
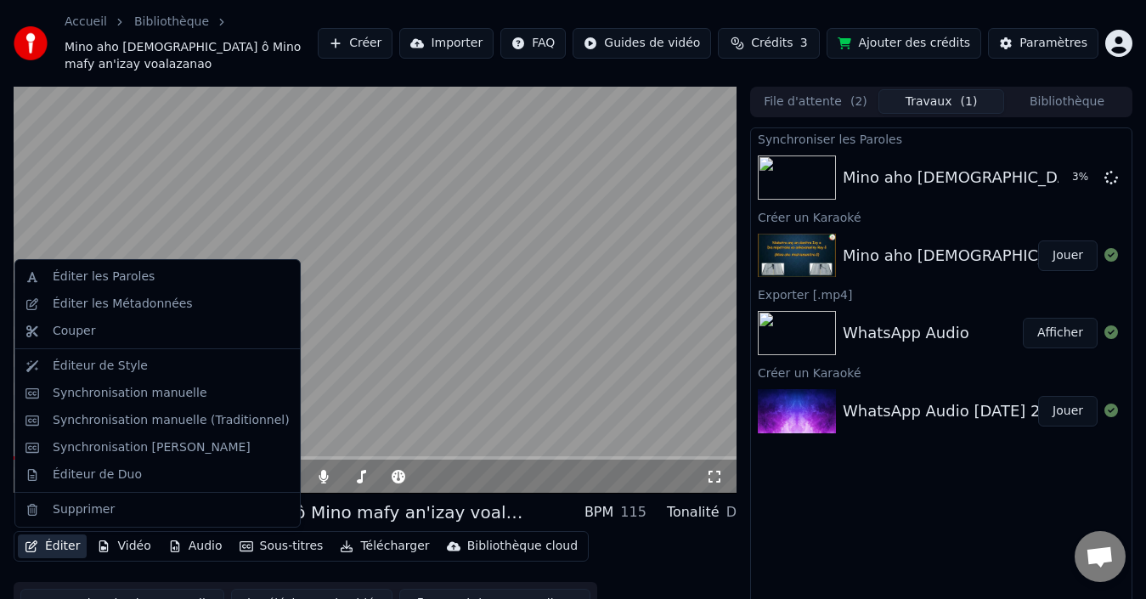
click at [71, 542] on button "Éditer" at bounding box center [52, 546] width 69 height 24
click at [158, 278] on div "Éditer les Paroles" at bounding box center [171, 276] width 237 height 17
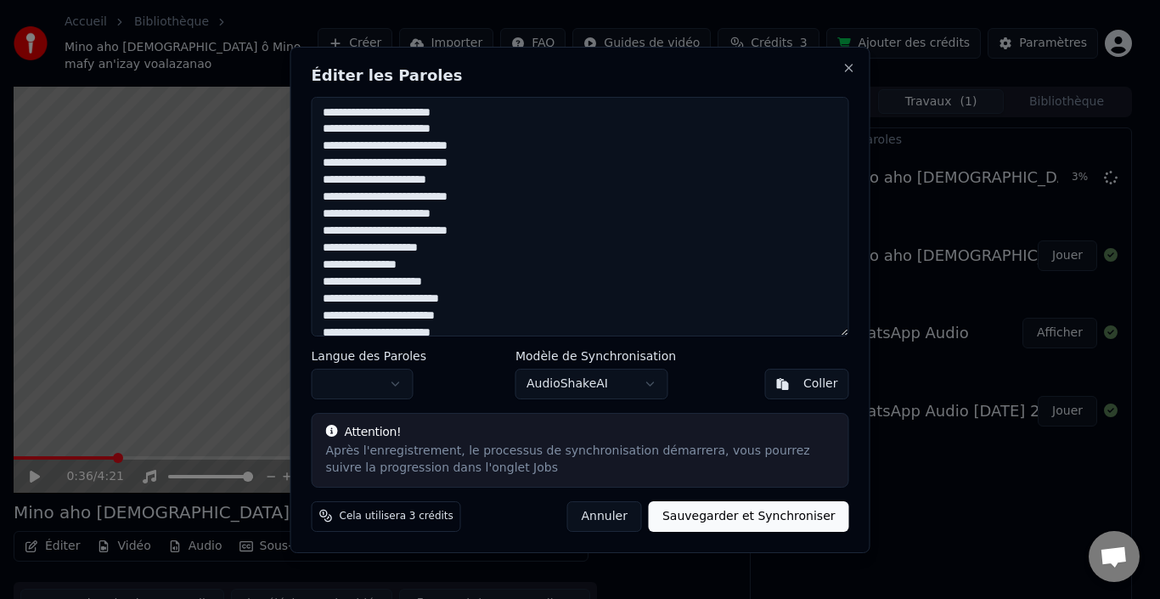
click at [435, 295] on textarea at bounding box center [581, 217] width 538 height 240
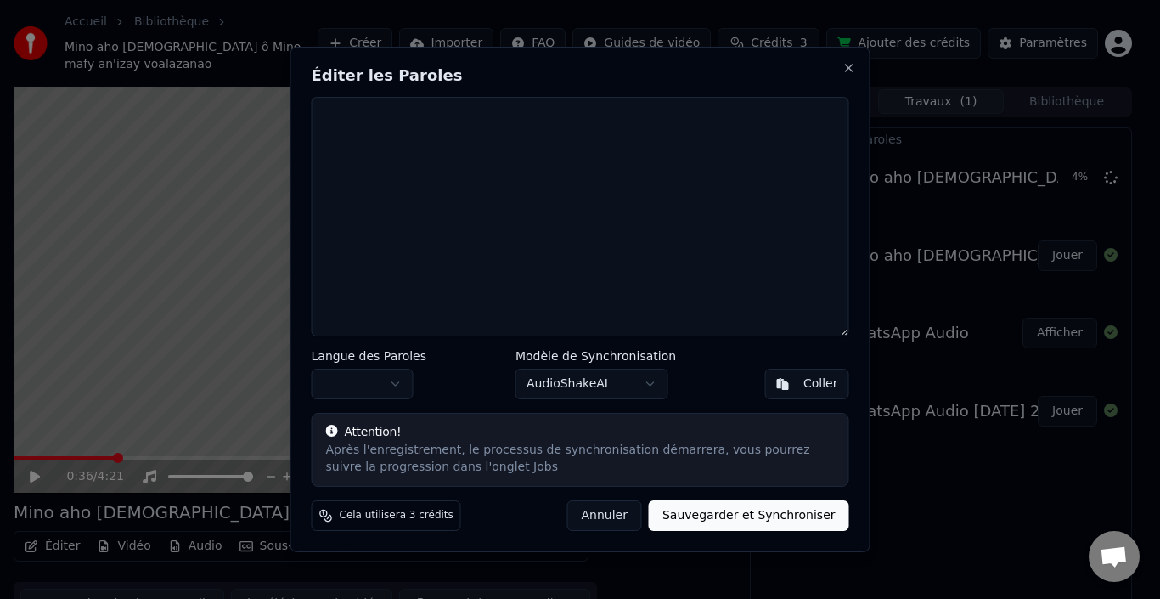
click at [755, 503] on button "Sauvegarder et Synchroniser" at bounding box center [749, 515] width 200 height 31
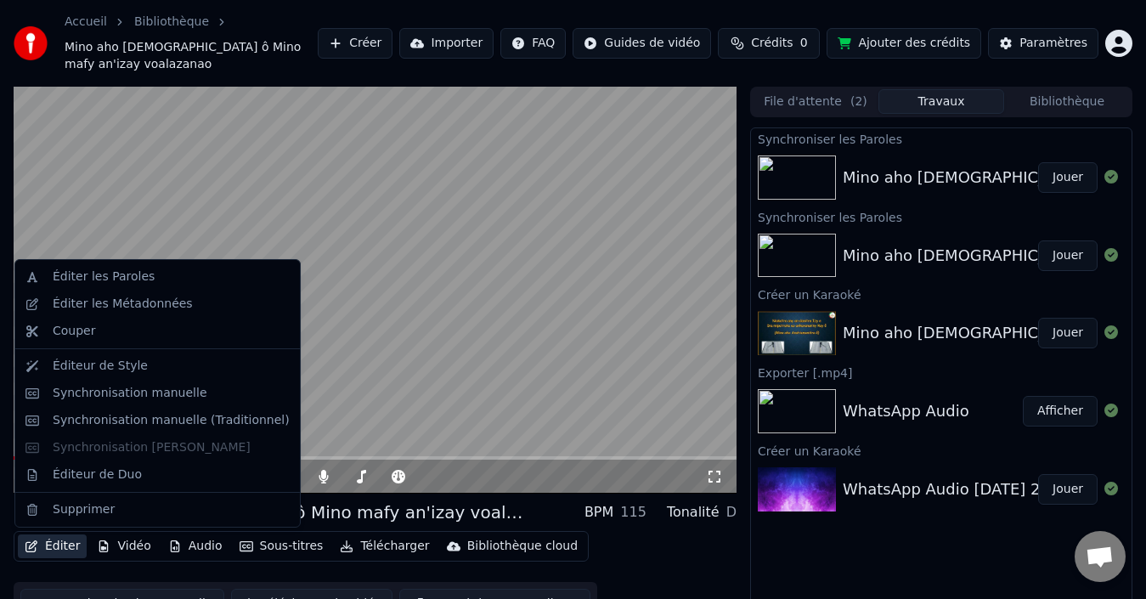
click at [65, 547] on button "Éditer" at bounding box center [52, 546] width 69 height 24
click at [128, 282] on div "Éditer les Paroles" at bounding box center [104, 276] width 102 height 17
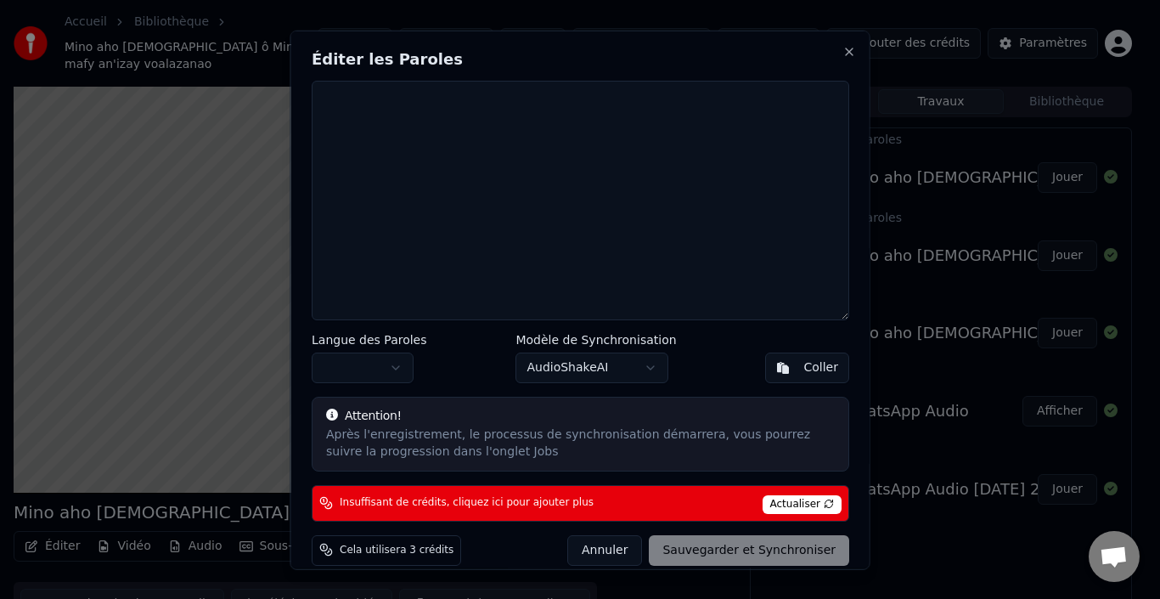
click at [618, 546] on button "Annuler" at bounding box center [604, 549] width 75 height 31
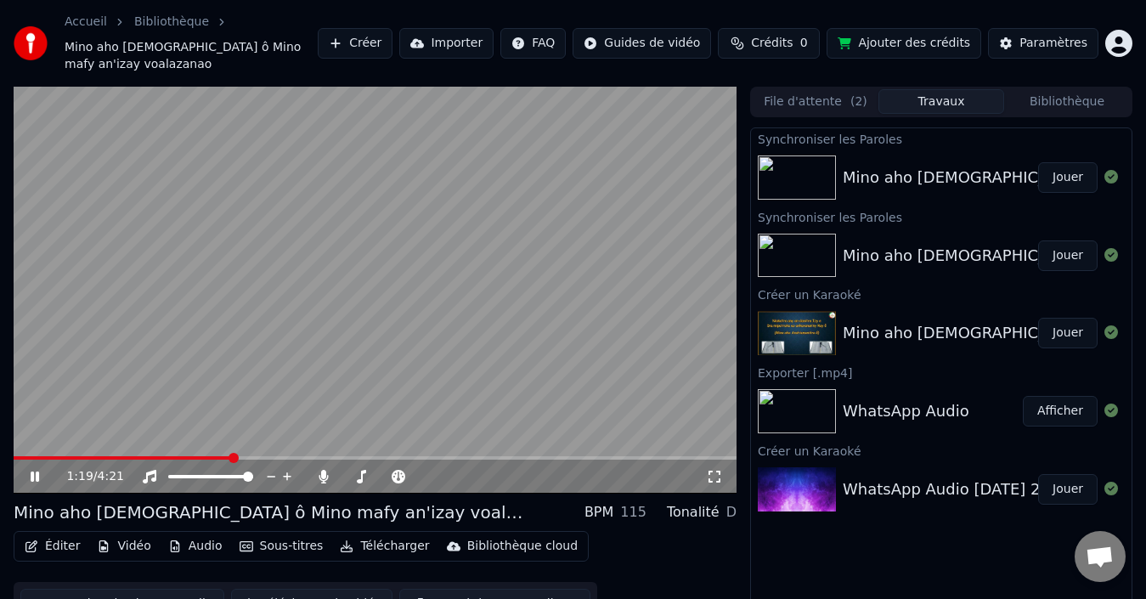
scroll to position [37, 0]
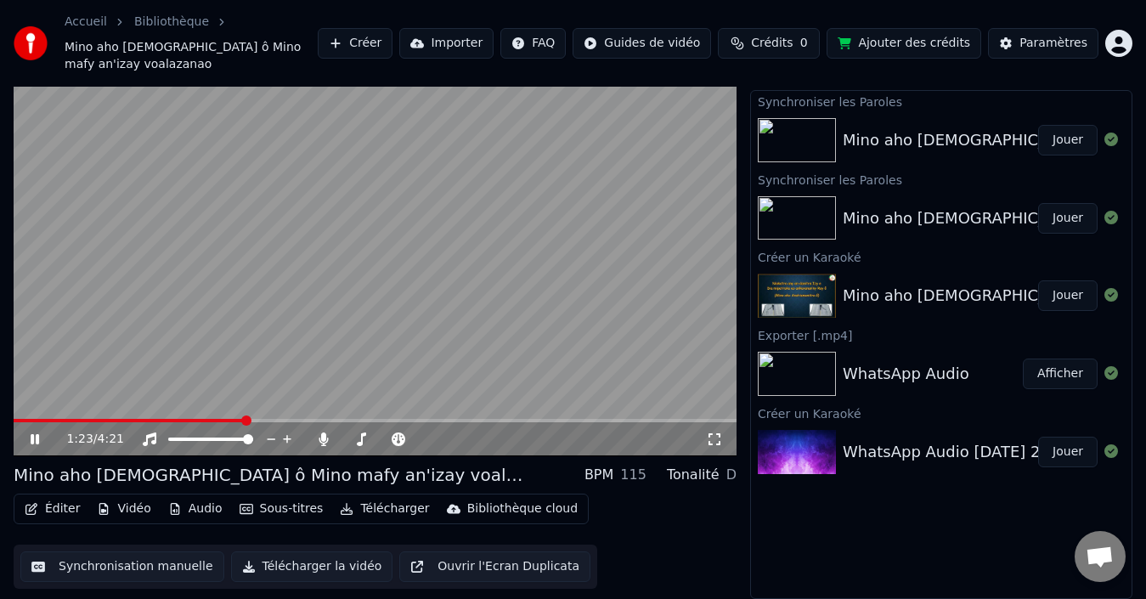
click at [255, 506] on button "Sous-titres" at bounding box center [282, 509] width 98 height 24
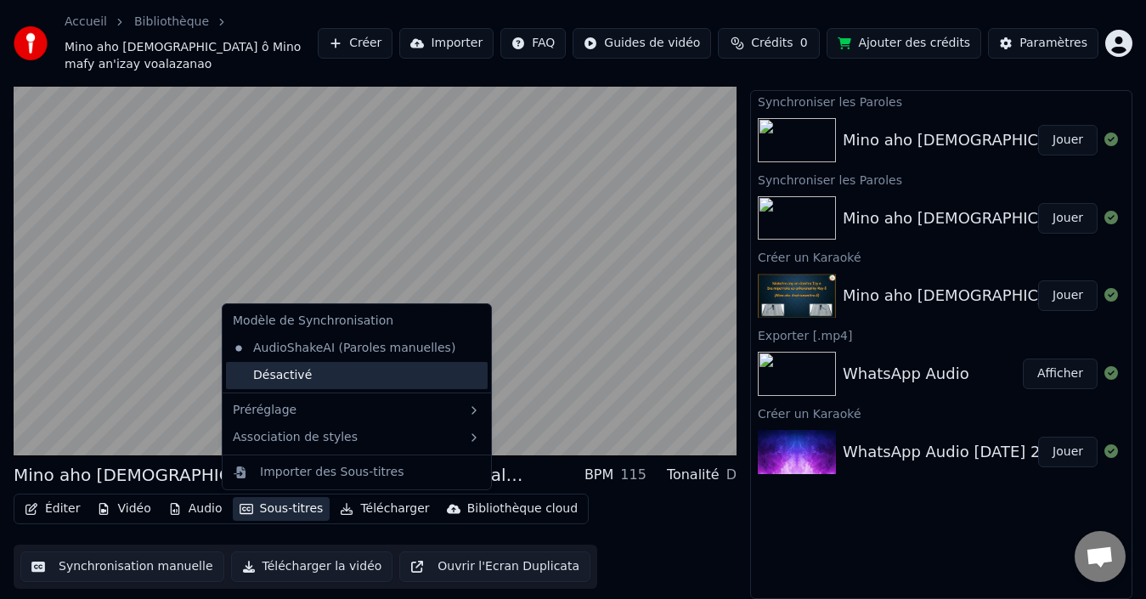
click at [302, 381] on div "Désactivé" at bounding box center [357, 375] width 262 height 27
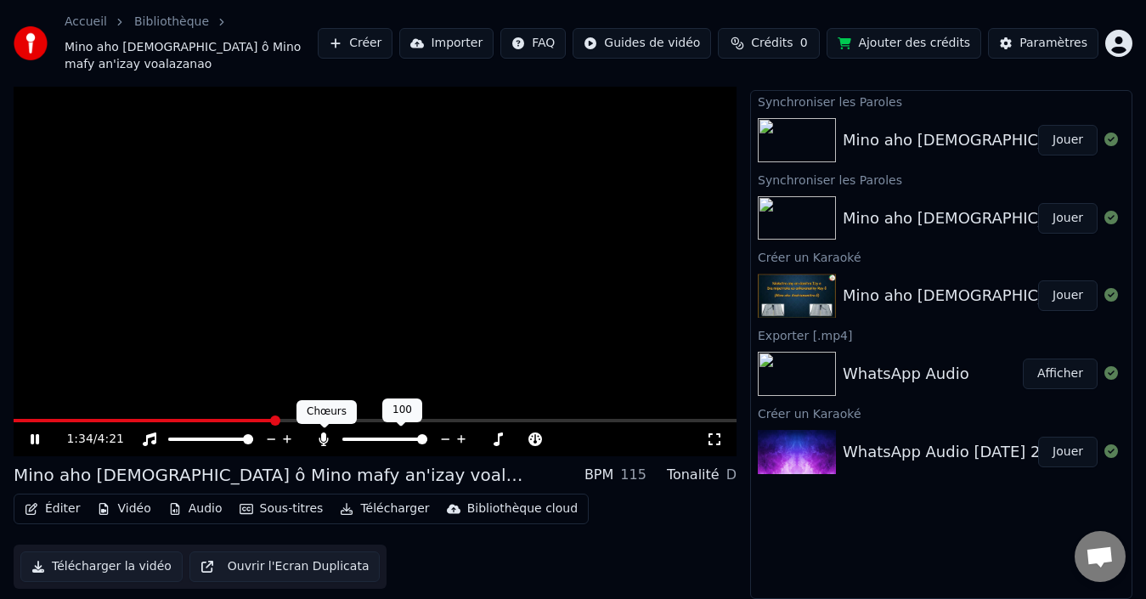
click at [324, 440] on icon at bounding box center [323, 439] width 9 height 14
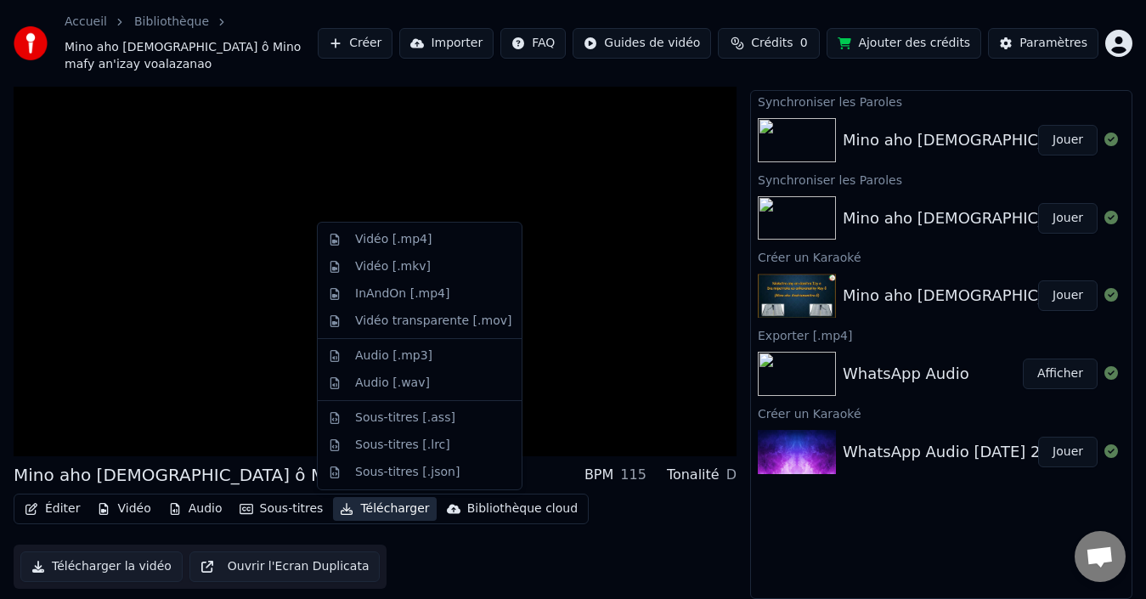
click at [376, 505] on button "Télécharger" at bounding box center [384, 509] width 103 height 24
click at [414, 240] on div "Vidéo [.mp4]" at bounding box center [393, 239] width 76 height 17
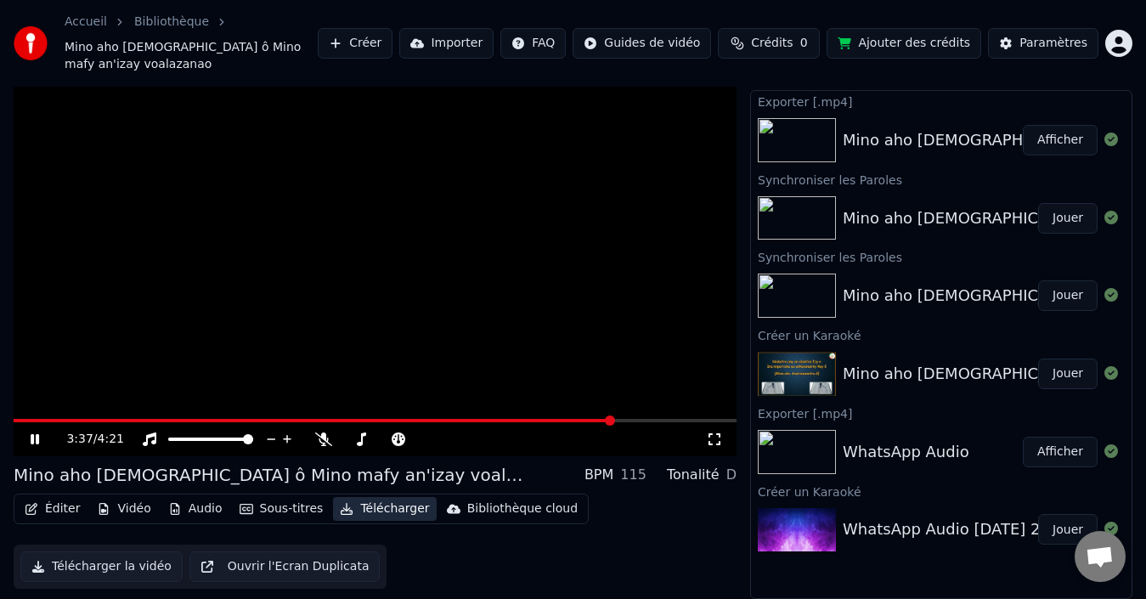
scroll to position [0, 0]
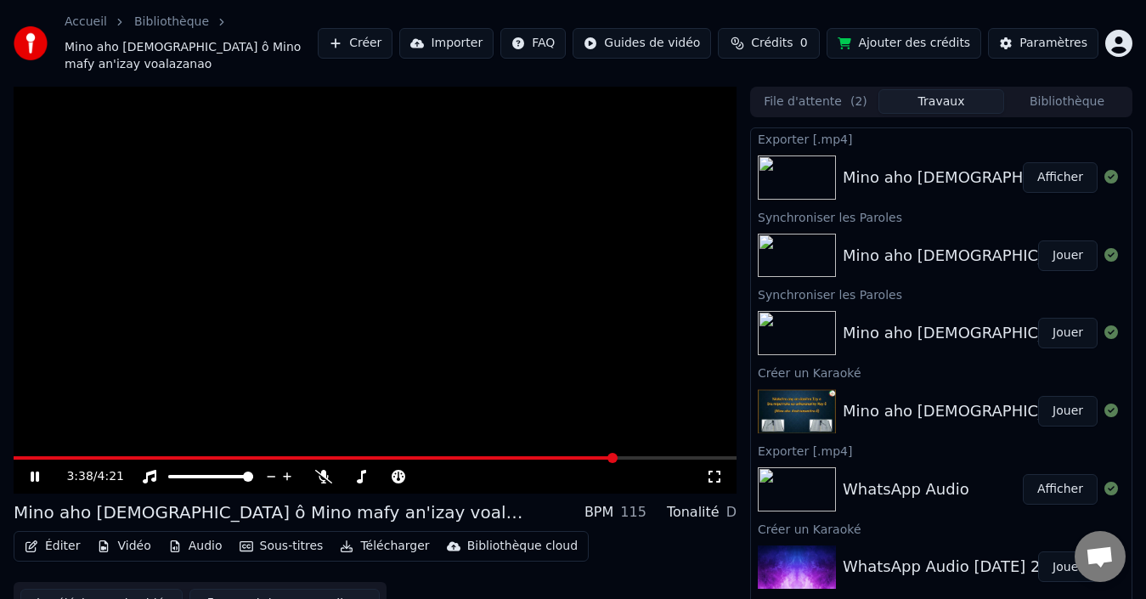
click at [1051, 167] on button "Afficher" at bounding box center [1060, 177] width 75 height 31
